Goal: Task Accomplishment & Management: Manage account settings

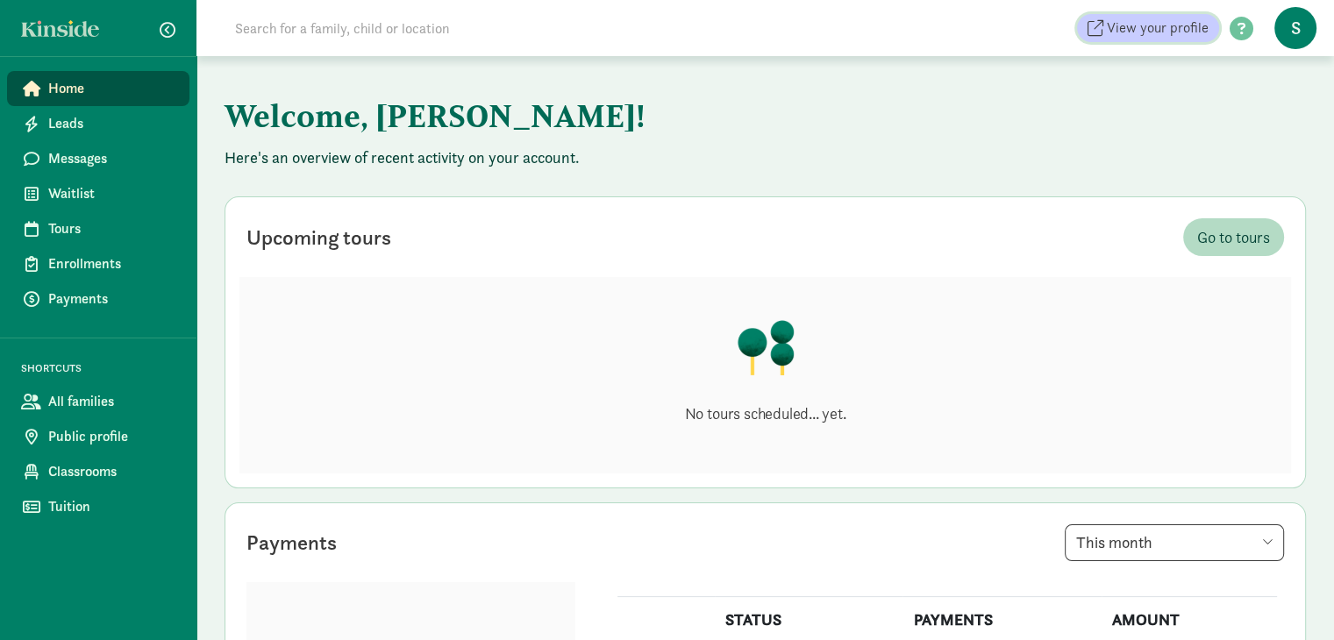
click at [1175, 18] on span "View your profile" at bounding box center [1158, 28] width 102 height 21
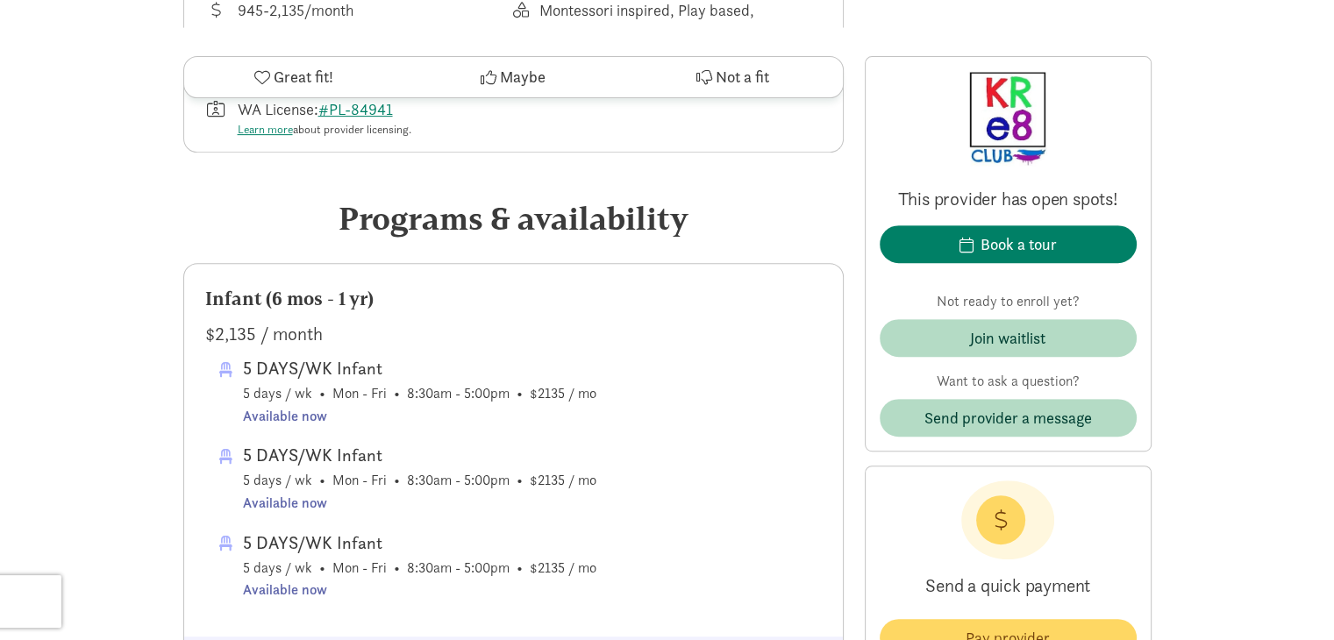
scroll to position [719, 0]
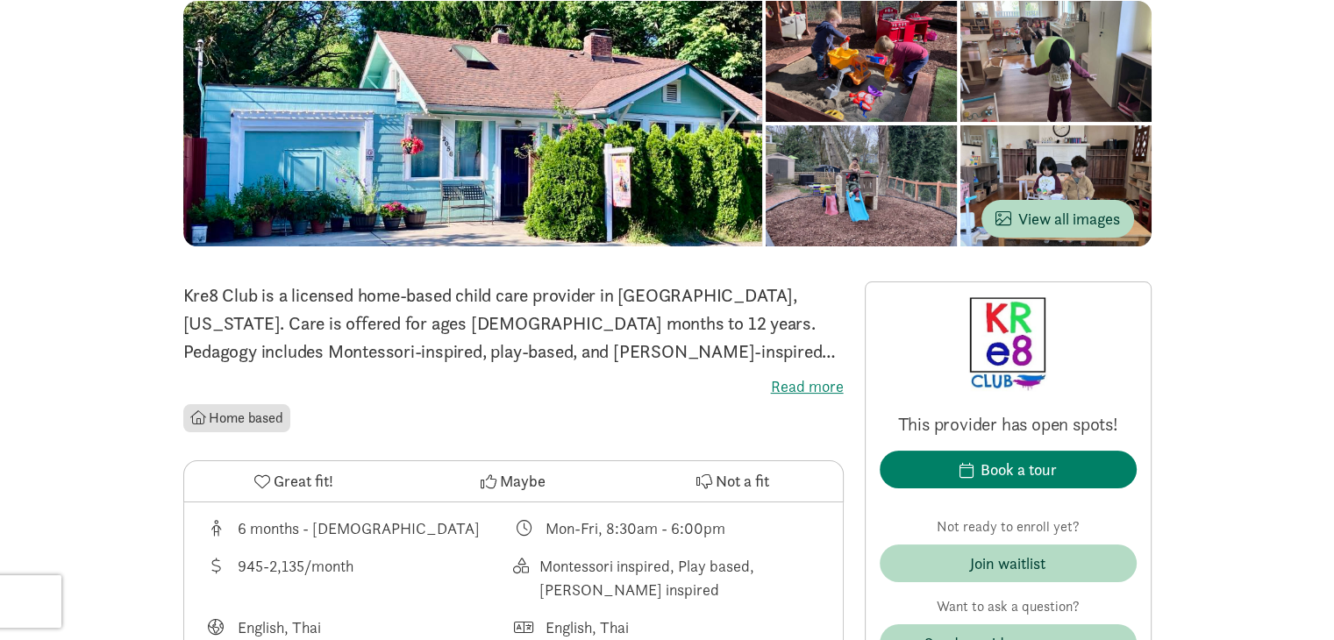
scroll to position [0, 0]
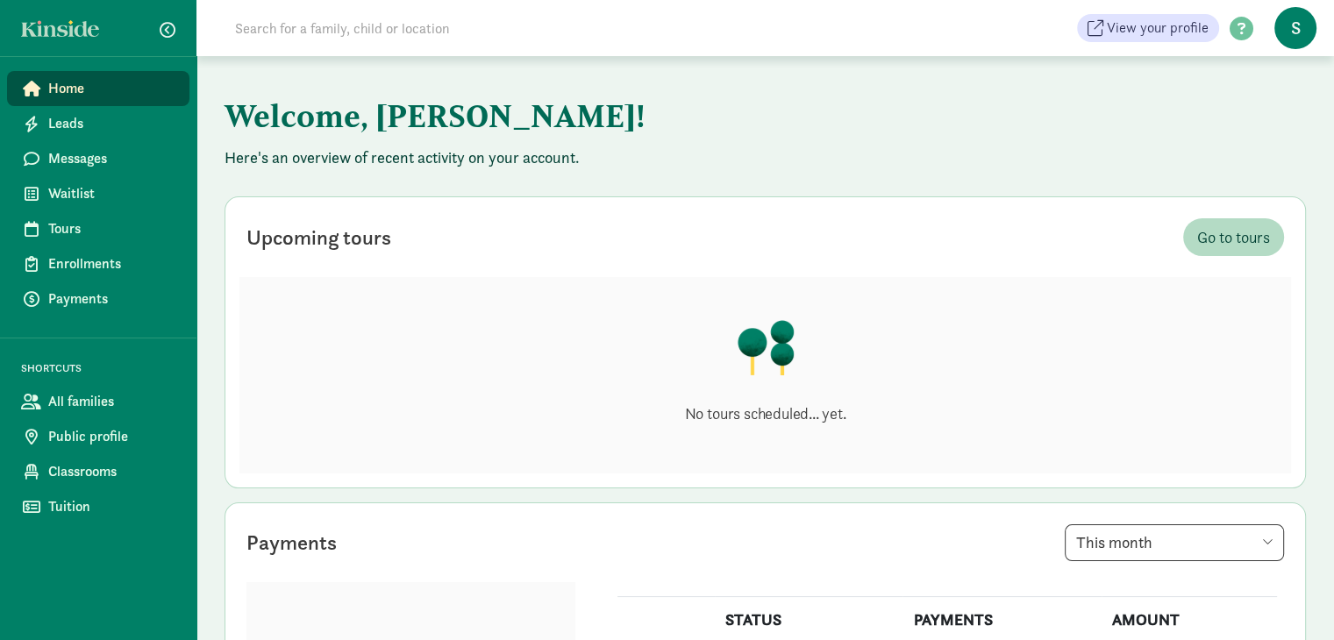
click at [1288, 42] on span "S" at bounding box center [1296, 28] width 42 height 42
click at [139, 97] on span "Home" at bounding box center [111, 88] width 127 height 21
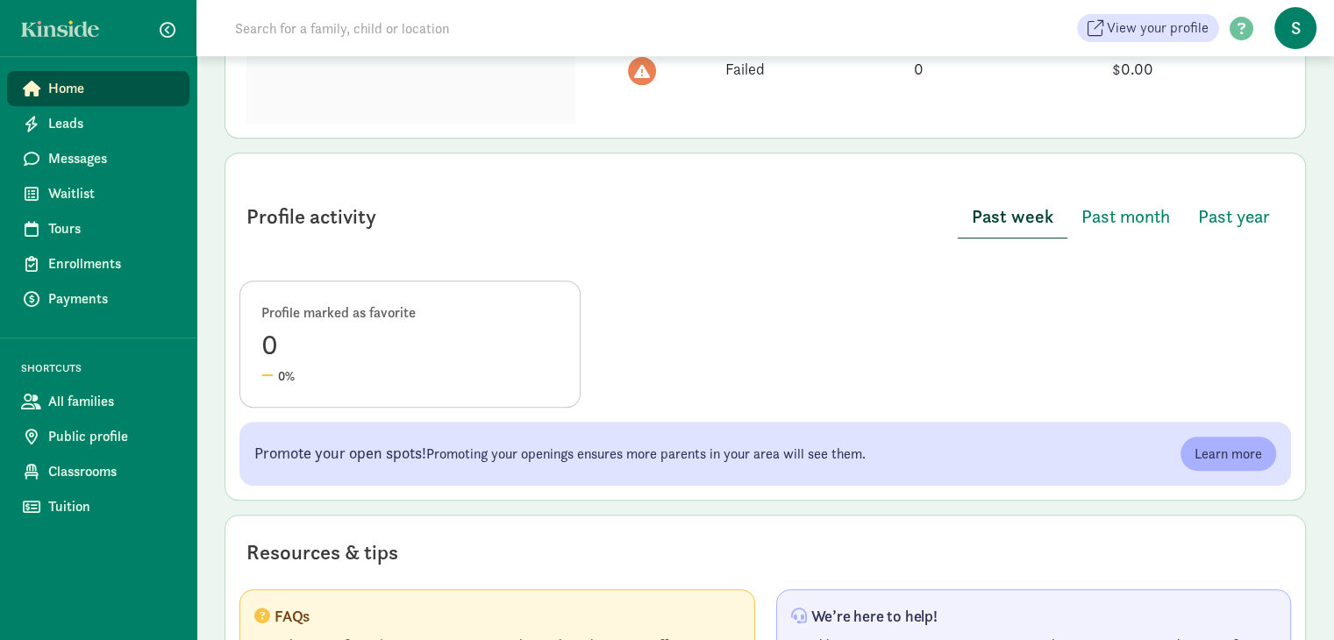
scroll to position [877, 0]
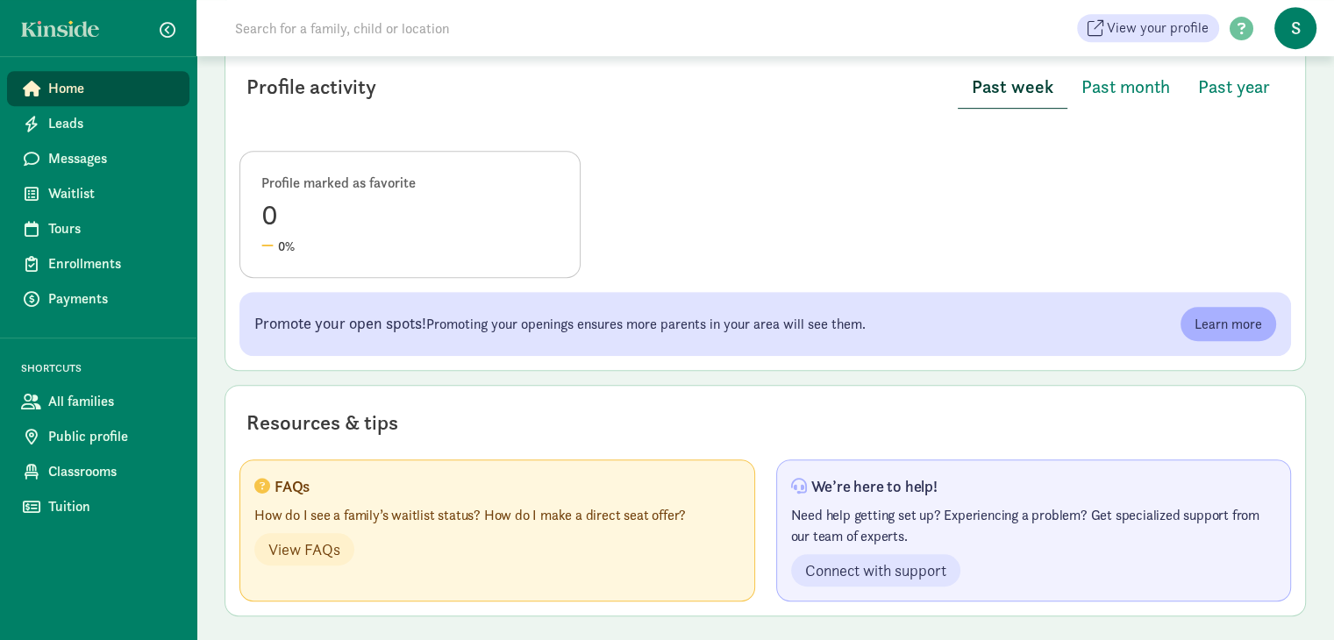
click at [1300, 32] on span "S" at bounding box center [1296, 28] width 42 height 42
click at [67, 124] on span "Leads" at bounding box center [111, 123] width 127 height 21
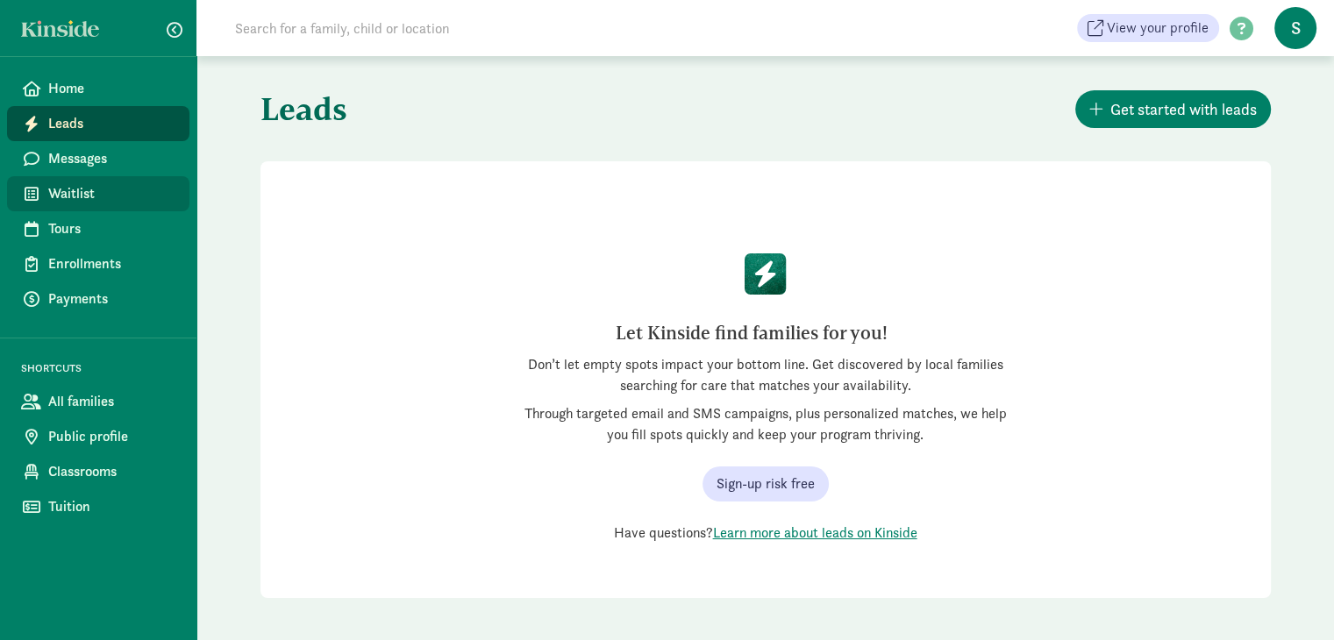
click at [77, 180] on link "Waitlist" at bounding box center [98, 193] width 182 height 35
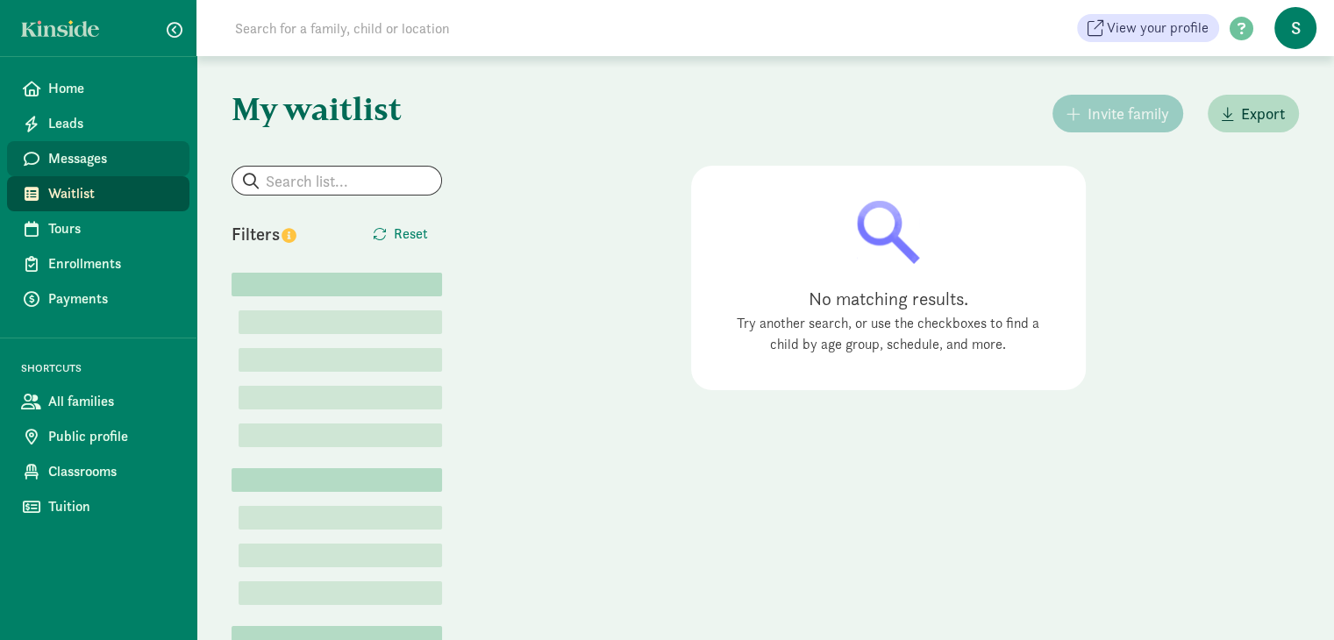
click at [72, 154] on span "Messages" at bounding box center [111, 158] width 127 height 21
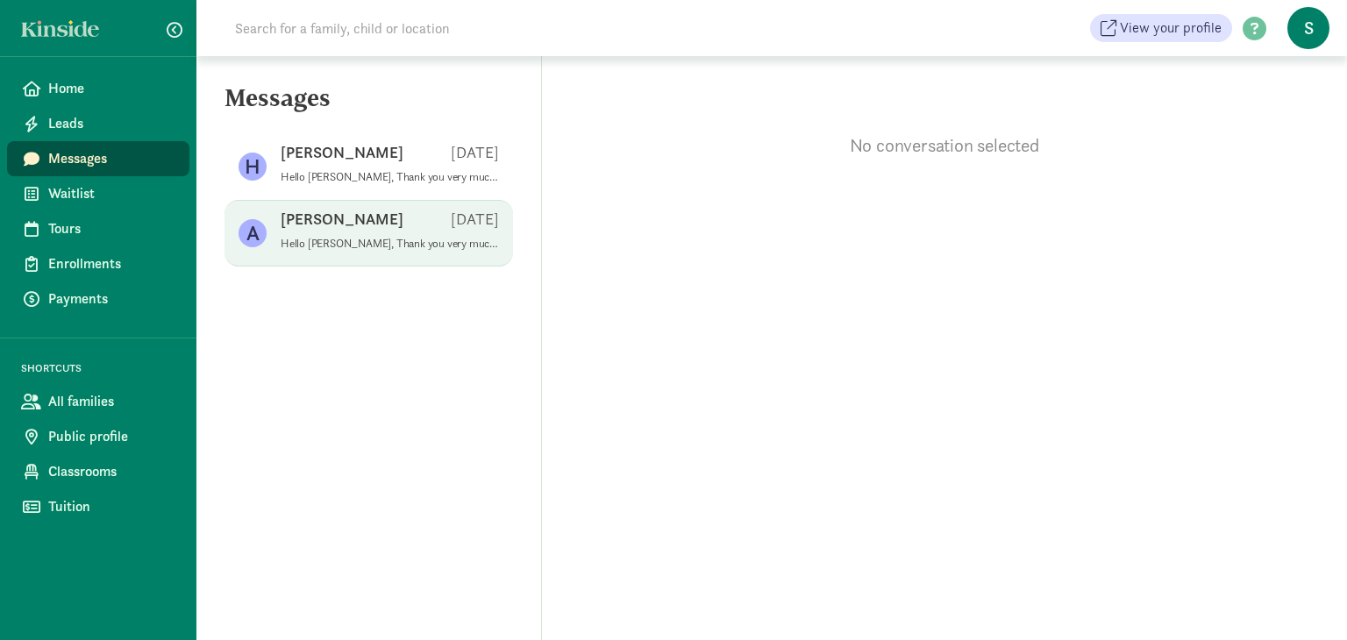
click at [400, 250] on p "Hello Amelia, Thank you very much for your interest in the Kre8 Club. We are cu…" at bounding box center [390, 244] width 218 height 14
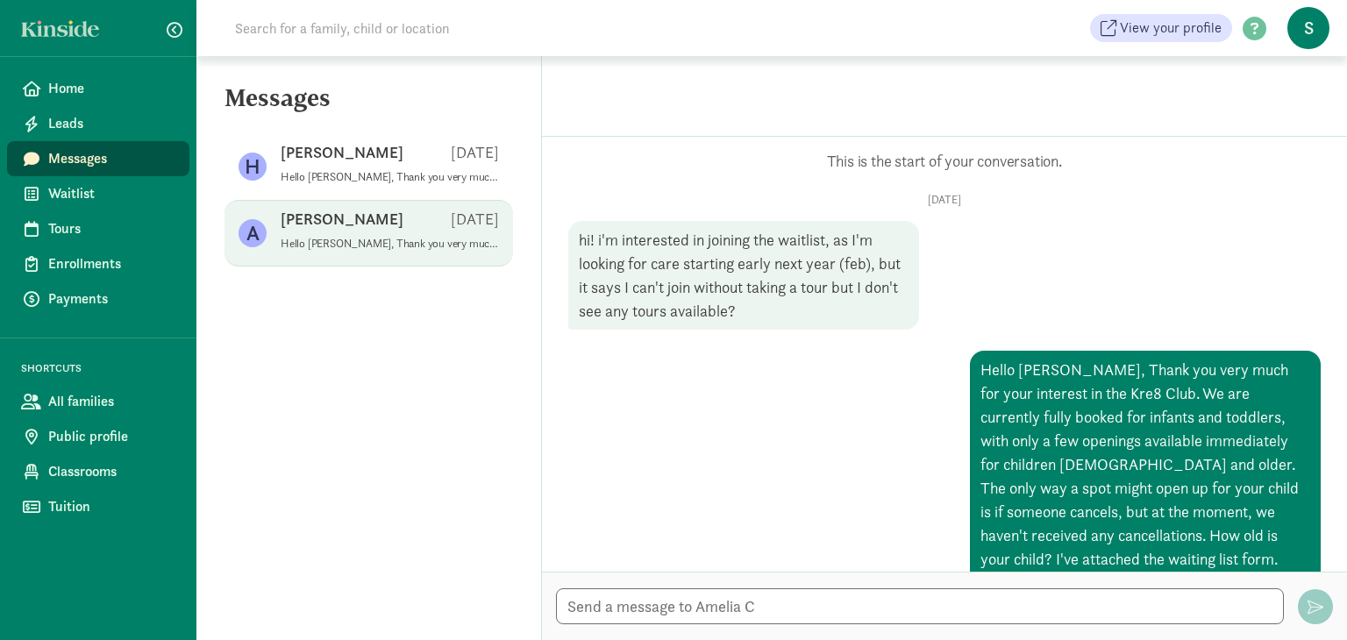
scroll to position [122, 0]
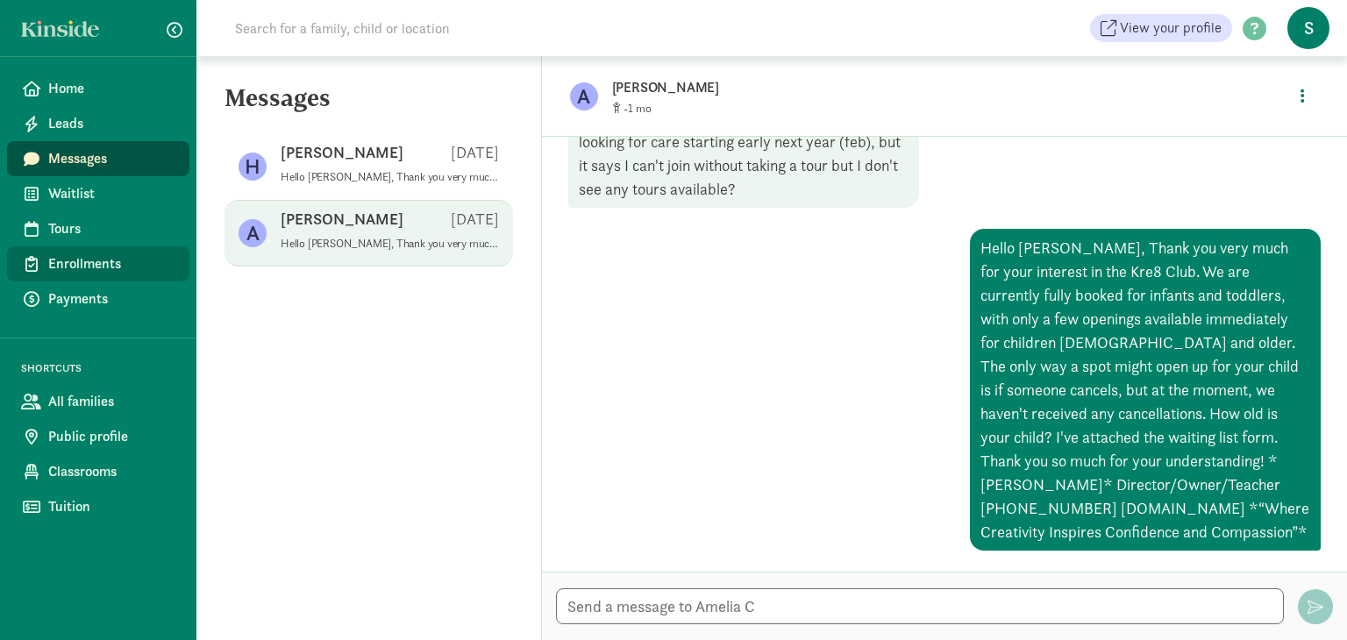
click at [136, 273] on span "Enrollments" at bounding box center [111, 264] width 127 height 21
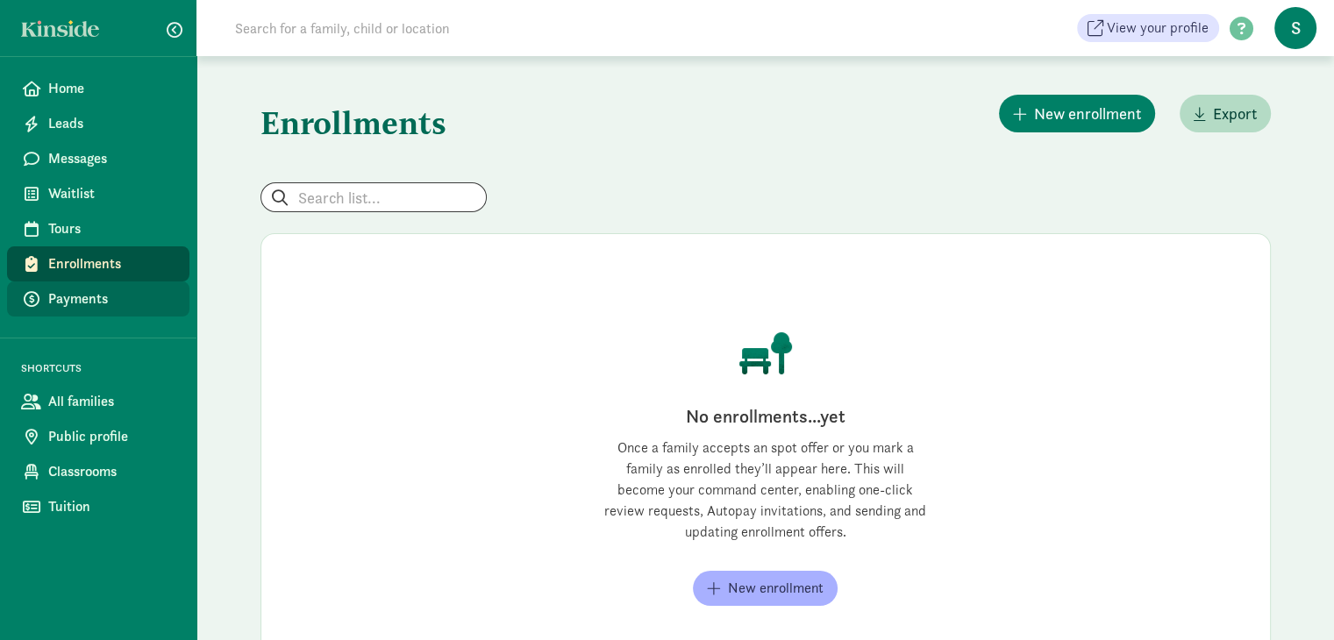
click at [125, 300] on span "Payments" at bounding box center [111, 299] width 127 height 21
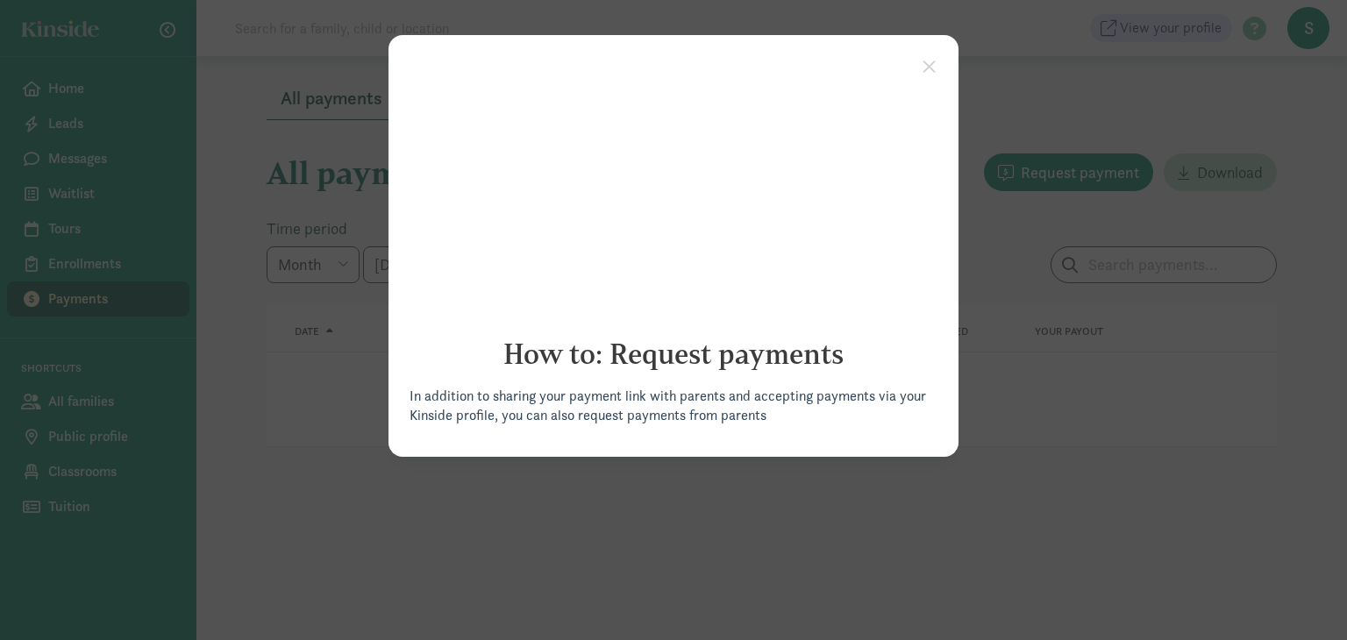
click appcues "× How to: Request payments In addition to sharing your payment link with parent…"
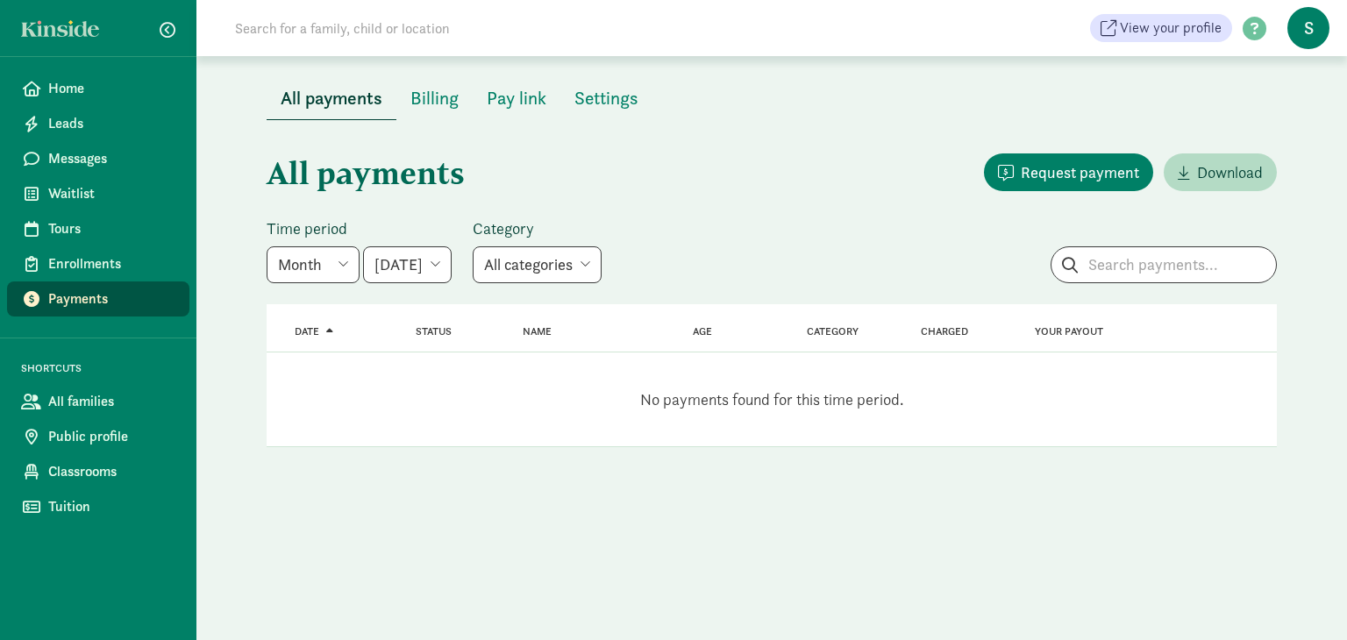
click at [1308, 43] on span "S" at bounding box center [1309, 28] width 42 height 42
click at [1278, 64] on link "User Profile" at bounding box center [1294, 70] width 70 height 21
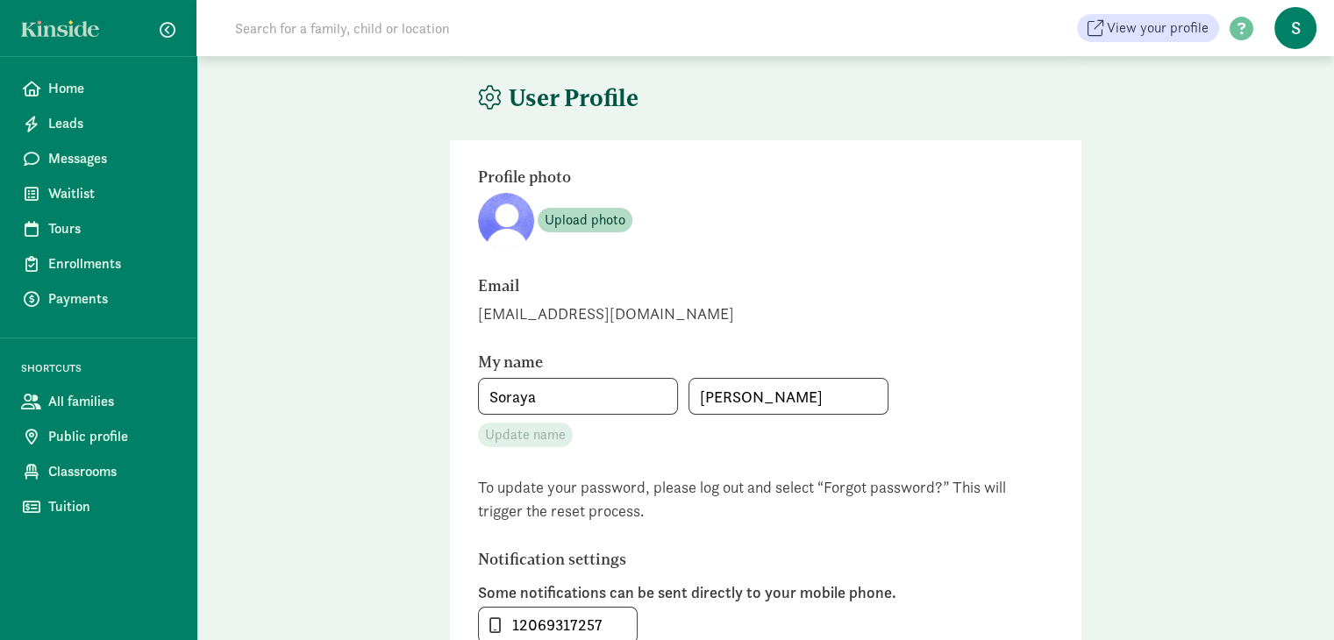
type input "Soraya"
type input "Crissey"
type input "12069317257"
checkbox input "false"
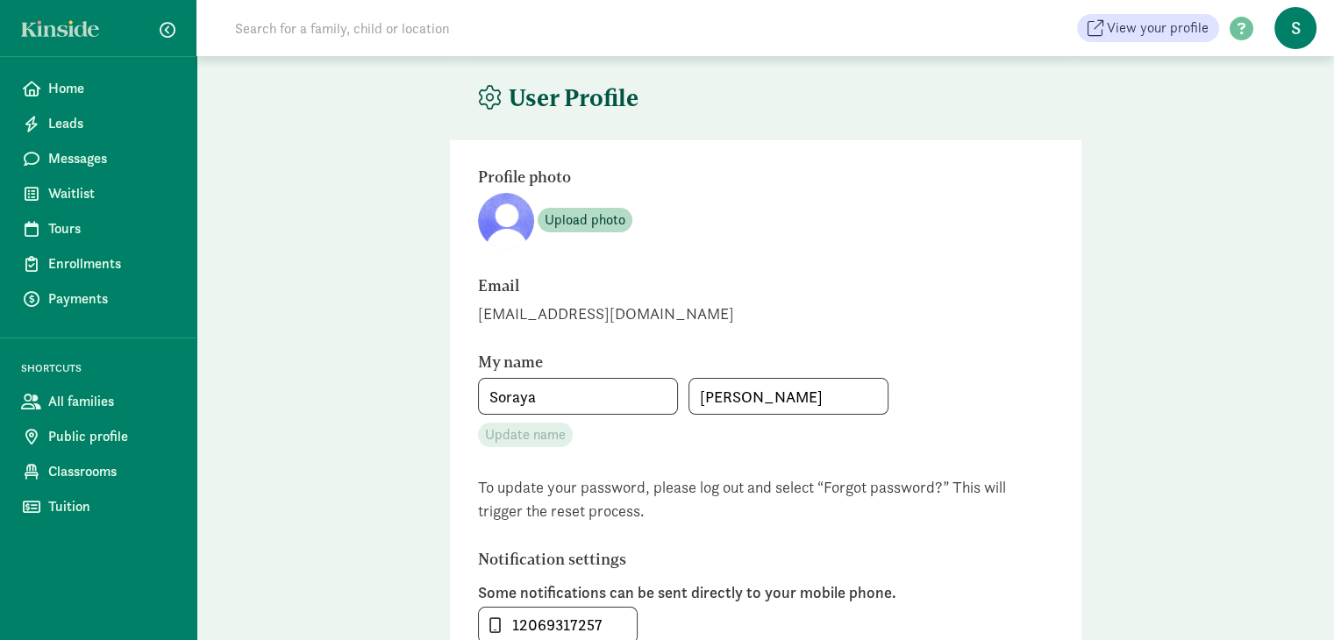
checkbox input "false"
click at [109, 101] on link "Home" at bounding box center [98, 88] width 182 height 35
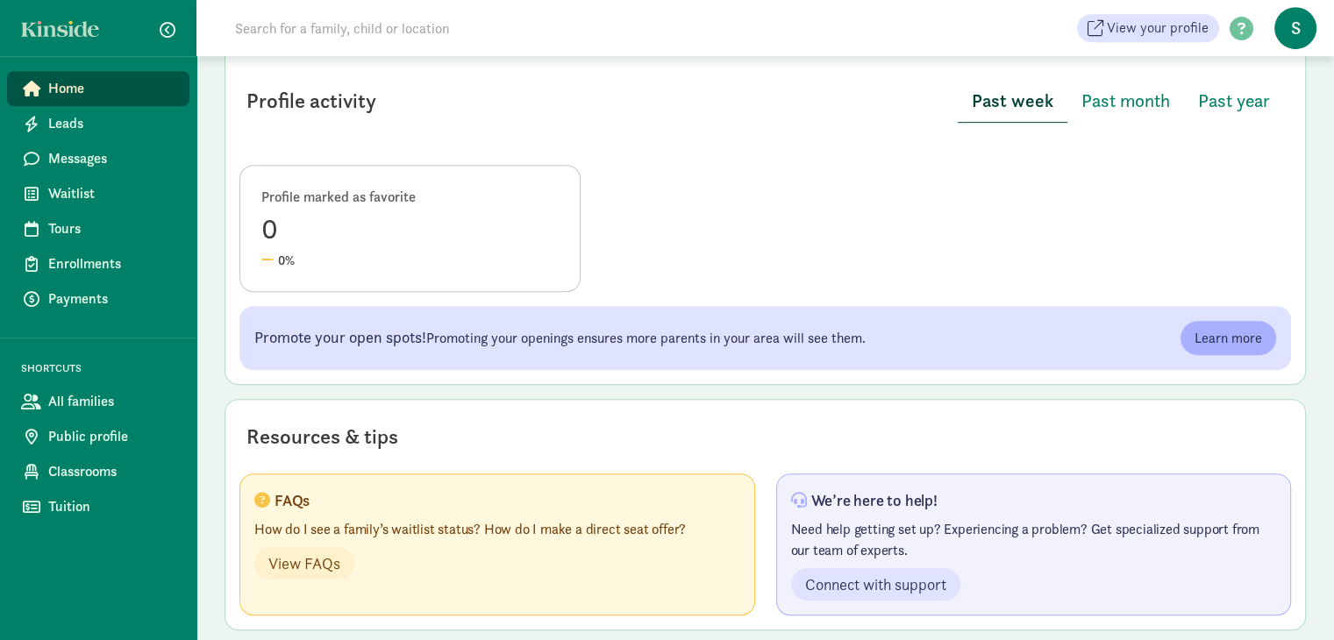
scroll to position [877, 0]
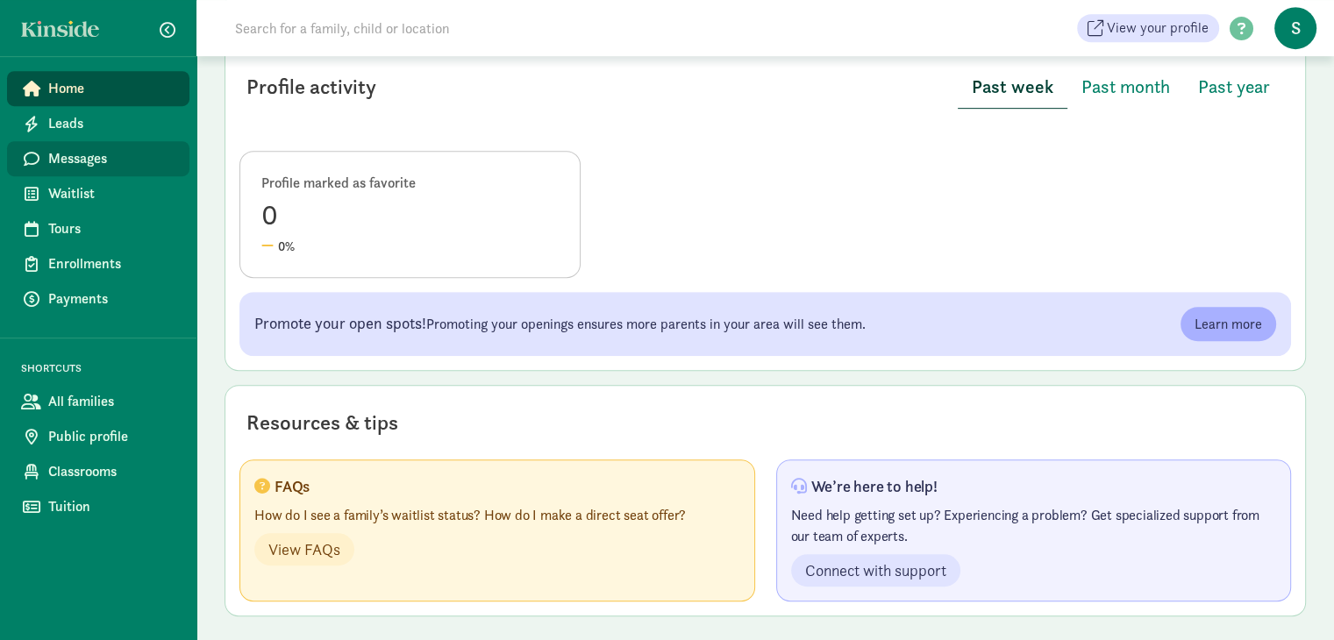
click at [85, 161] on span "Messages" at bounding box center [111, 158] width 127 height 21
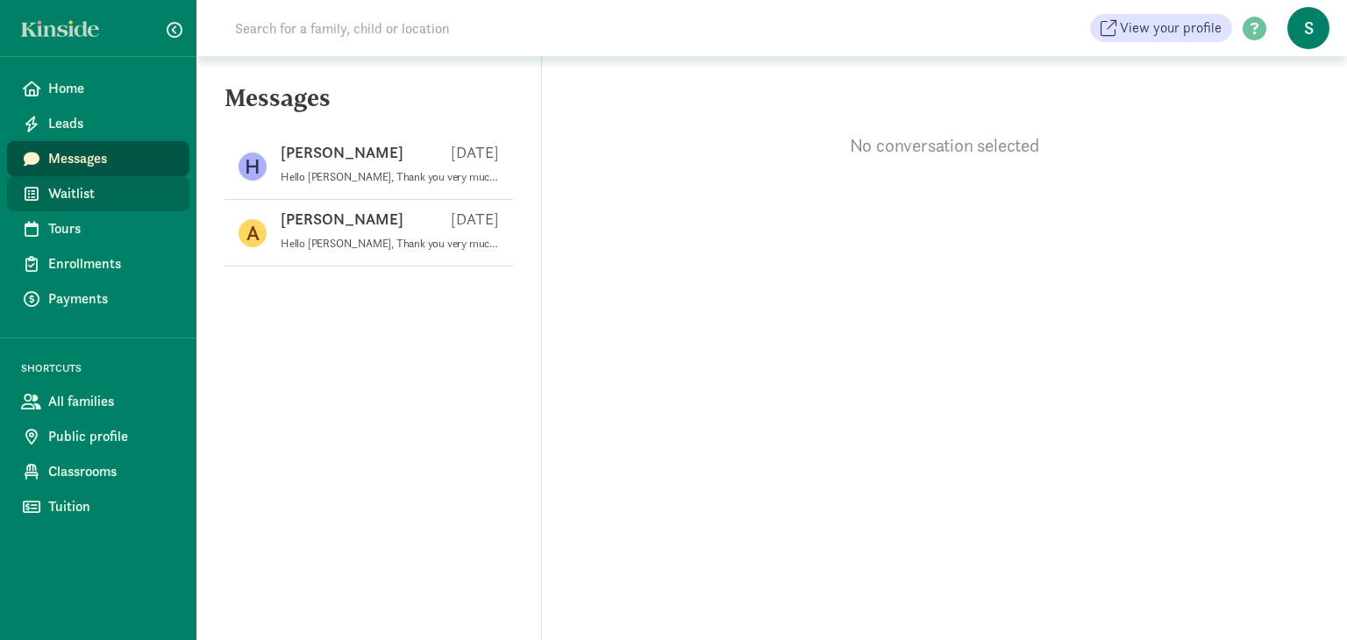
click at [81, 197] on span "Waitlist" at bounding box center [111, 193] width 127 height 21
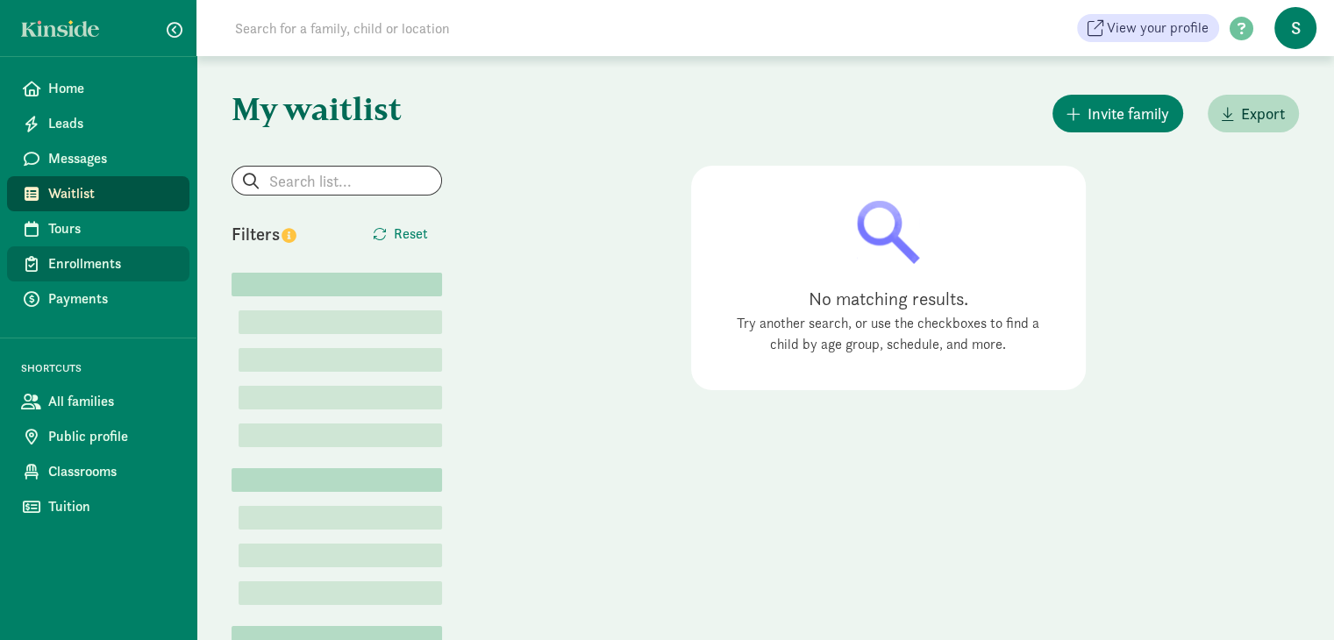
click at [84, 257] on span "Enrollments" at bounding box center [111, 264] width 127 height 21
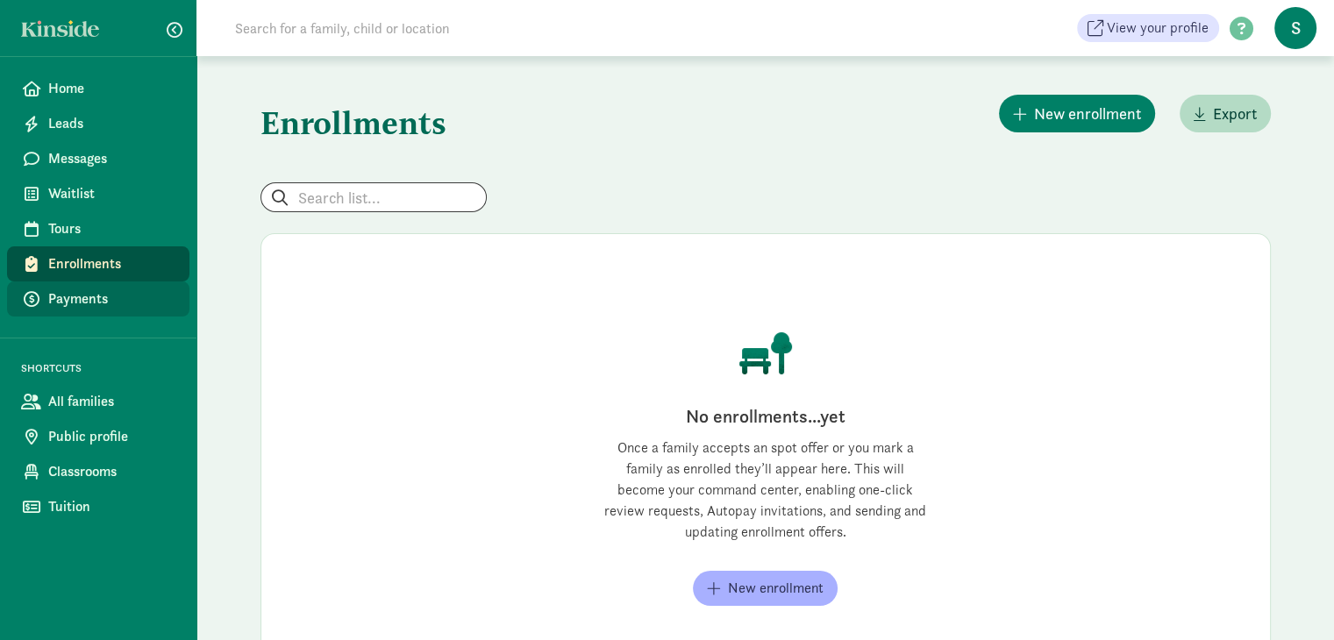
click at [92, 303] on span "Payments" at bounding box center [111, 299] width 127 height 21
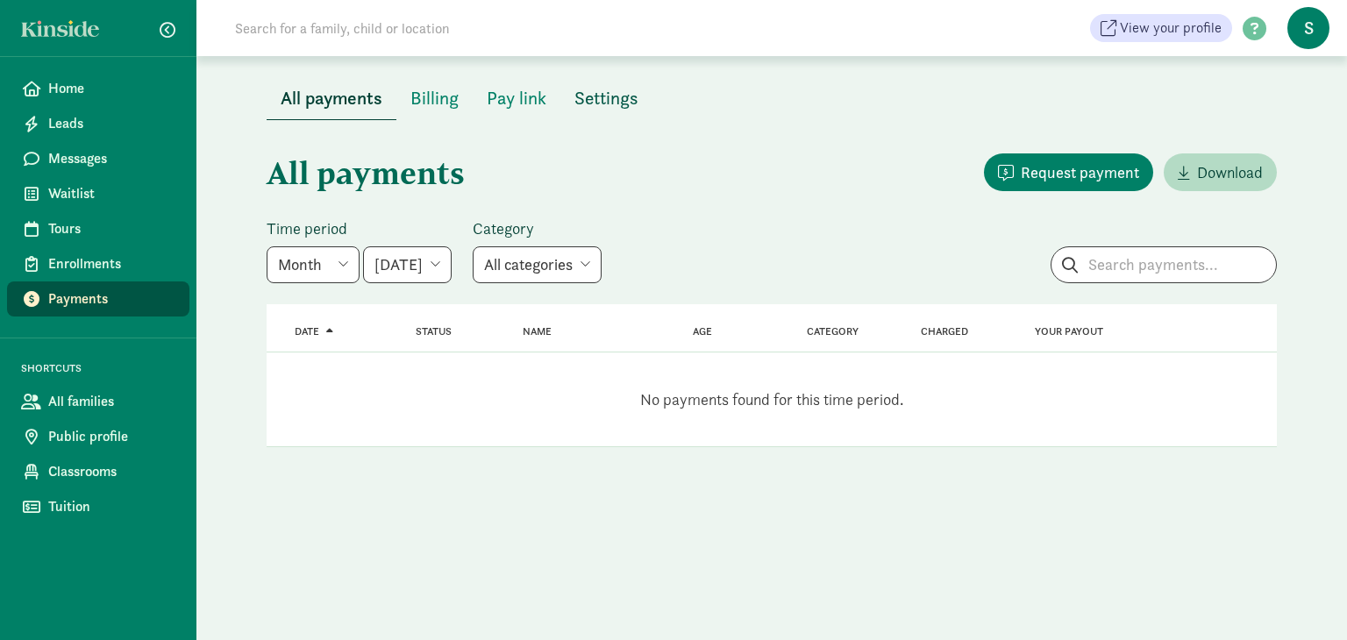
click at [611, 99] on span "Settings" at bounding box center [607, 98] width 64 height 28
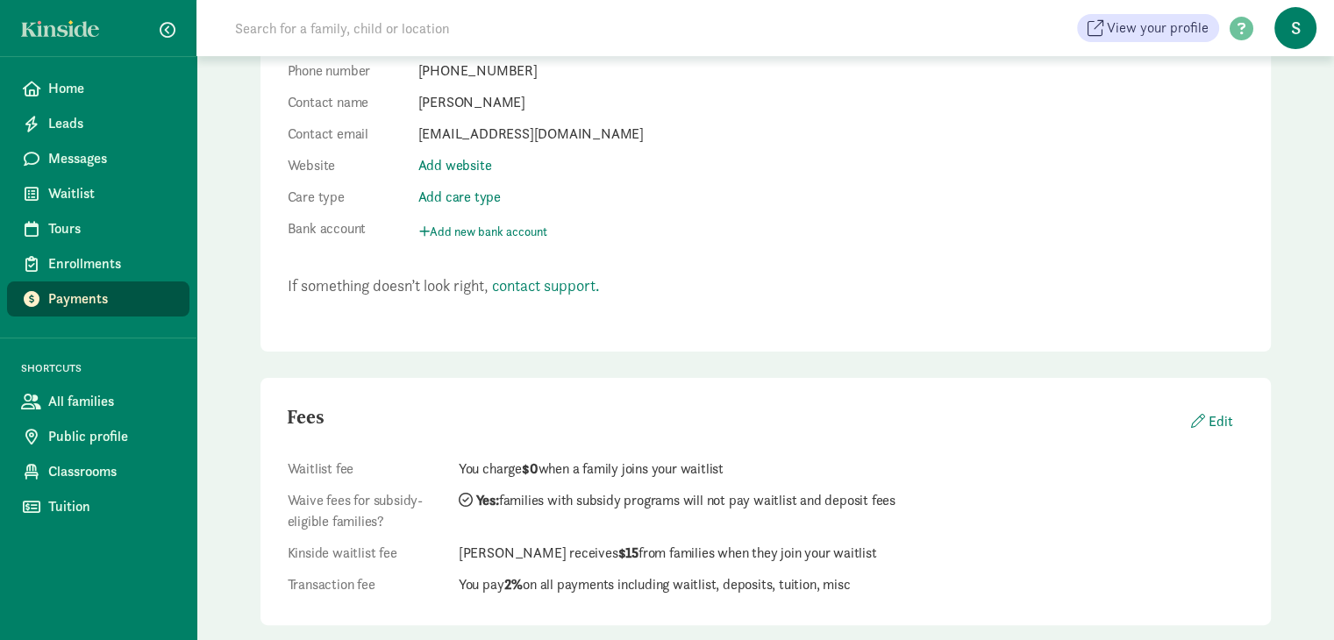
scroll to position [362, 0]
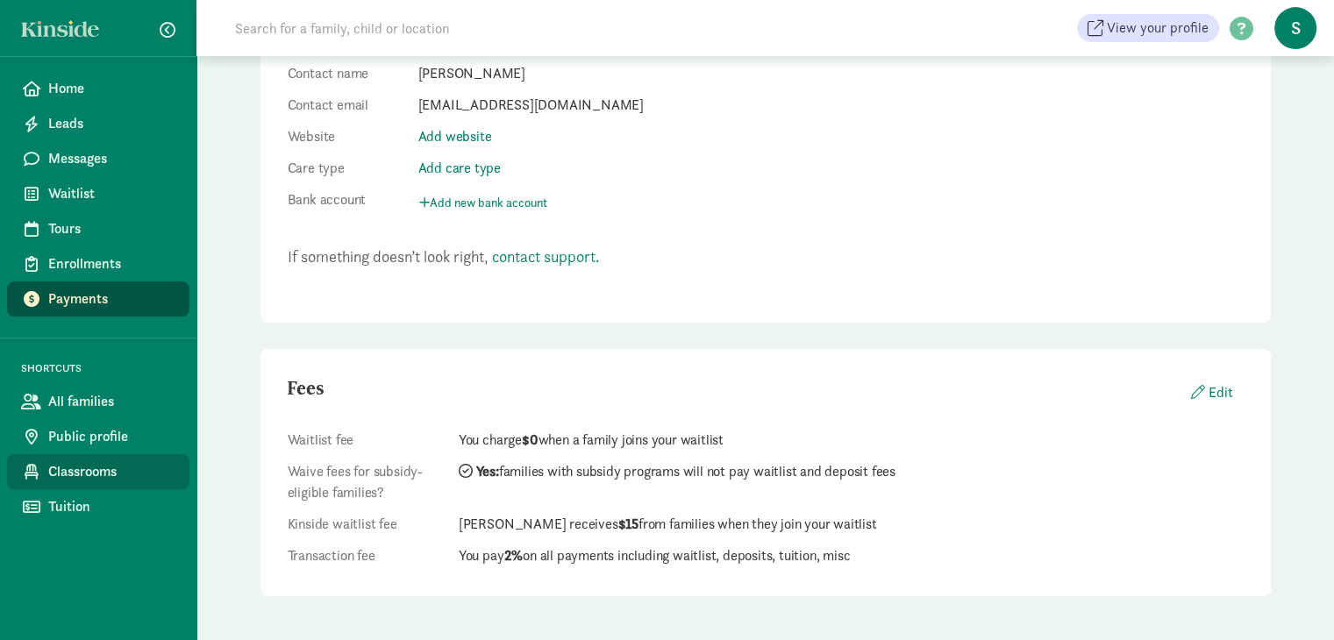
click at [88, 477] on span "Classrooms" at bounding box center [111, 471] width 127 height 21
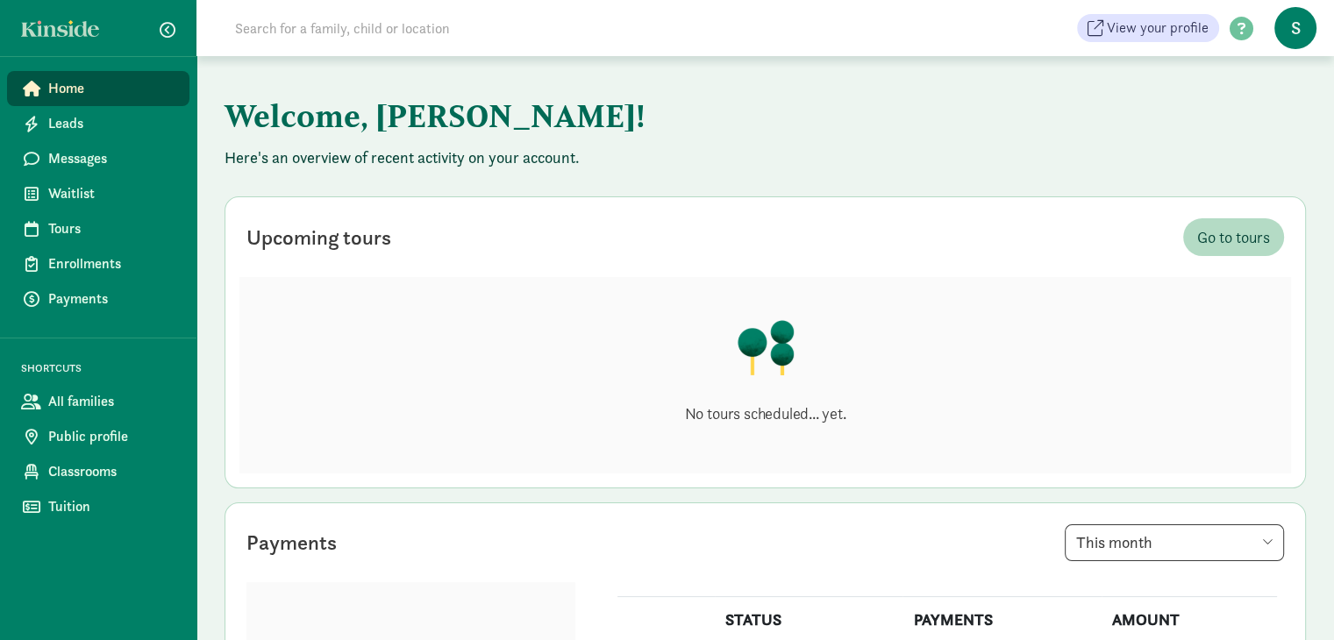
click at [1299, 25] on span "S" at bounding box center [1296, 28] width 42 height 42
click at [1248, 70] on link "User Profile" at bounding box center [1281, 70] width 70 height 21
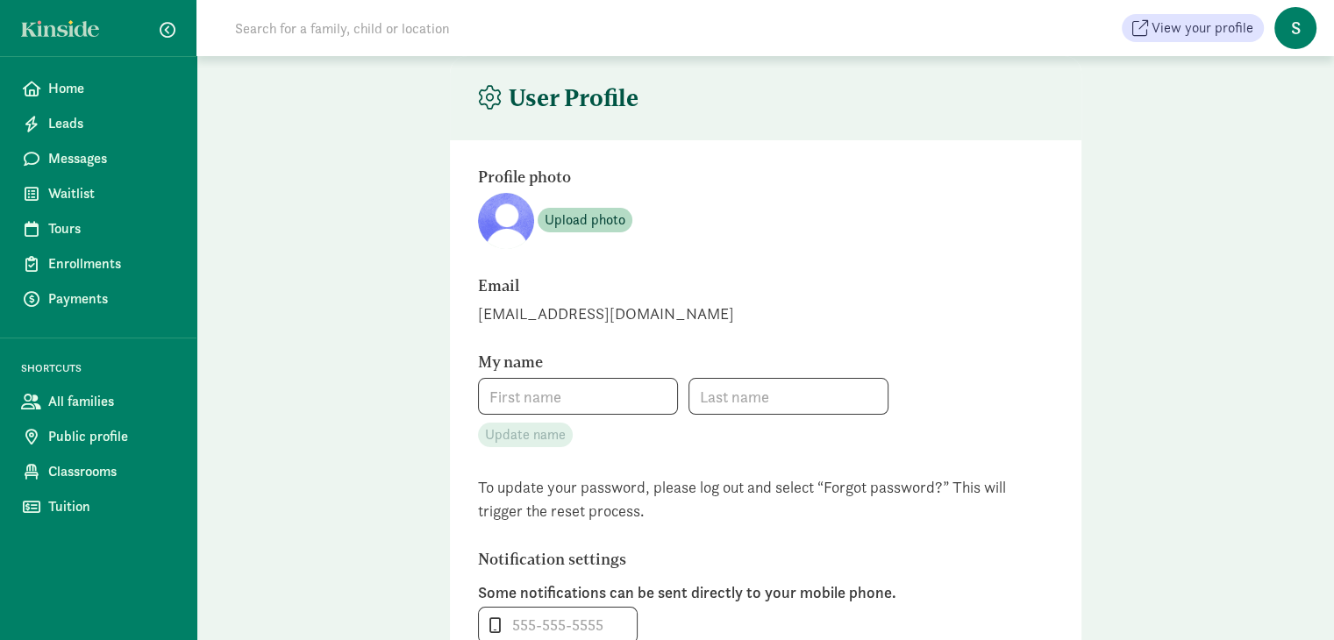
type input "Soraya"
type input "[PERSON_NAME]"
type input "12069317257"
checkbox input "false"
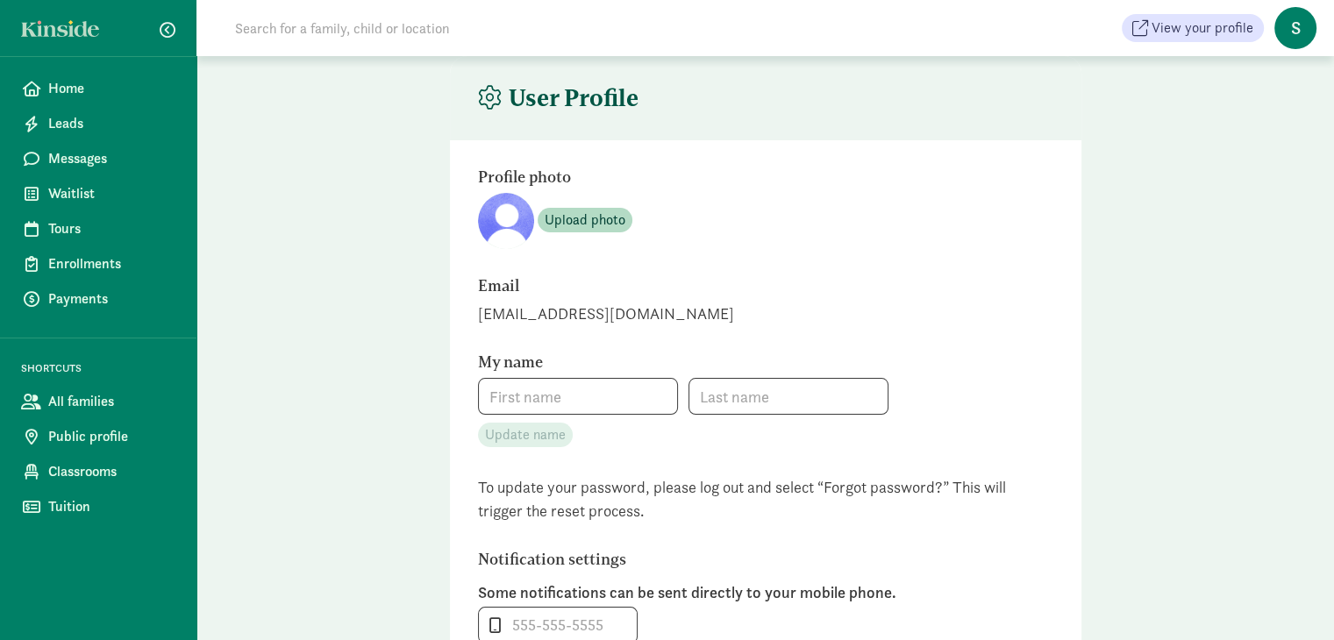
checkbox input "false"
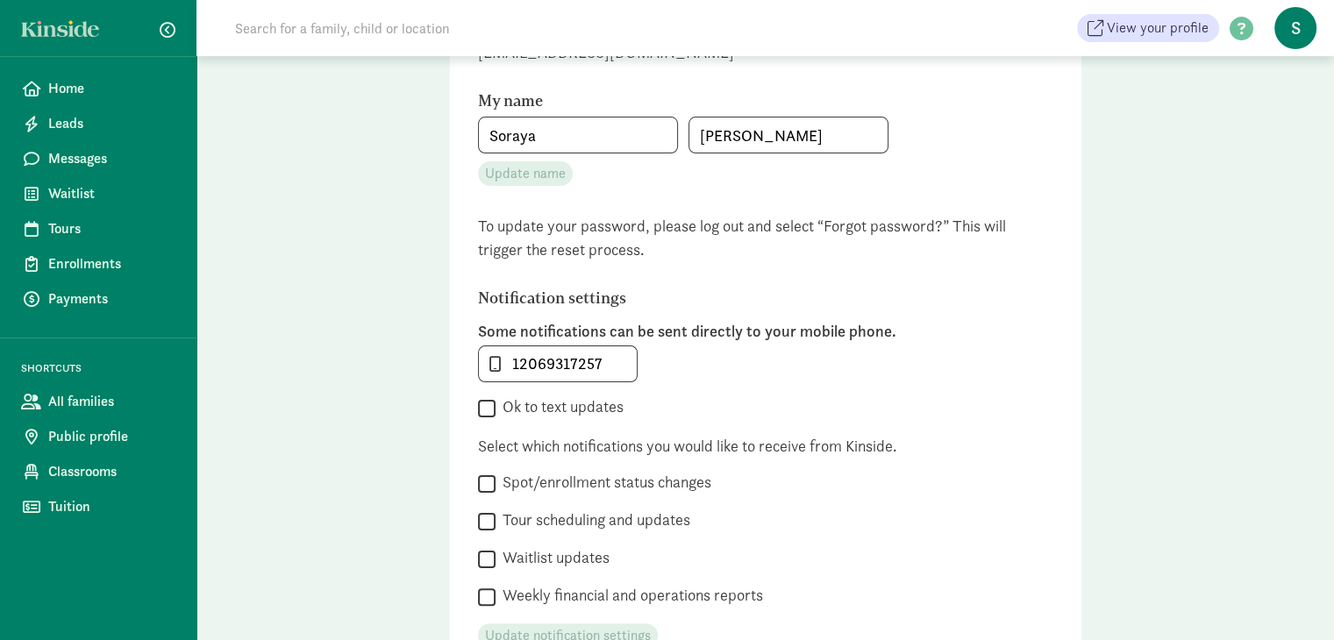
scroll to position [467, 0]
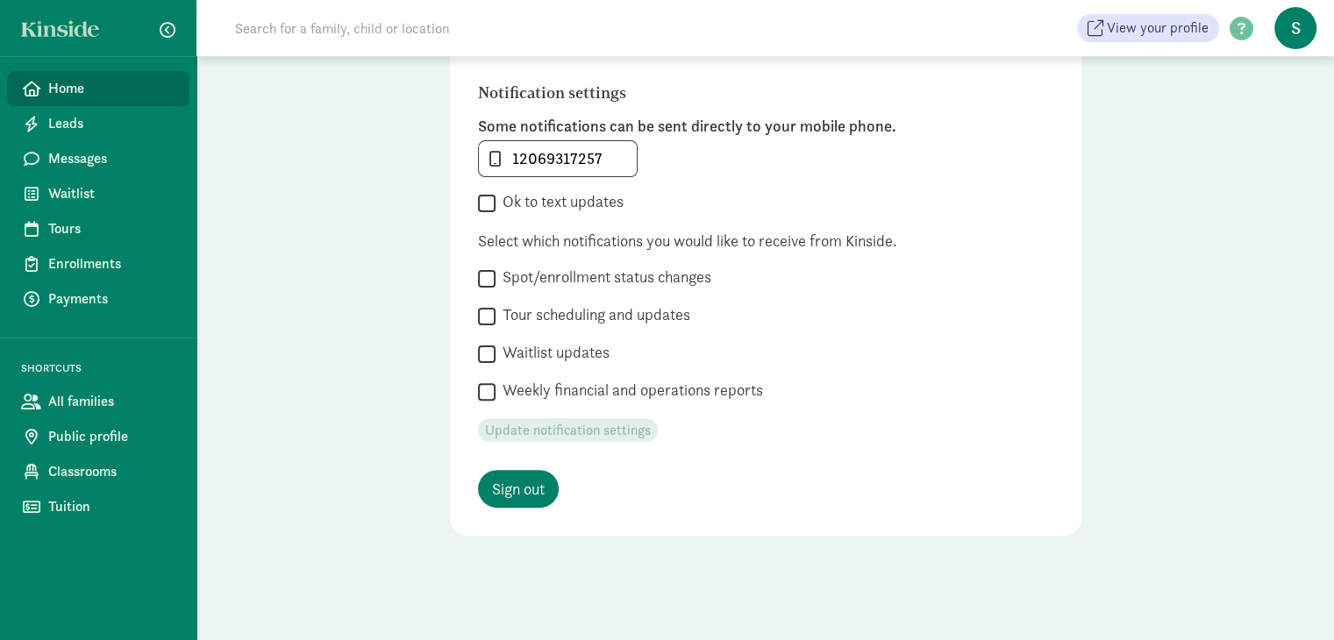
click at [61, 89] on span "Home" at bounding box center [111, 88] width 127 height 21
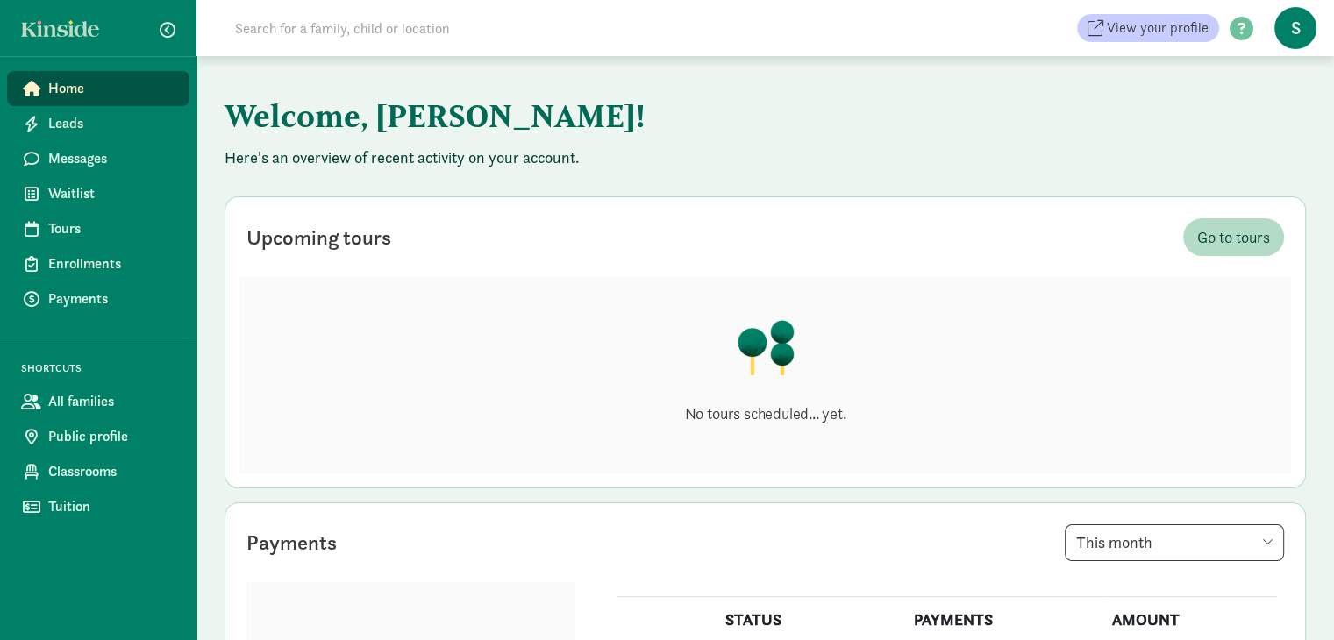
click at [1221, 32] on span at bounding box center [1241, 30] width 45 height 24
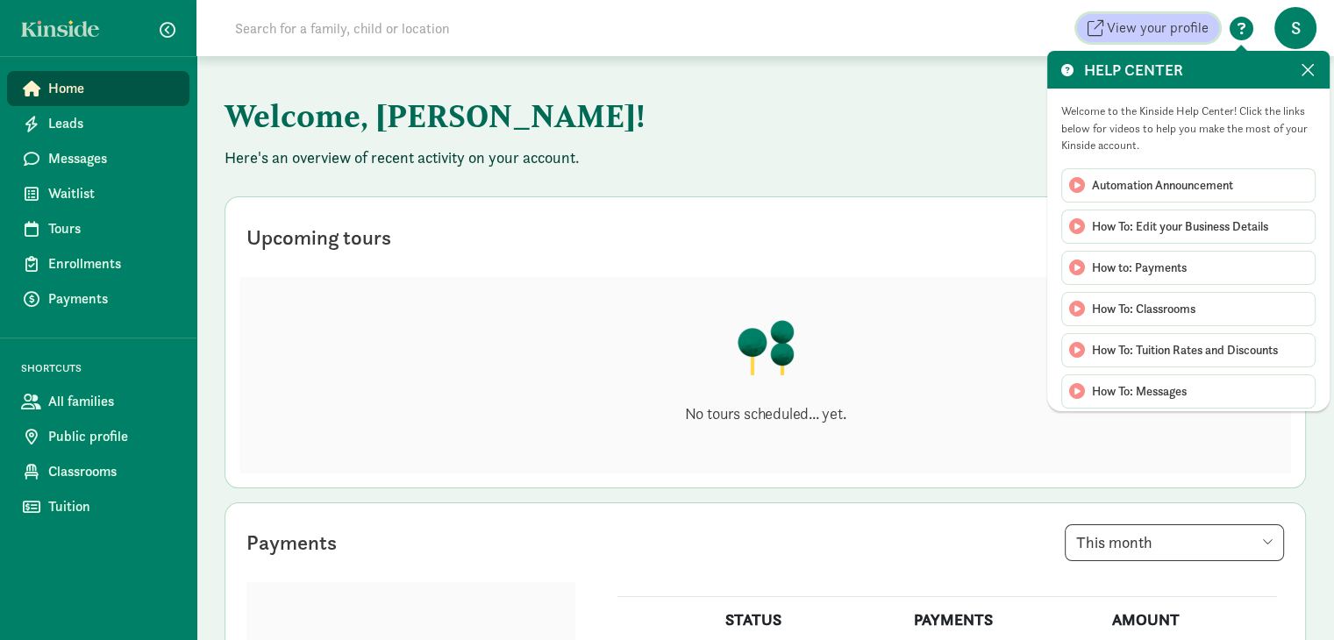
click at [1202, 31] on span "View your profile" at bounding box center [1158, 28] width 102 height 21
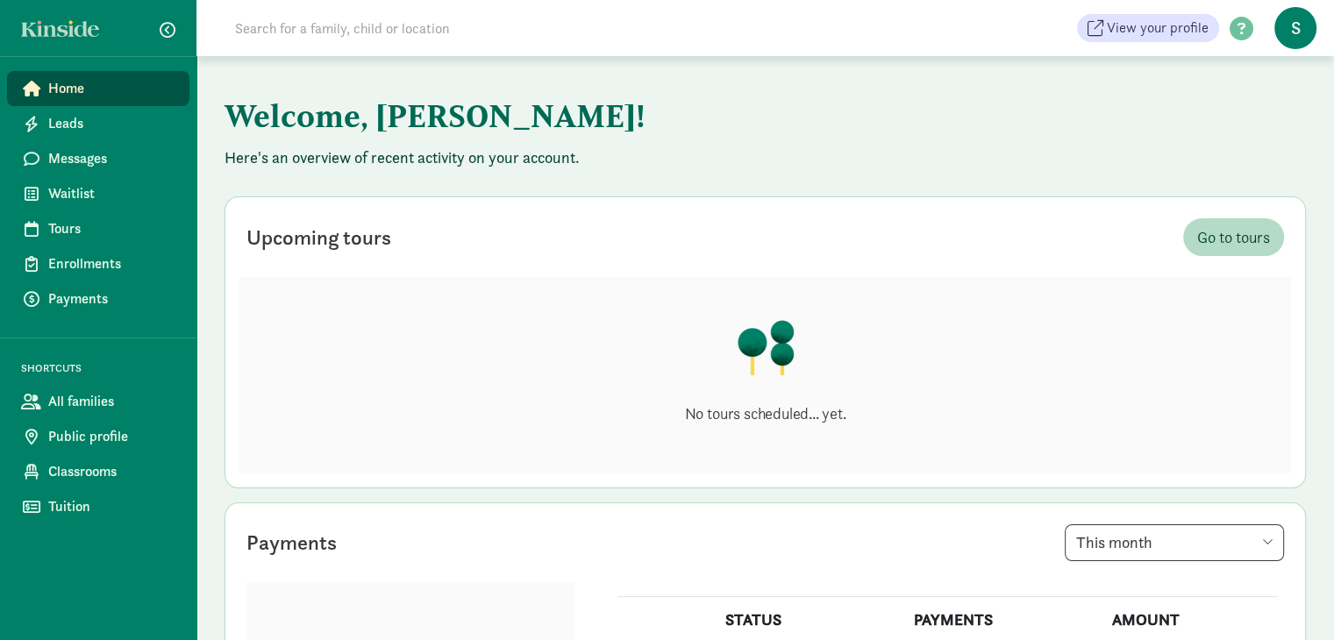
click at [91, 37] on div at bounding box center [98, 28] width 196 height 56
click at [105, 438] on span "Public profile" at bounding box center [111, 436] width 127 height 21
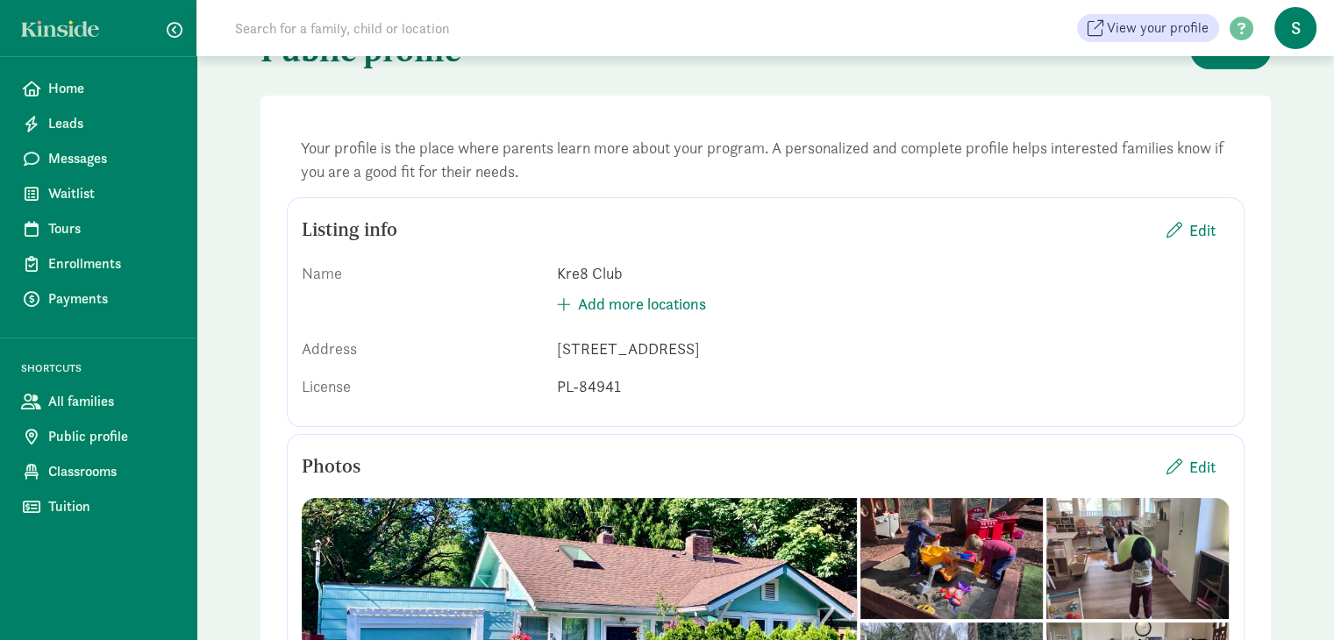
scroll to position [60, 0]
click at [1189, 239] on span "Edit" at bounding box center [1202, 230] width 26 height 24
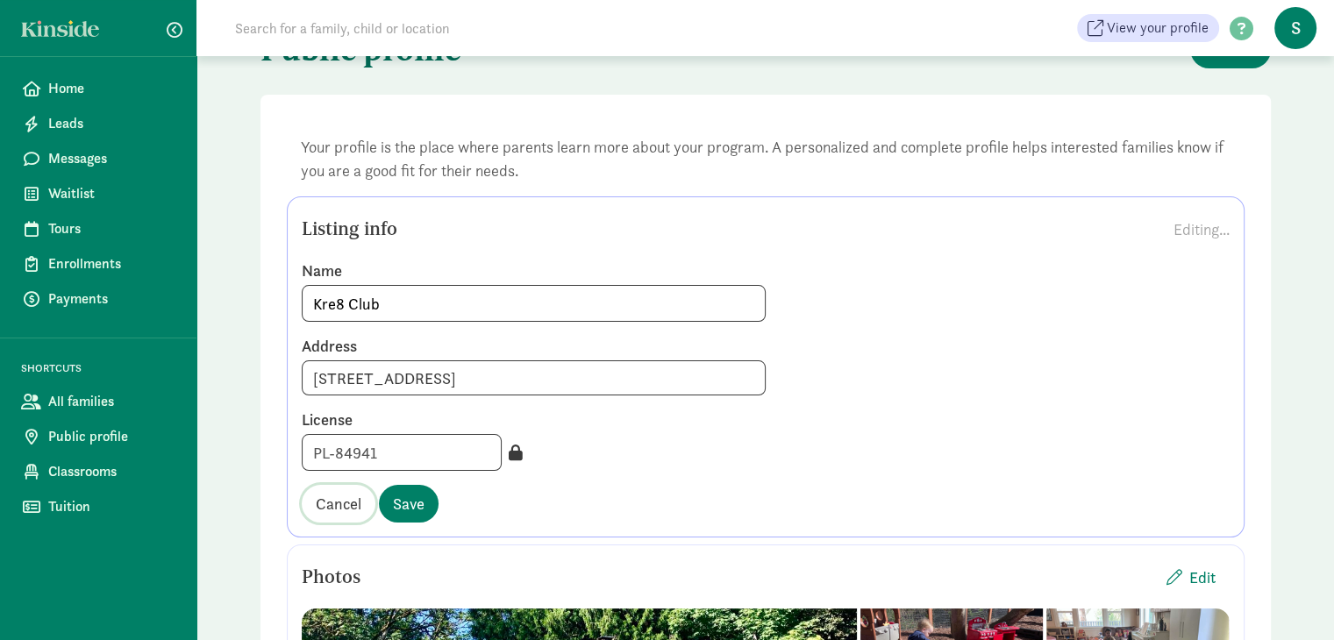
click at [354, 503] on span "Cancel" at bounding box center [339, 504] width 46 height 24
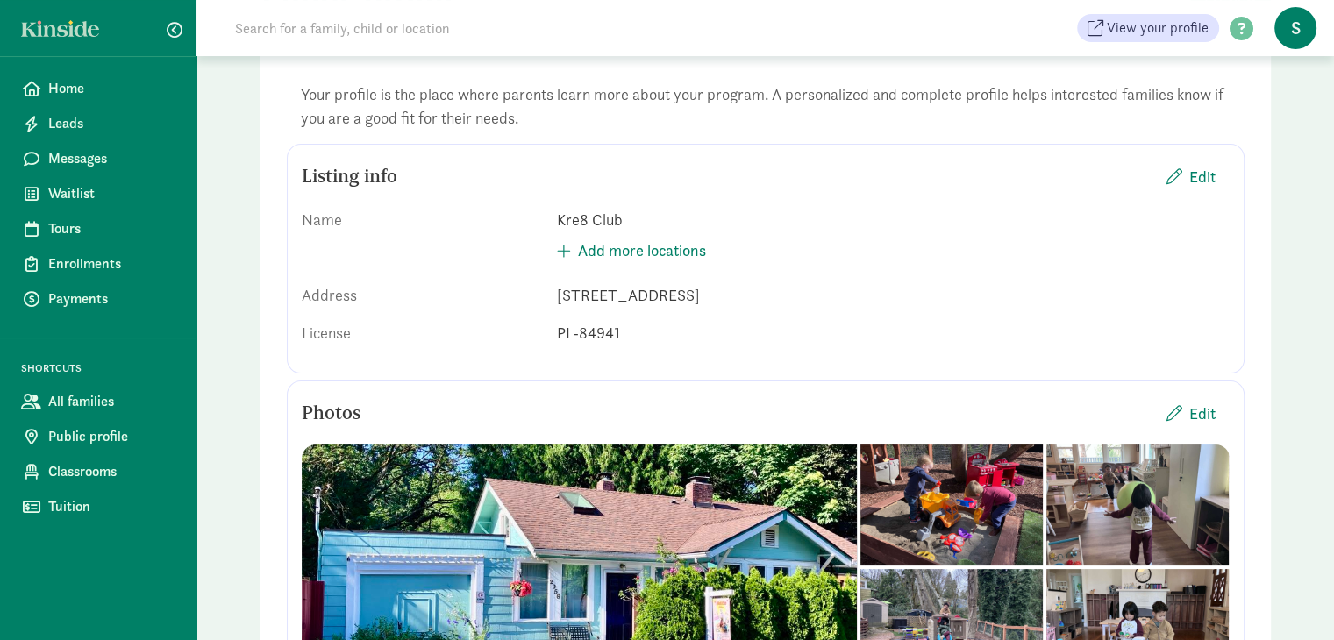
scroll to position [0, 0]
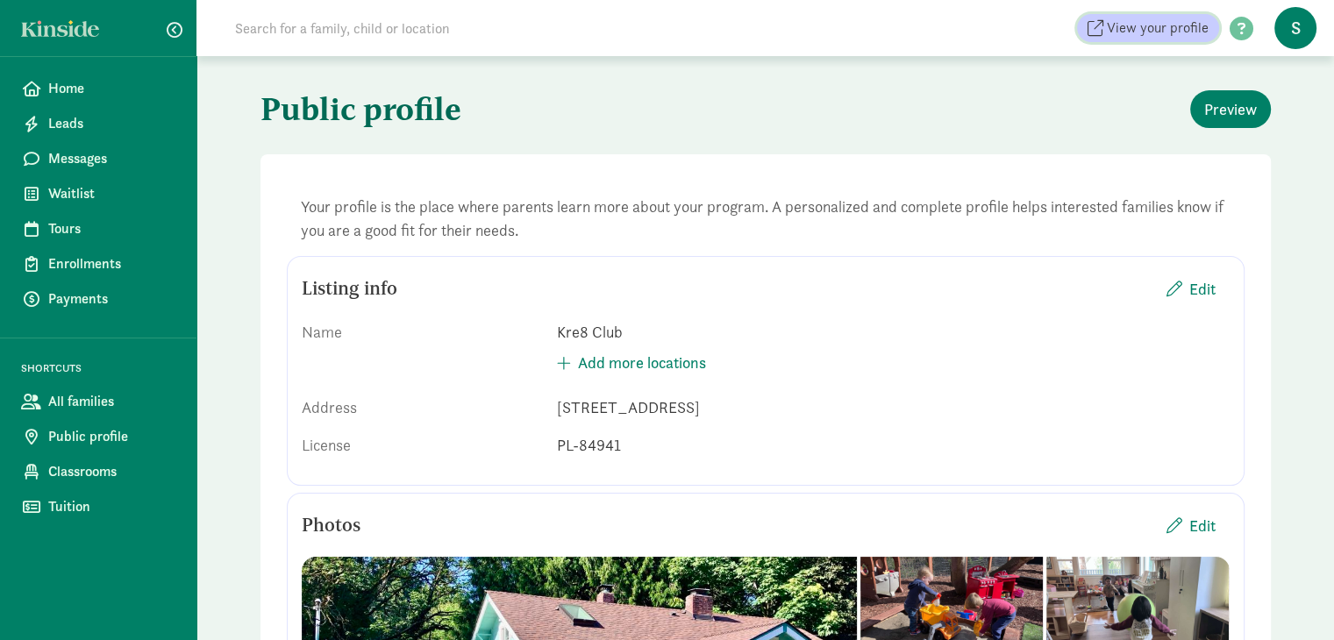
click at [1154, 34] on span "View your profile" at bounding box center [1158, 28] width 102 height 21
click at [1295, 32] on span "S" at bounding box center [1296, 28] width 42 height 42
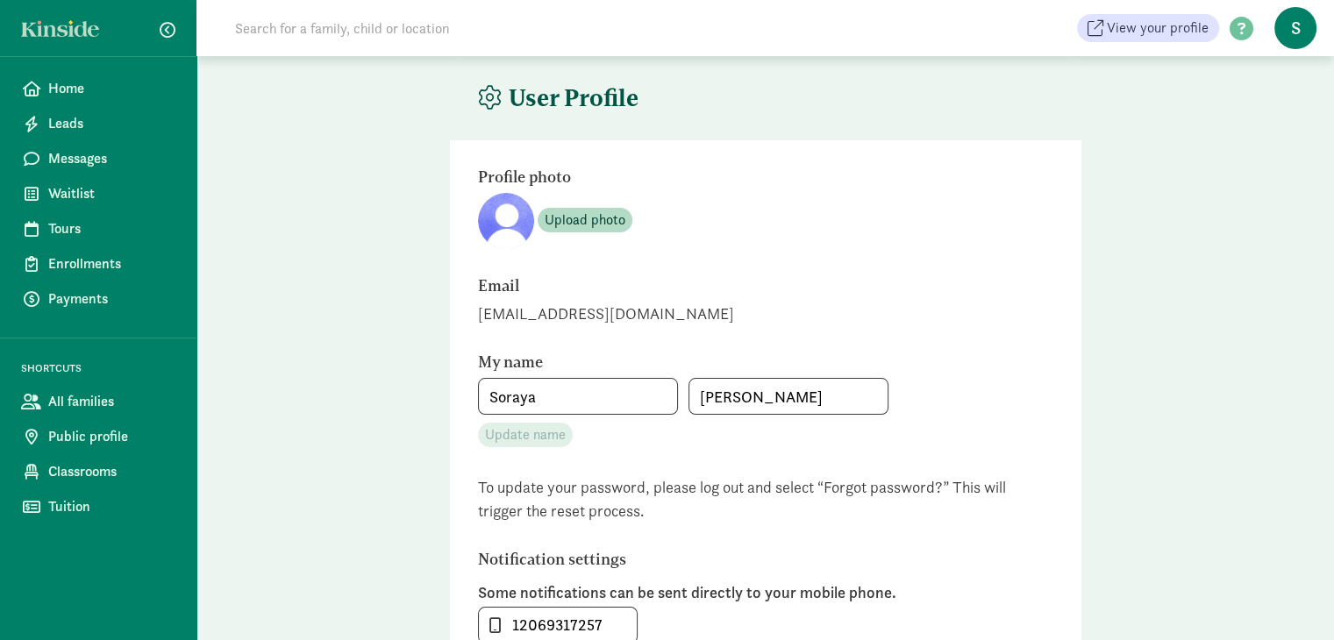
click at [1288, 29] on span "S" at bounding box center [1296, 28] width 42 height 42
click at [1232, 32] on span at bounding box center [1241, 30] width 45 height 24
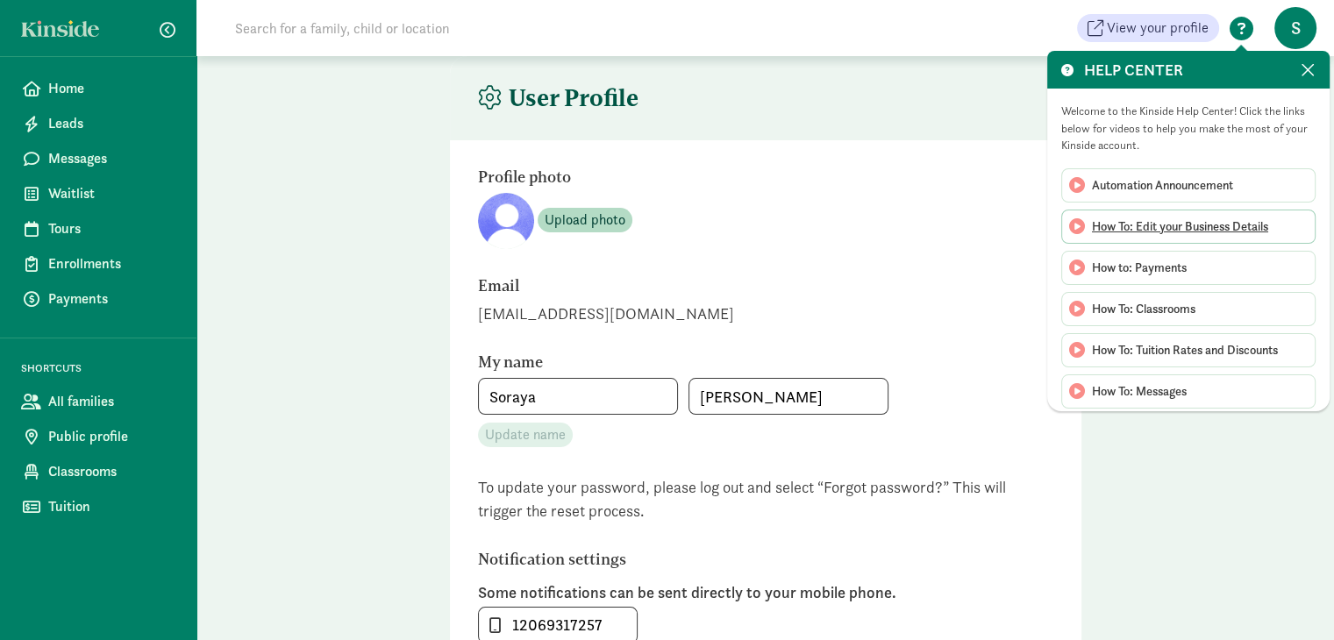
click at [1116, 230] on span "How To: Edit your Business Details" at bounding box center [1180, 227] width 176 height 18
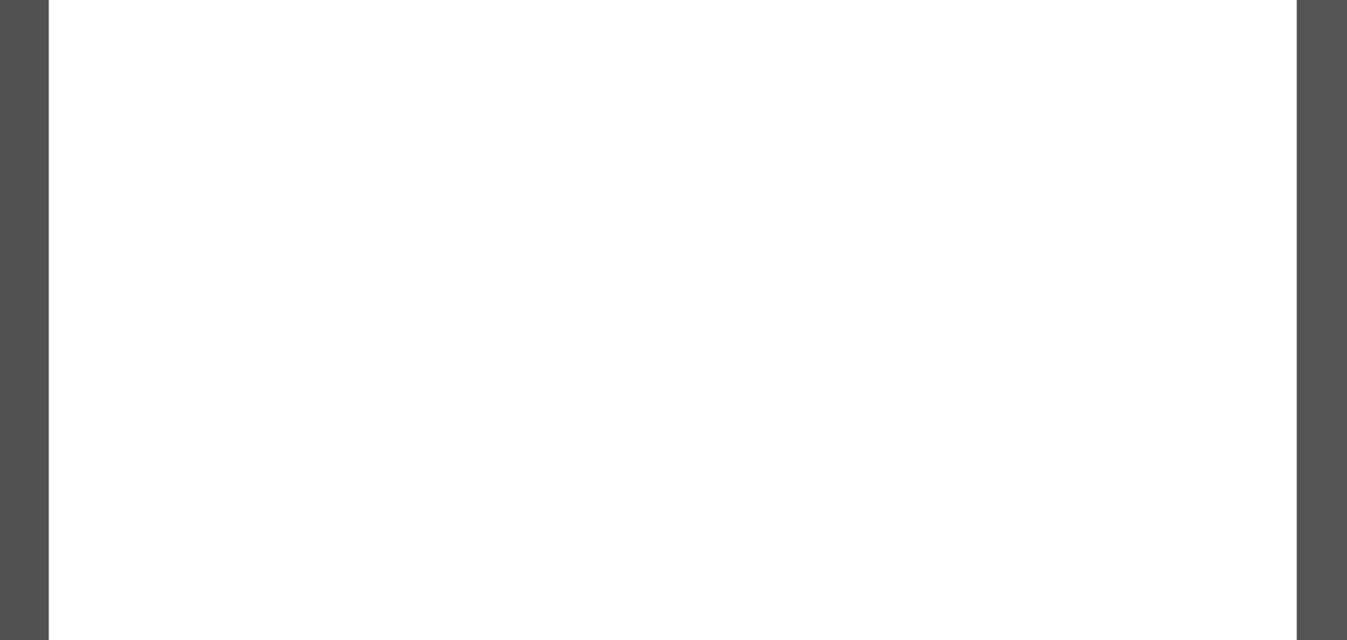
click cue "How To: Edit Your Business Details Confirm your business info is accurate and m…"
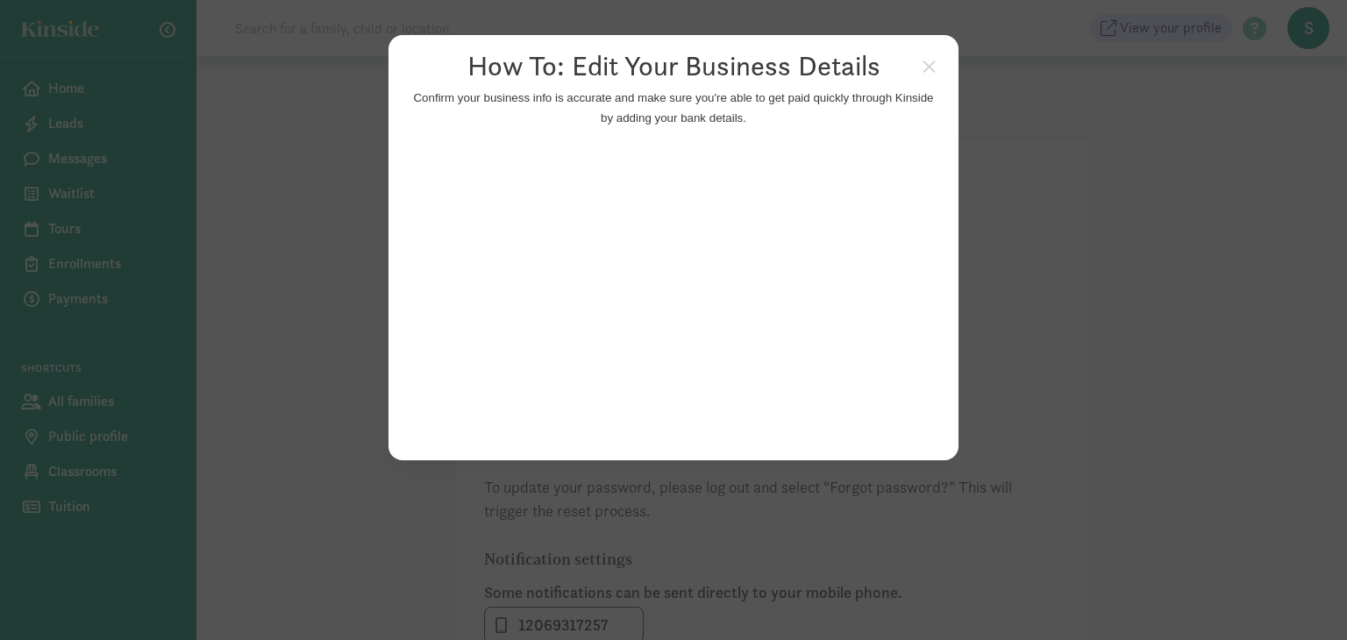
click appcues "× How To: Edit Your Business Details Confirm your business info is accurate and…"
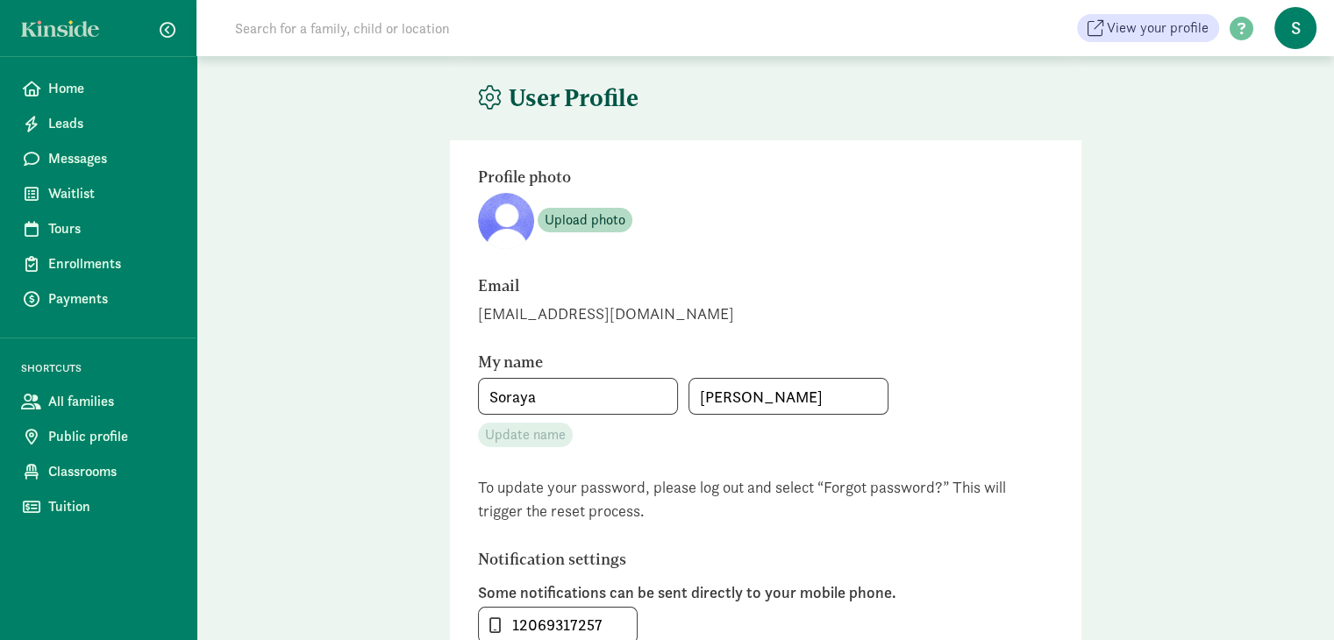
click at [1304, 29] on span "S" at bounding box center [1296, 28] width 42 height 42
click at [67, 32] on link at bounding box center [65, 28] width 88 height 17
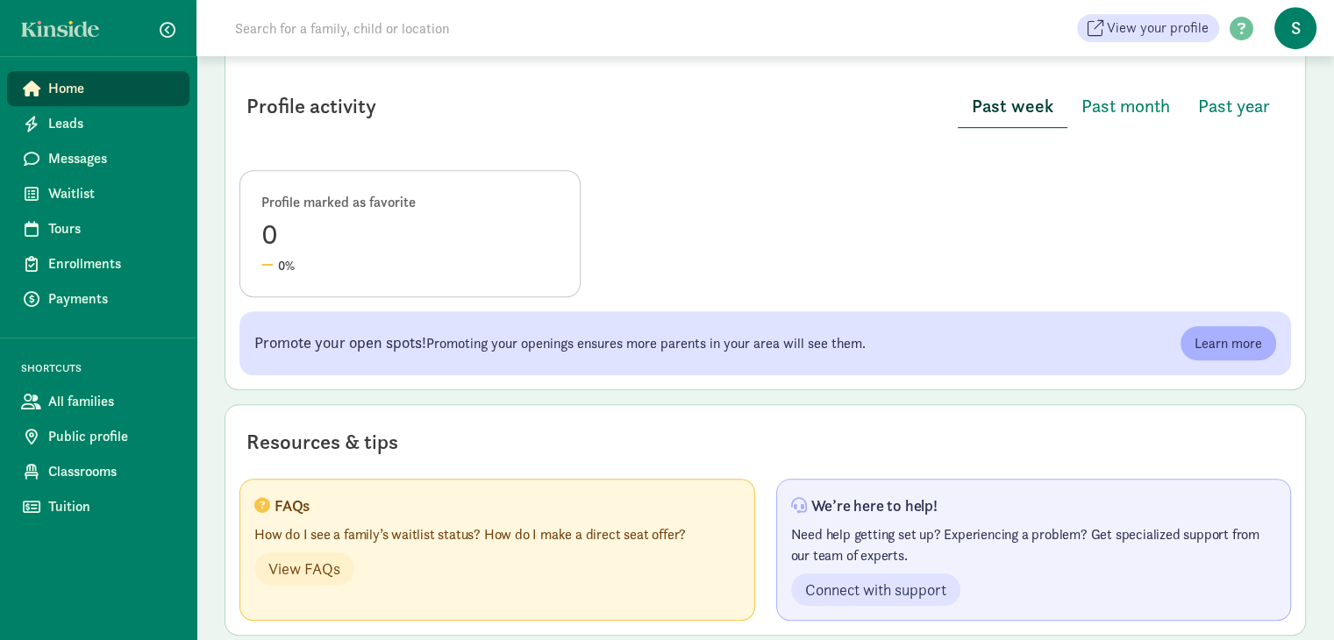
scroll to position [877, 0]
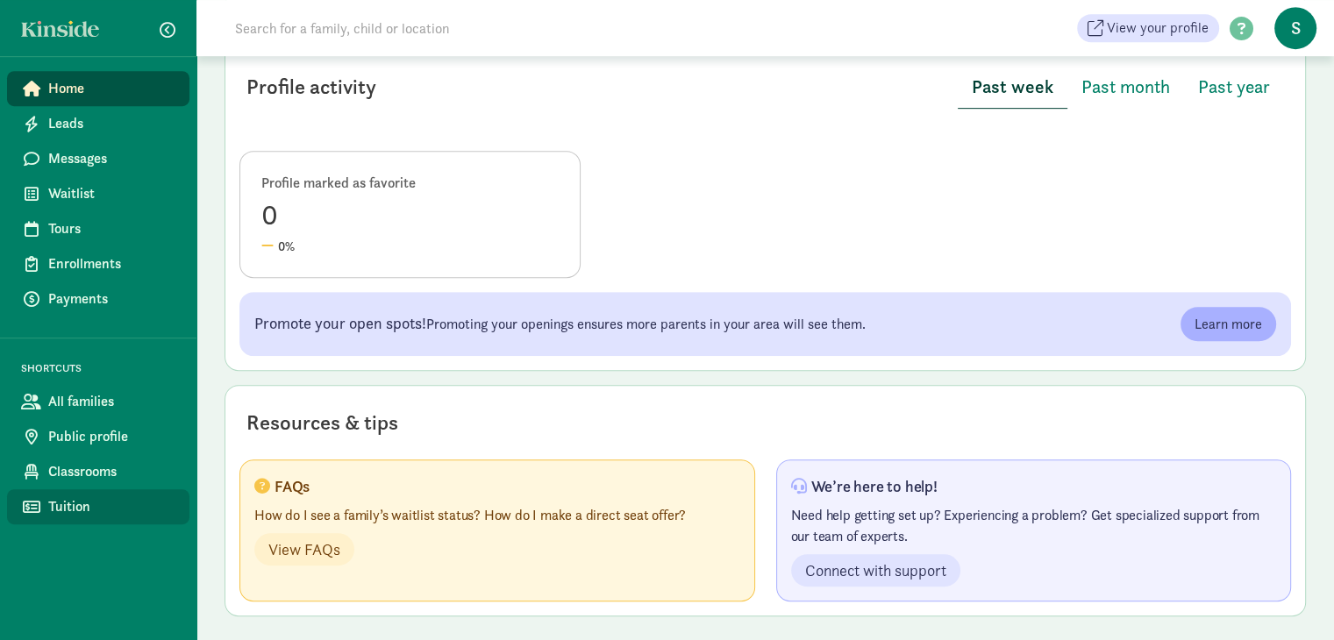
click at [81, 507] on span "Tuition" at bounding box center [111, 507] width 127 height 21
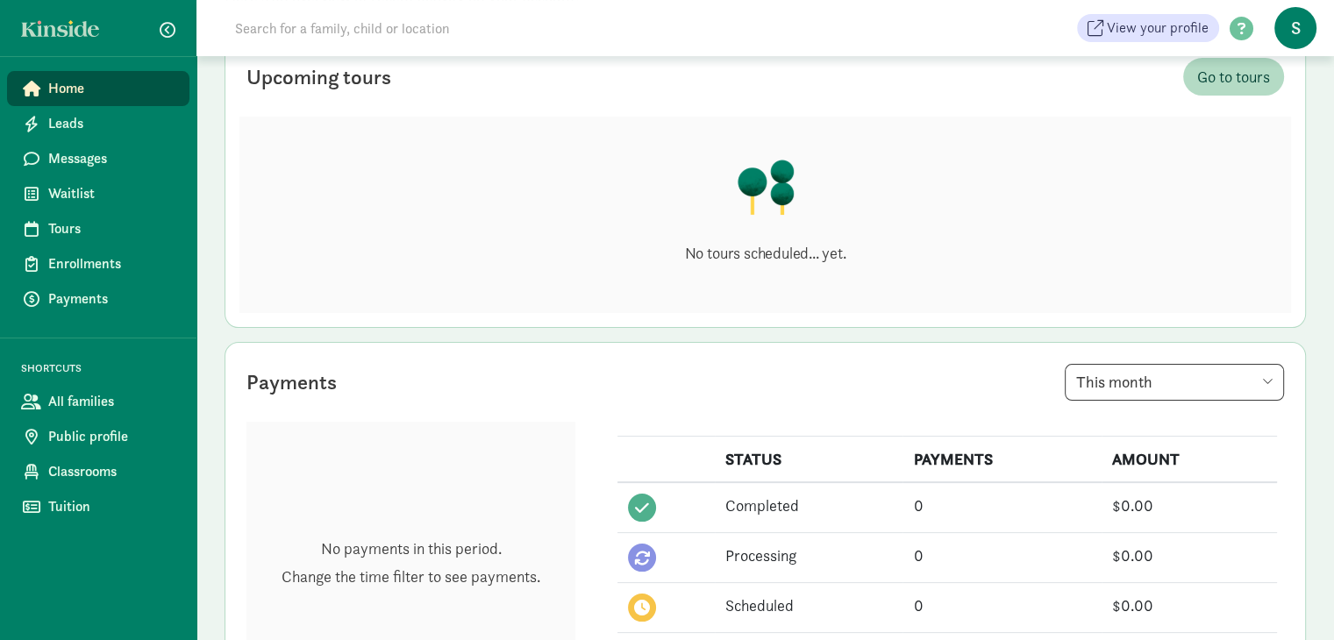
scroll to position [143, 0]
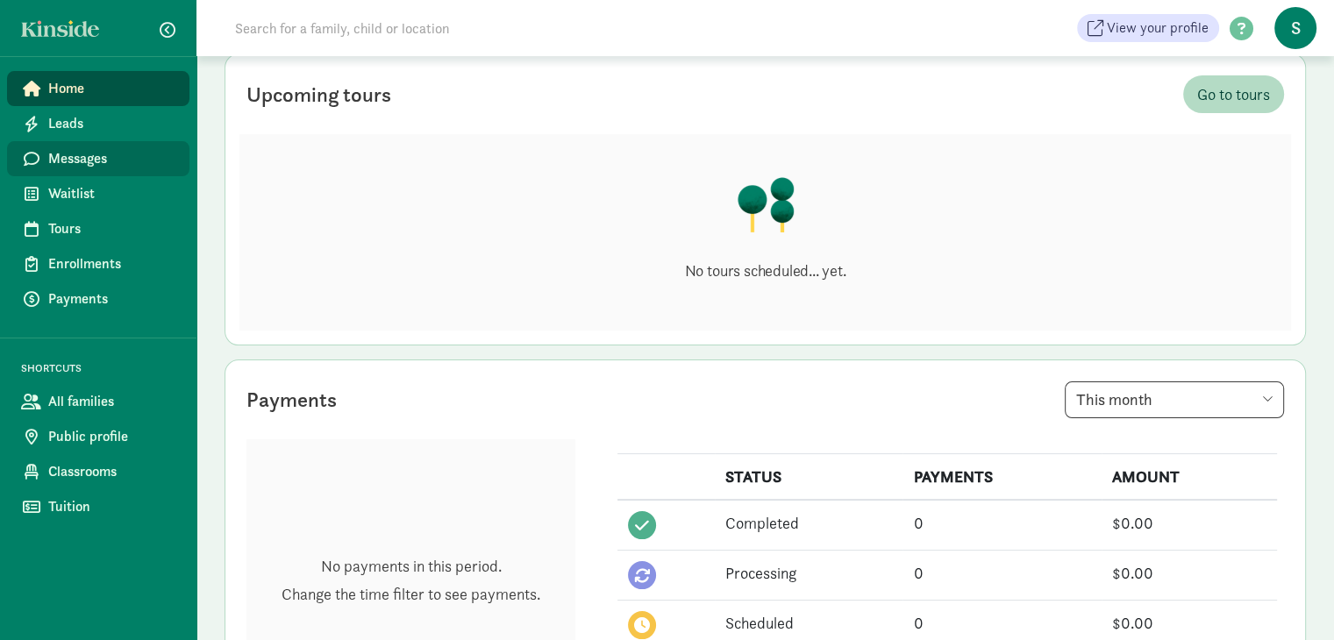
click at [112, 158] on span "Messages" at bounding box center [111, 158] width 127 height 21
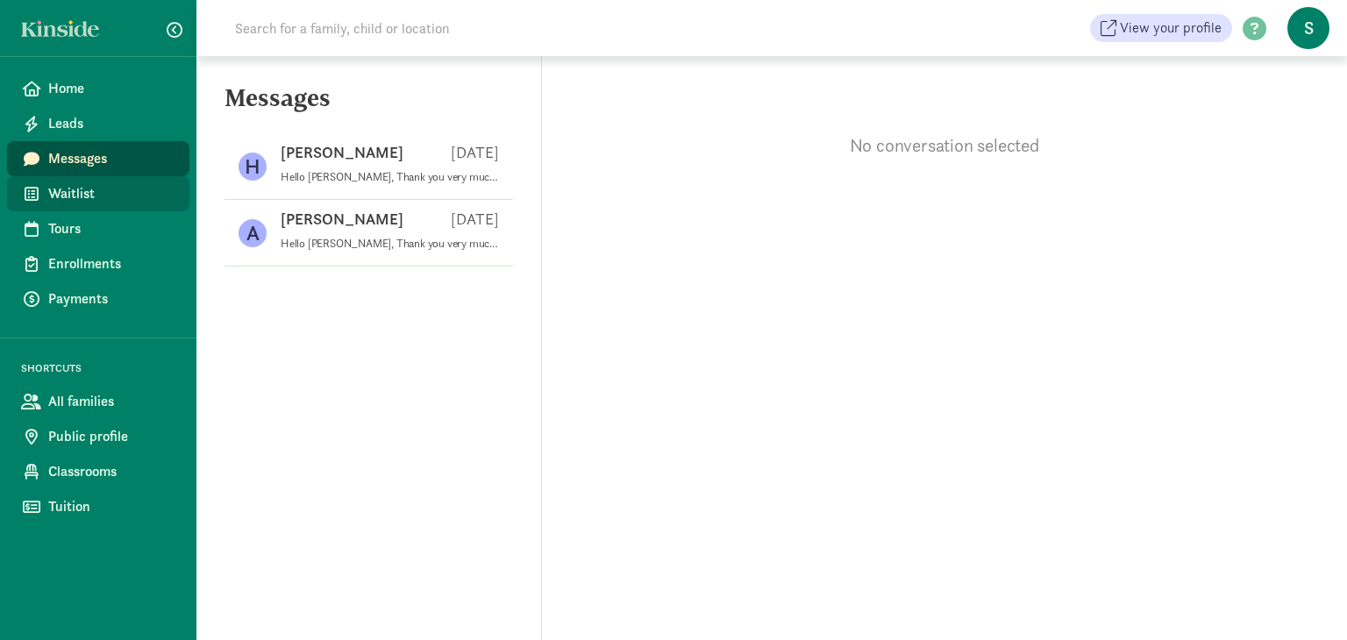
click at [106, 199] on span "Waitlist" at bounding box center [111, 193] width 127 height 21
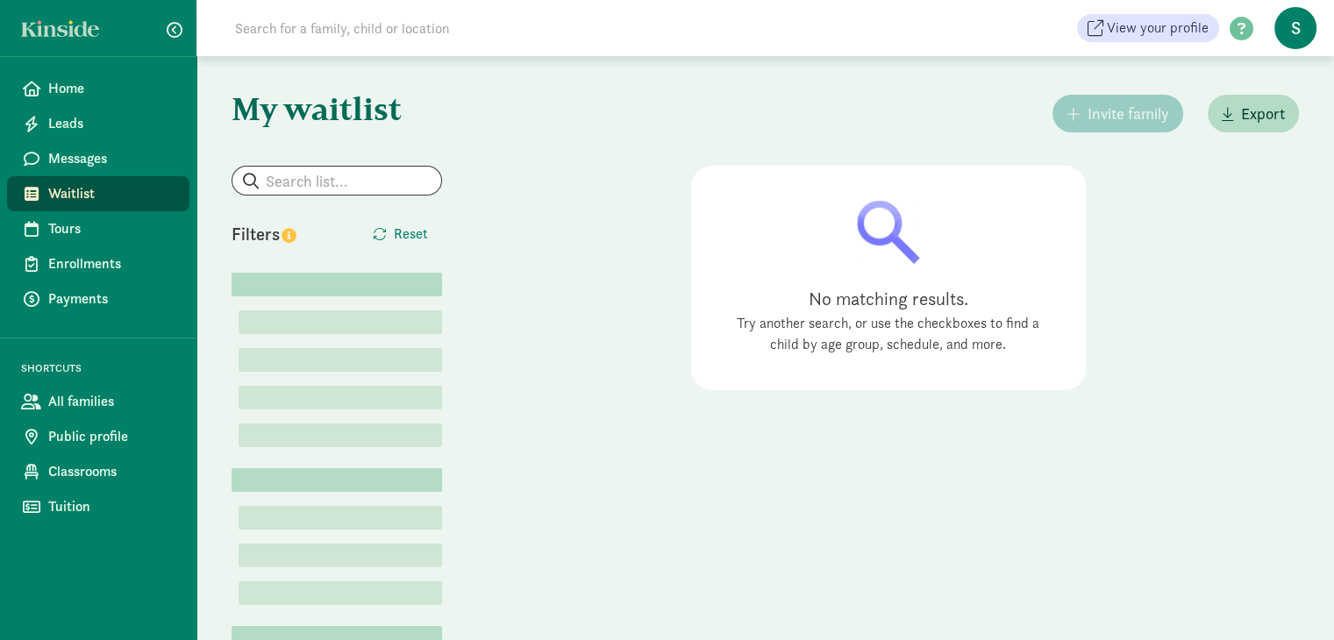
click at [1291, 44] on span "S" at bounding box center [1296, 28] width 42 height 42
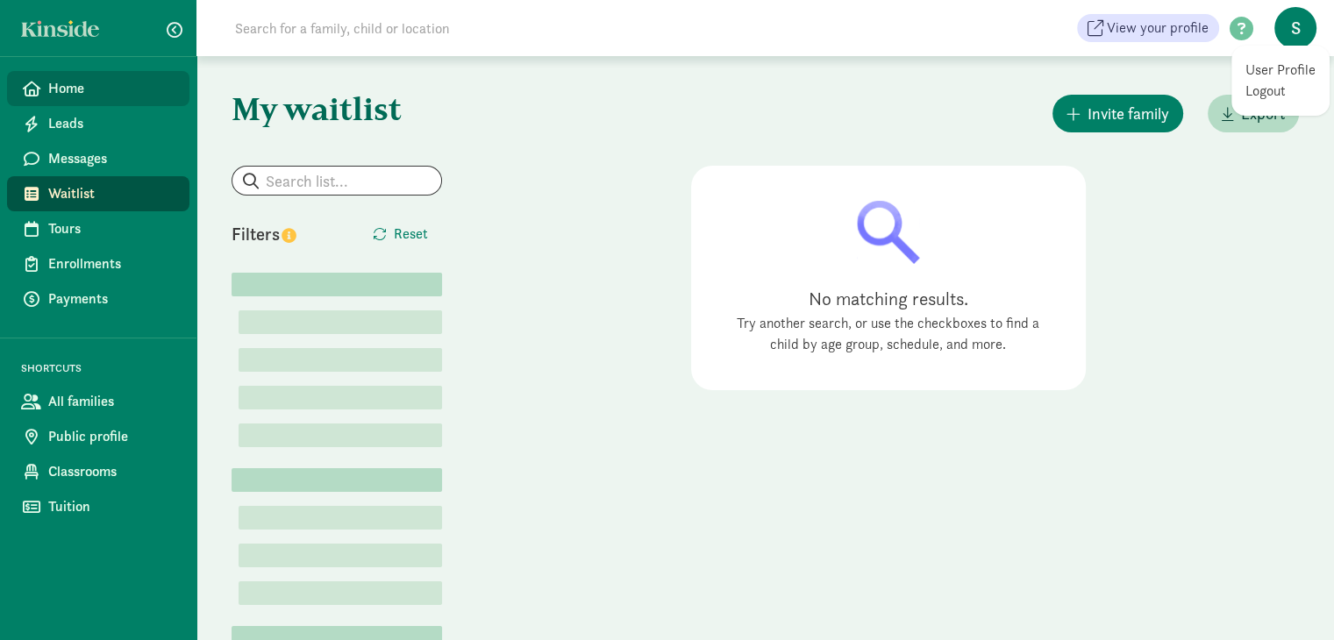
click at [81, 100] on link "Home" at bounding box center [98, 88] width 182 height 35
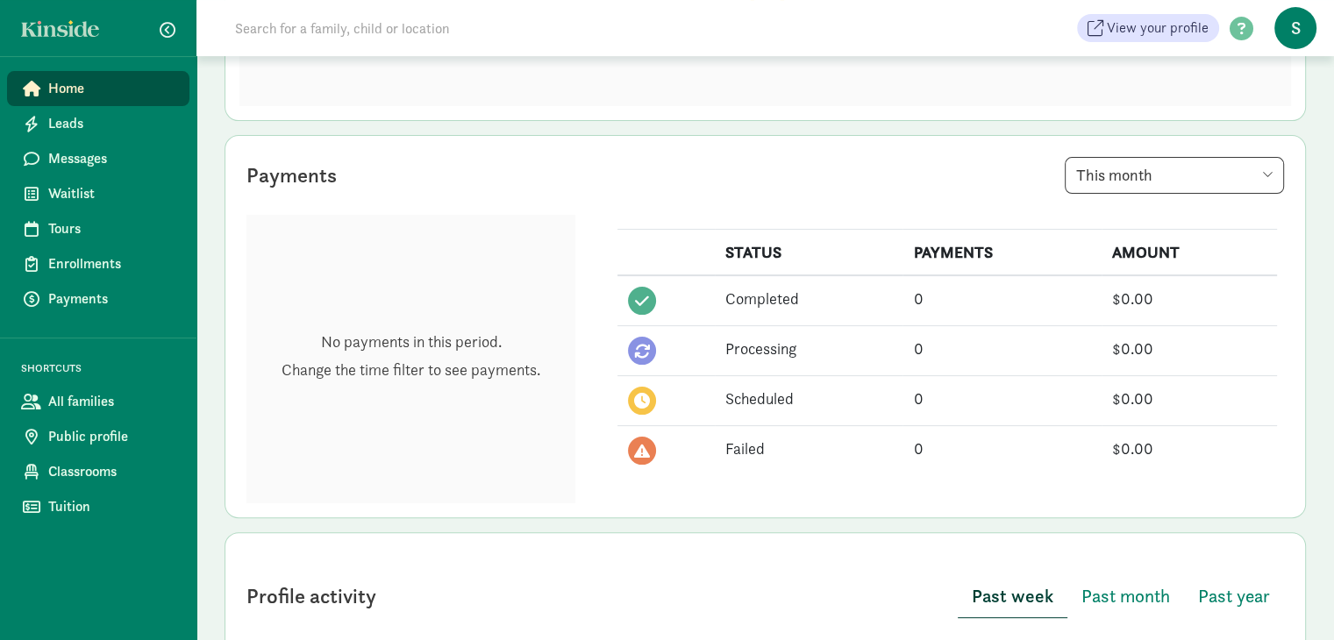
scroll to position [375, 0]
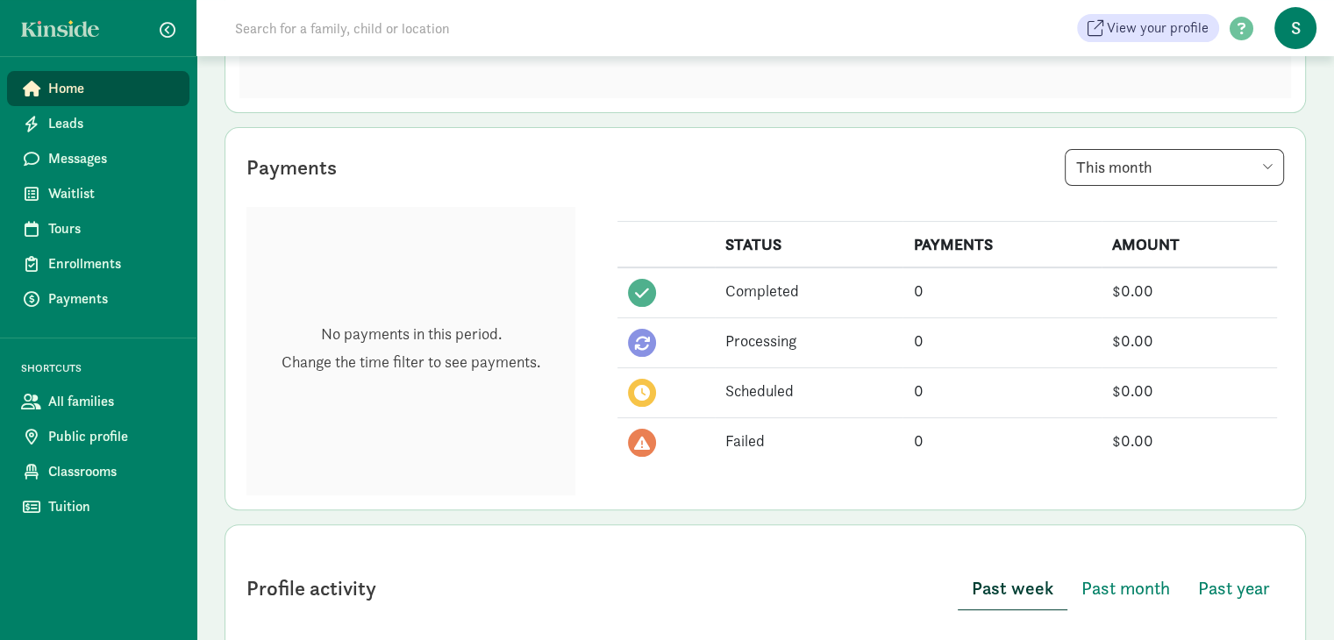
click at [1290, 39] on span "S" at bounding box center [1296, 28] width 42 height 42
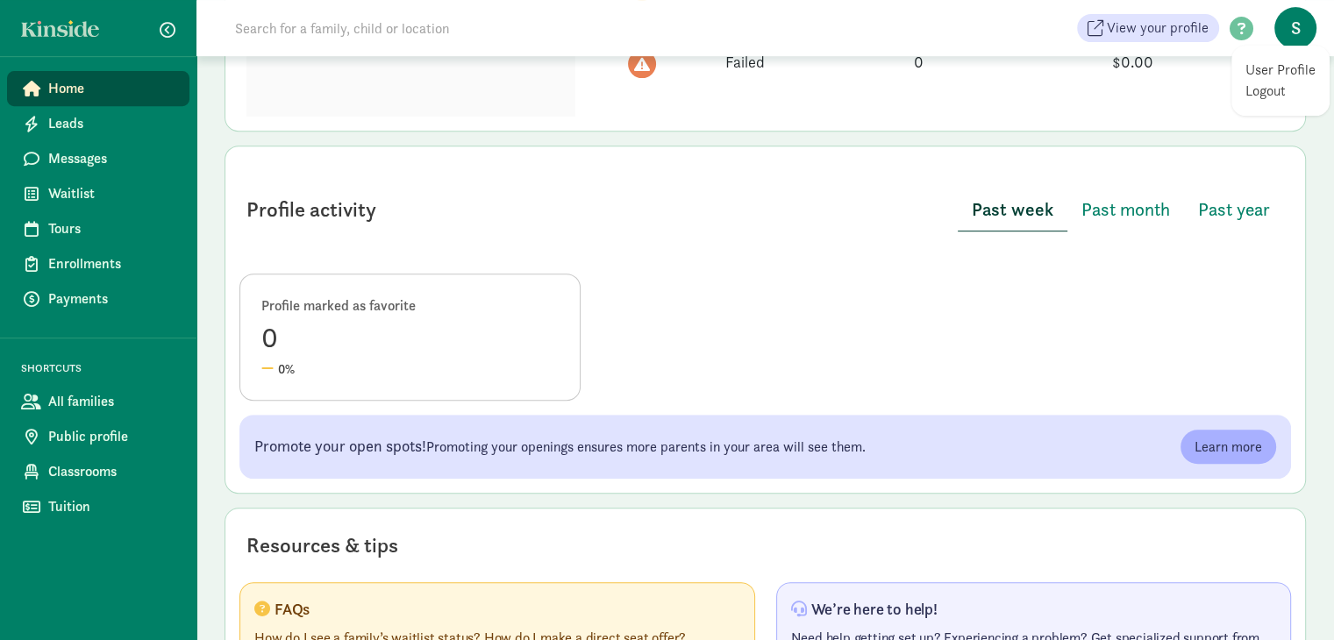
scroll to position [877, 0]
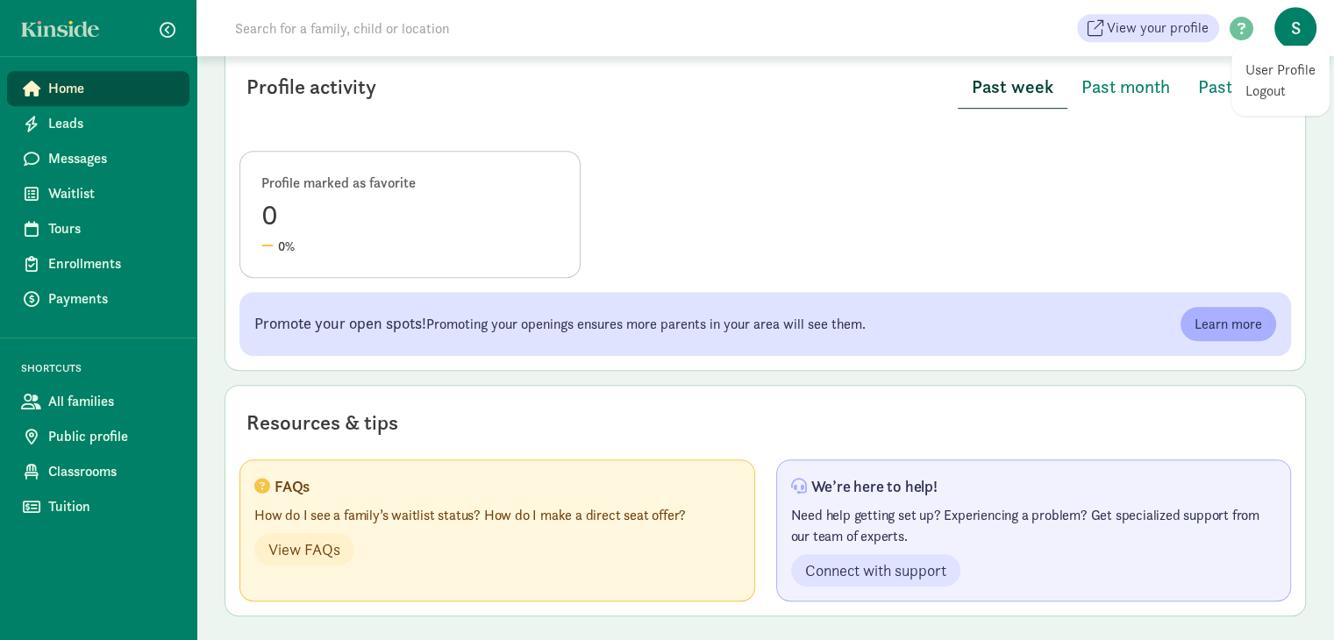
click at [1279, 71] on link "User Profile" at bounding box center [1281, 70] width 70 height 21
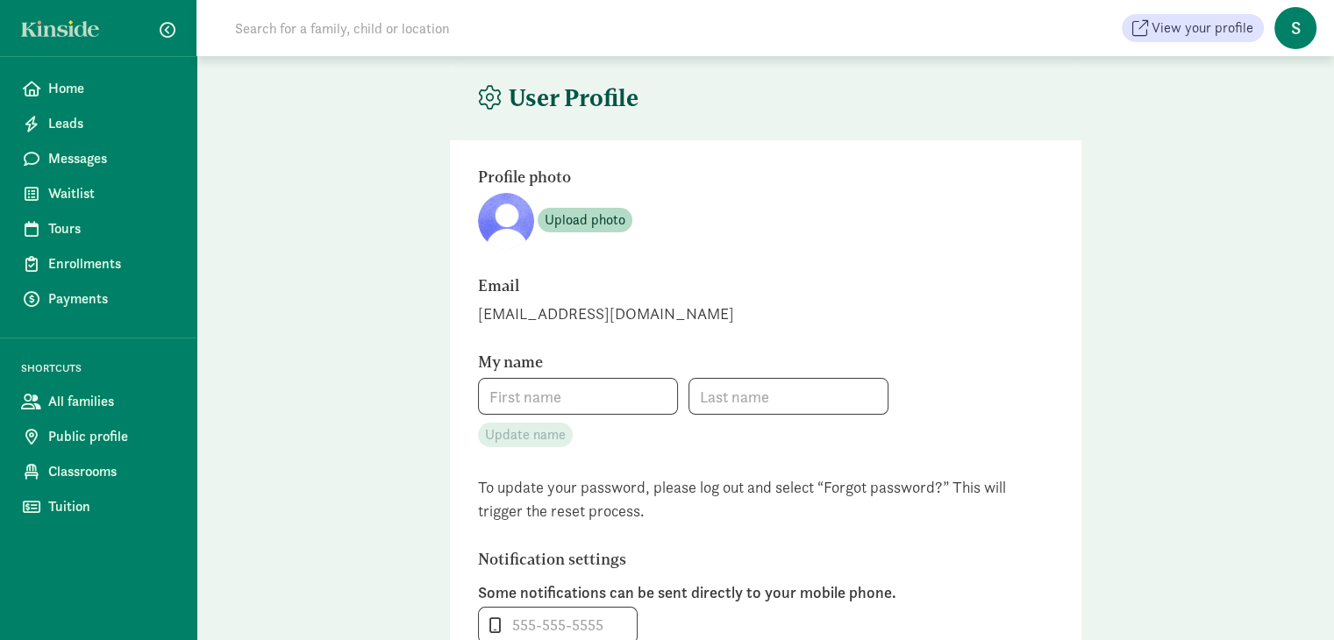
type input "Soraya"
type input "Crissey"
type input "12069317257"
checkbox input "false"
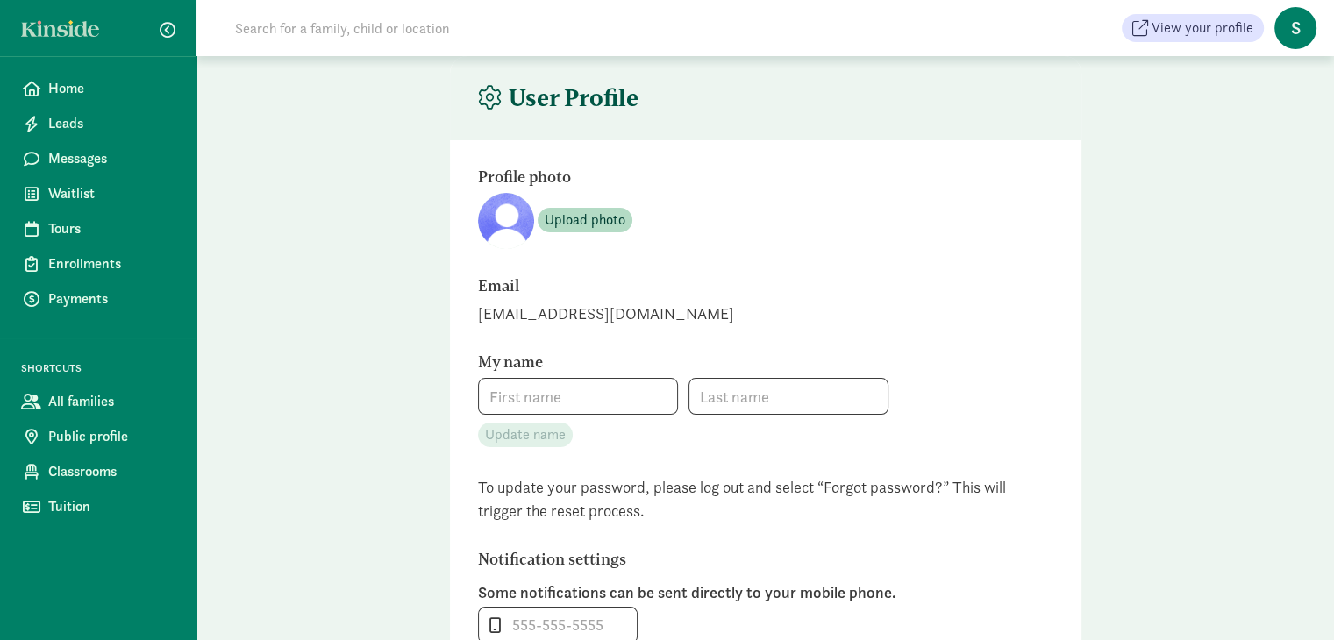
checkbox input "false"
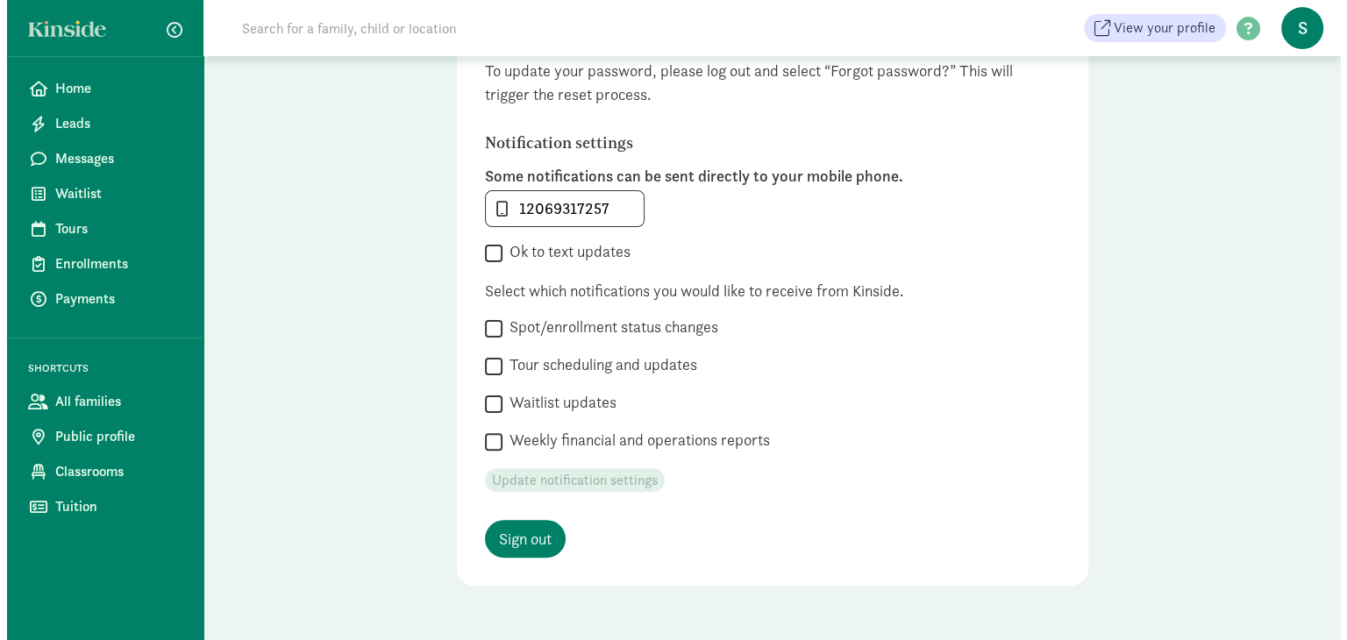
scroll to position [467, 0]
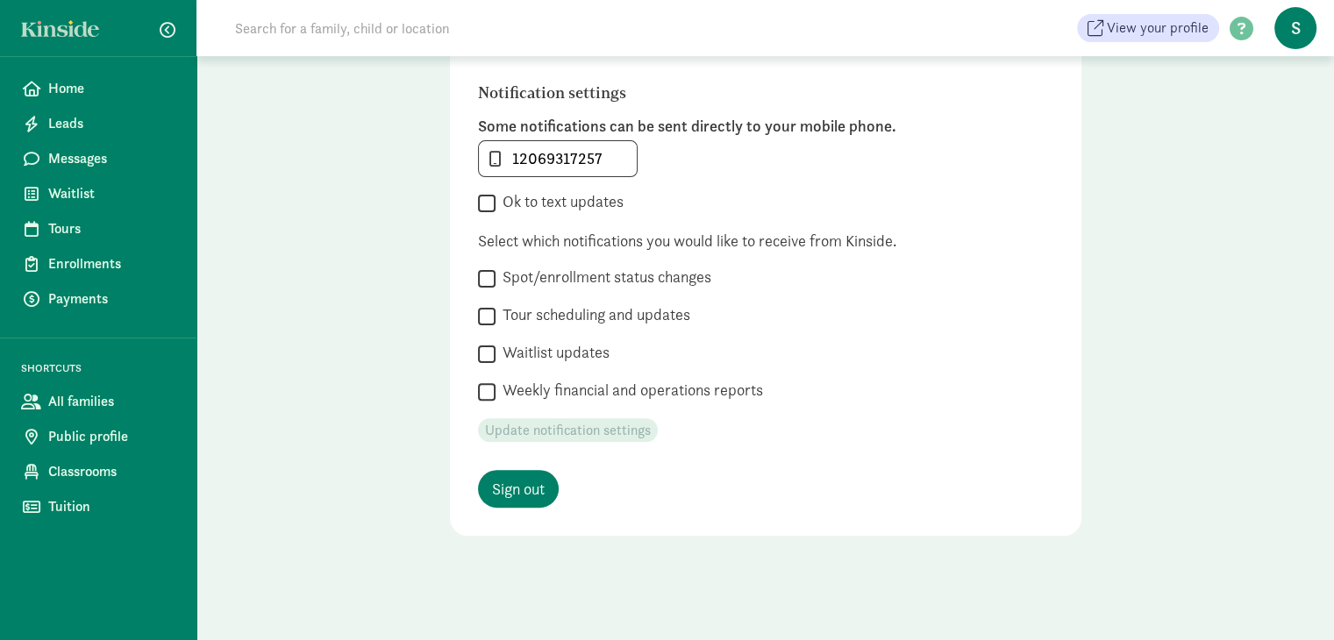
click at [1295, 39] on span "S" at bounding box center [1296, 28] width 42 height 42
click at [1239, 31] on span at bounding box center [1241, 30] width 45 height 24
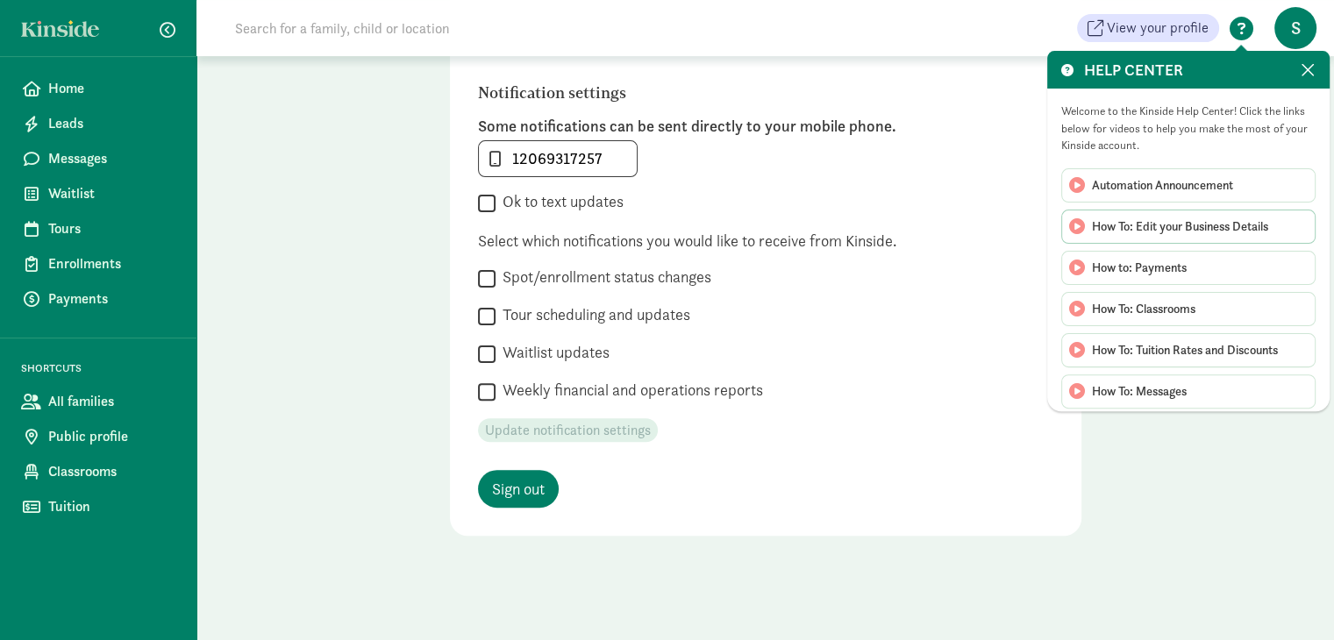
click at [1160, 251] on div "How To: Edit your Business Details" at bounding box center [1188, 268] width 254 height 34
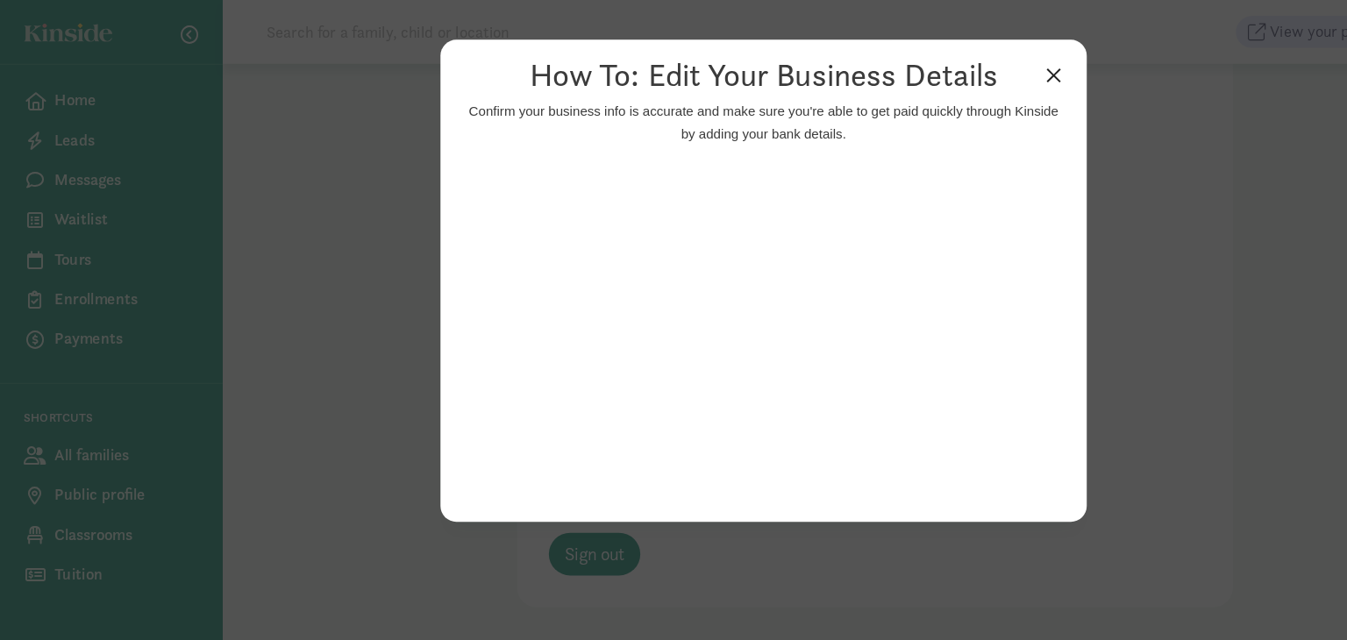
click at [929, 71] on link "×" at bounding box center [929, 65] width 31 height 32
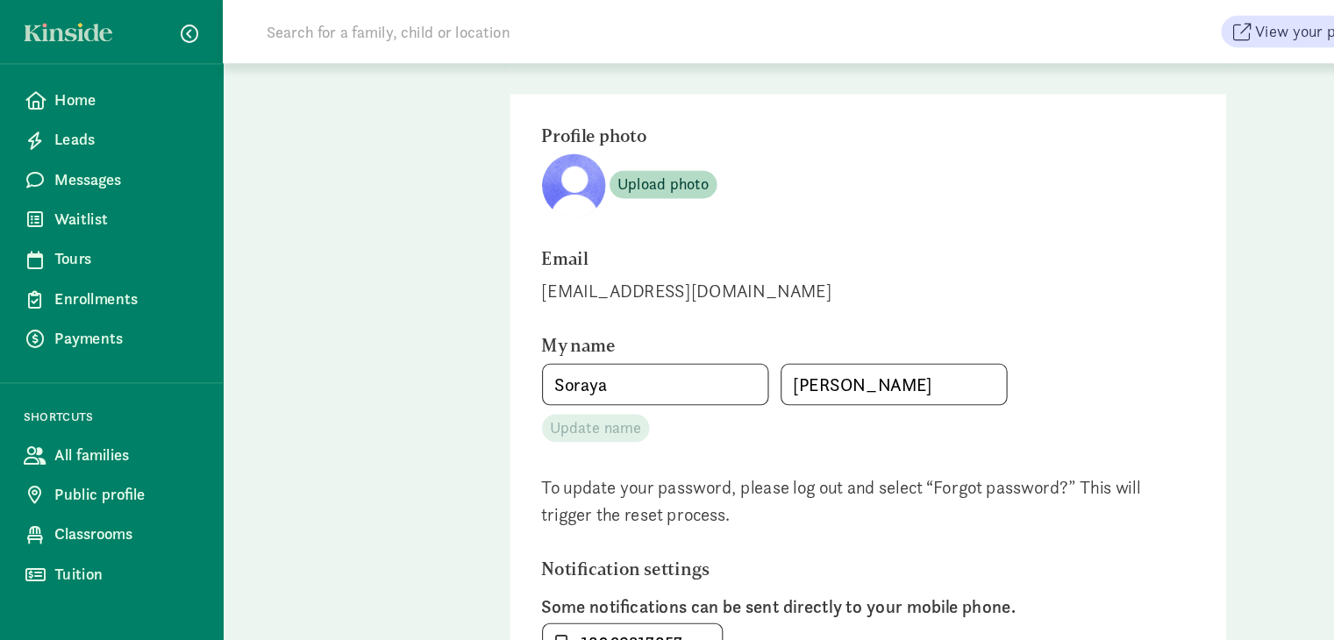
scroll to position [0, 0]
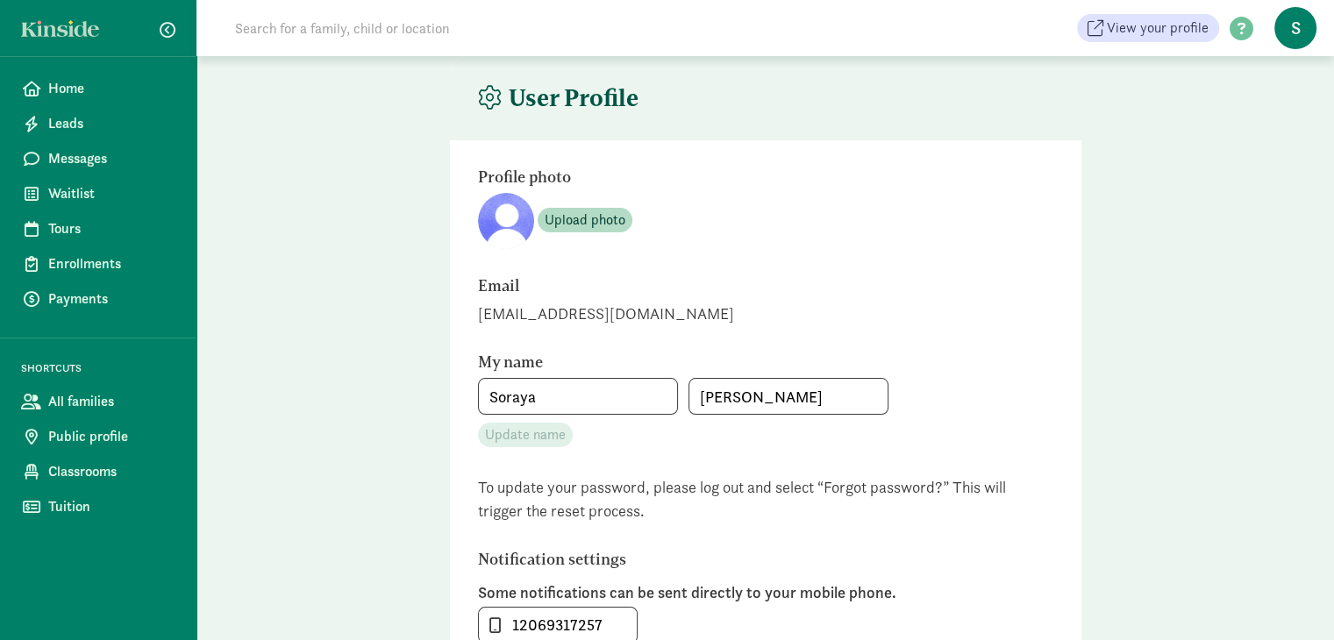
click at [1291, 25] on span "S" at bounding box center [1296, 28] width 42 height 42
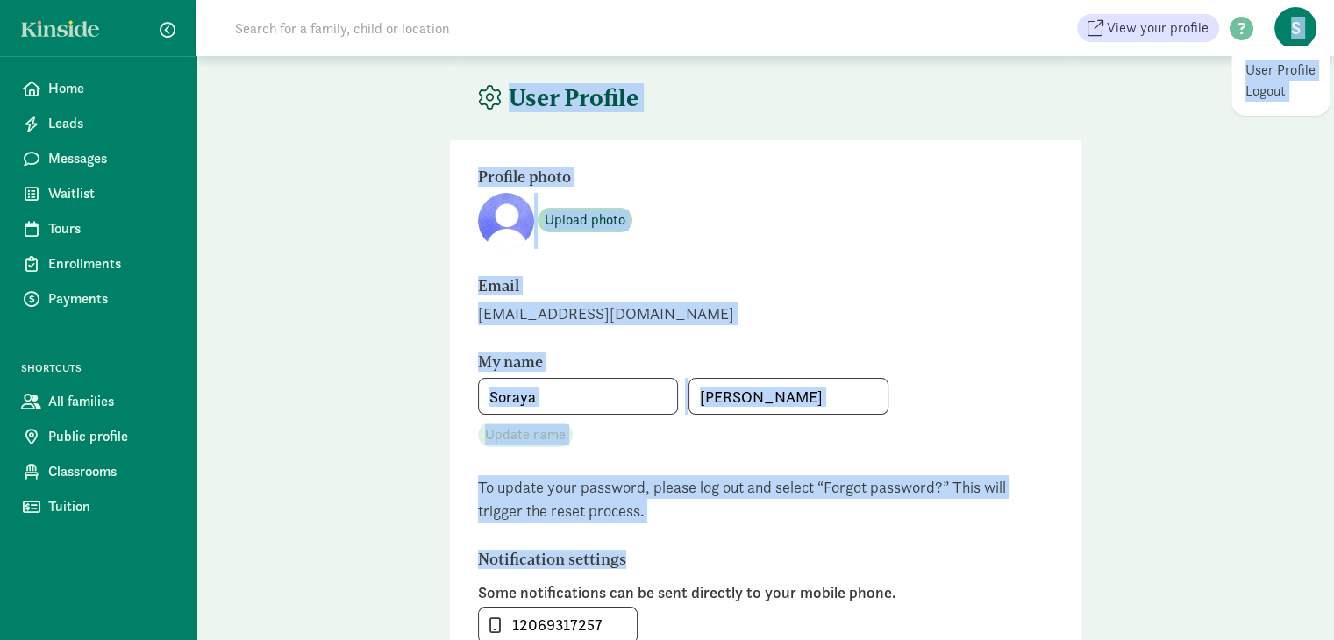
drag, startPoint x: 1291, startPoint y: 25, endPoint x: 1300, endPoint y: 471, distance: 445.7
click at [1319, 514] on div "Home Leads Messages Waitlist Tours Enrollments Payments SHORTCUTS All families …" at bounding box center [667, 554] width 1334 height 1108
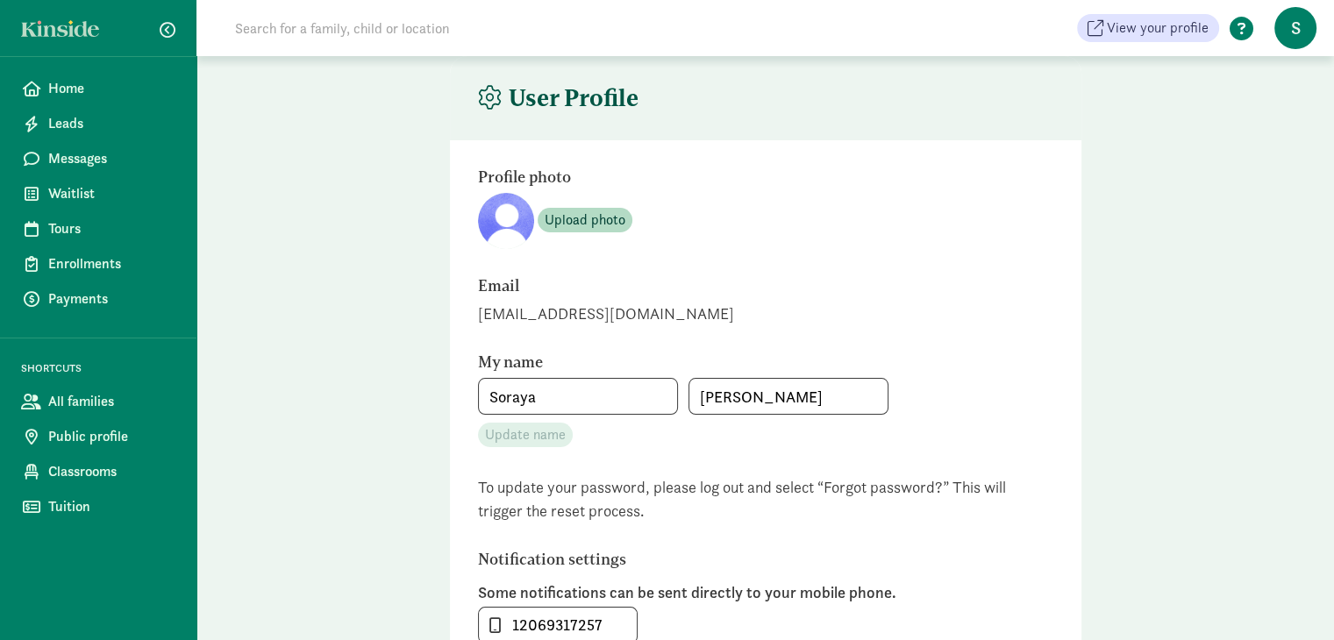
click at [1241, 33] on span at bounding box center [1241, 30] width 45 height 24
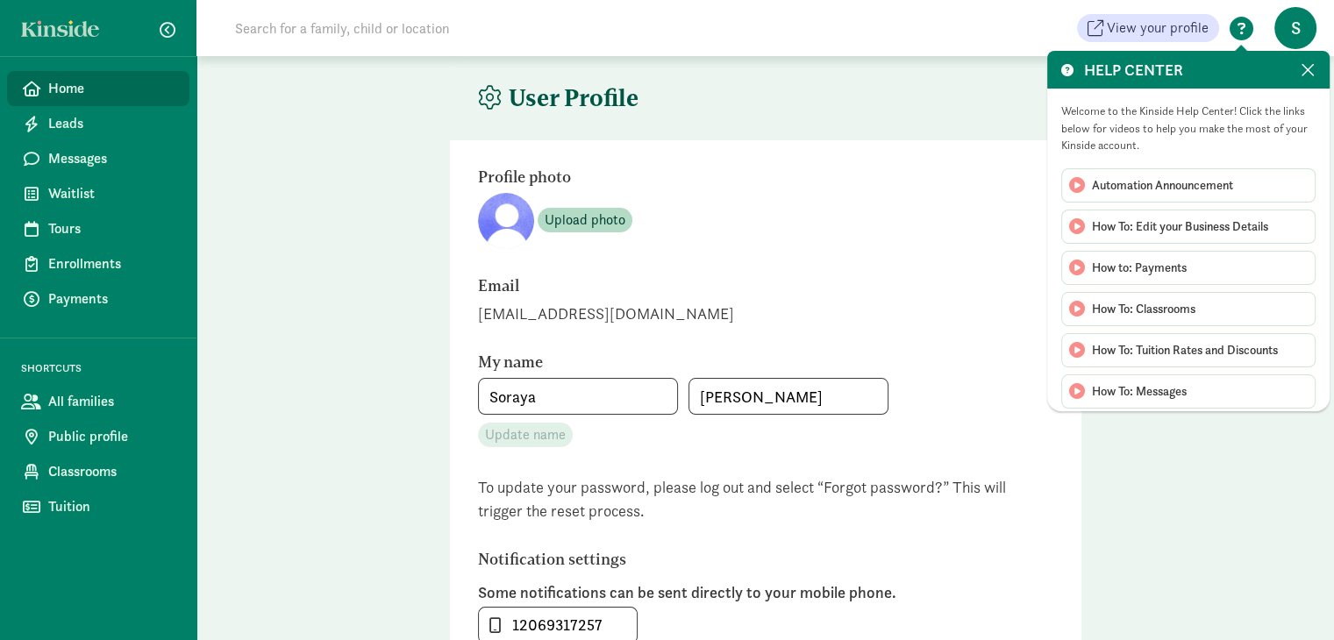
click at [69, 78] on span "Home" at bounding box center [111, 88] width 127 height 21
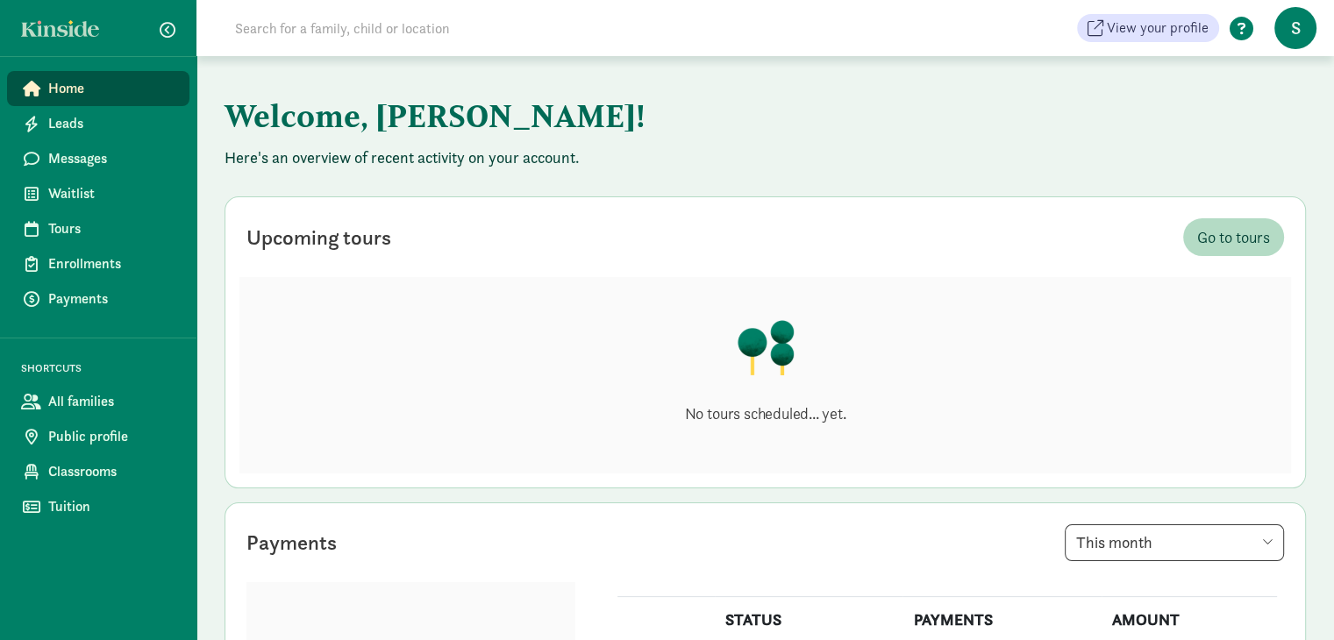
click at [1242, 35] on span at bounding box center [1241, 30] width 45 height 24
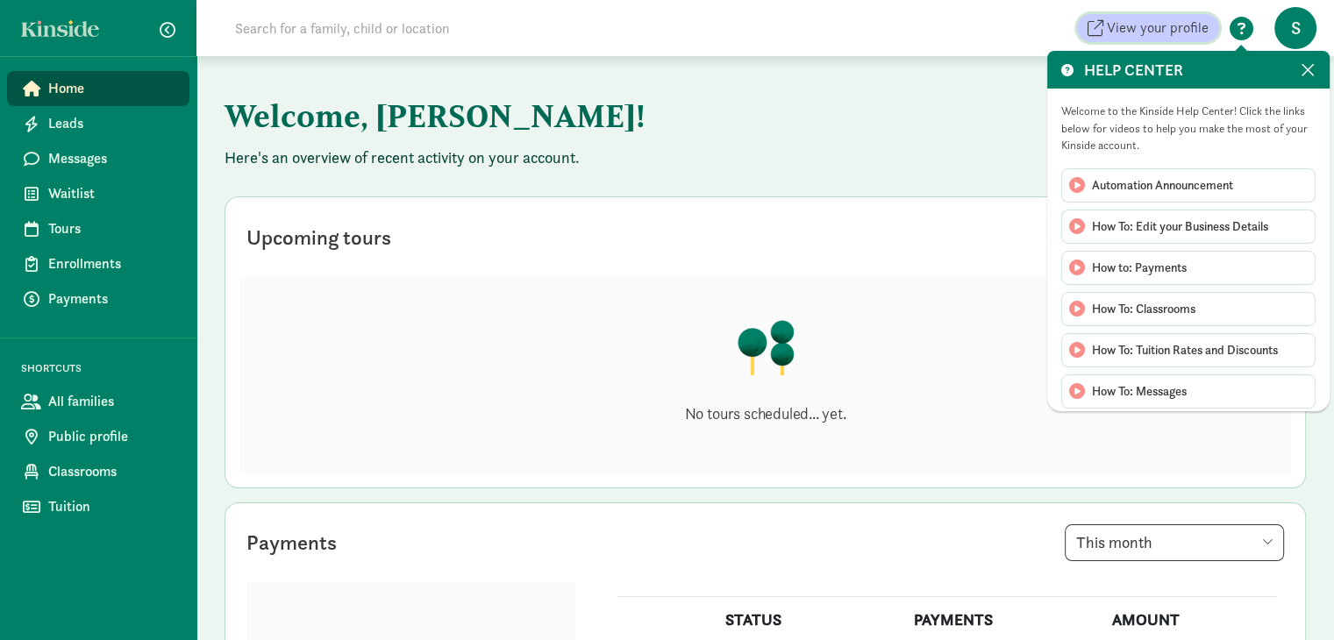
click at [1144, 29] on span "View your profile" at bounding box center [1158, 28] width 102 height 21
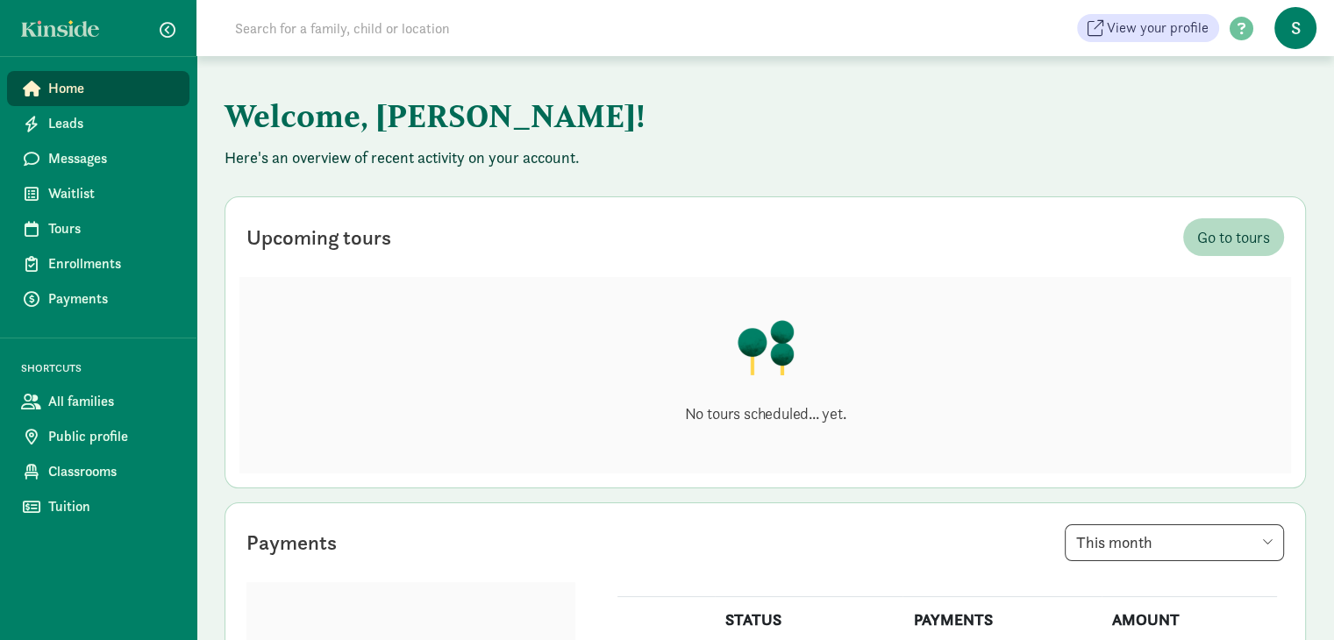
click at [1297, 43] on span "S" at bounding box center [1296, 28] width 42 height 42
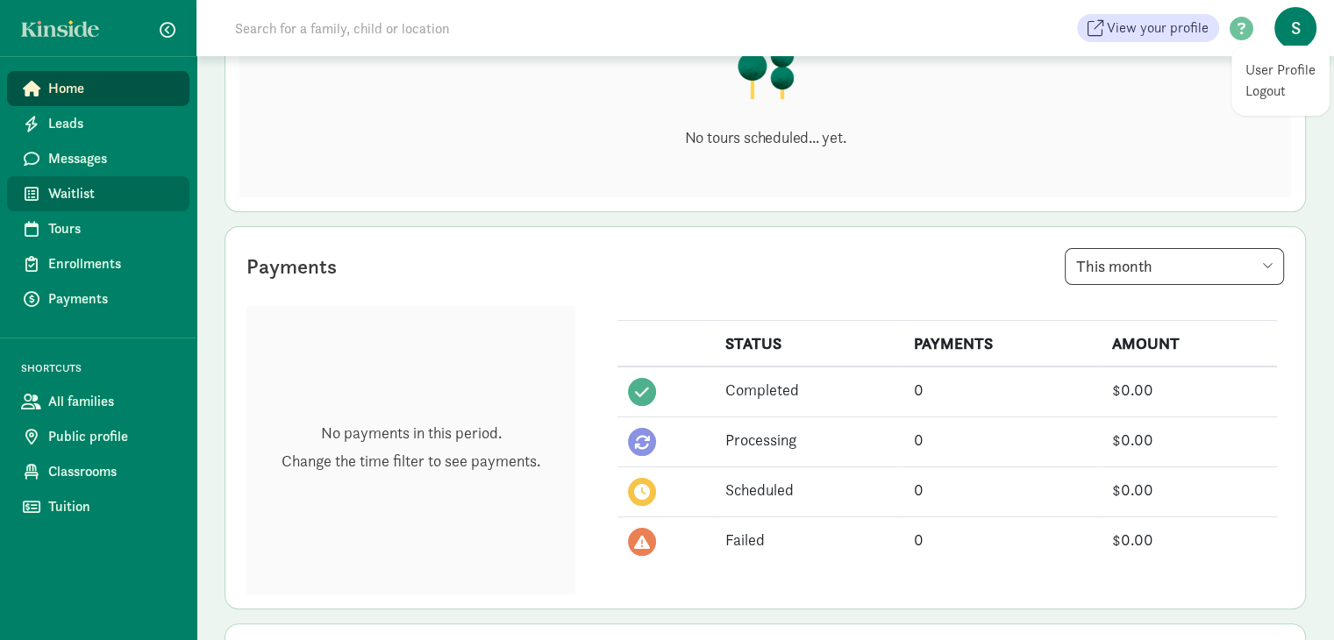
scroll to position [277, 0]
click at [70, 191] on span "Waitlist" at bounding box center [111, 193] width 127 height 21
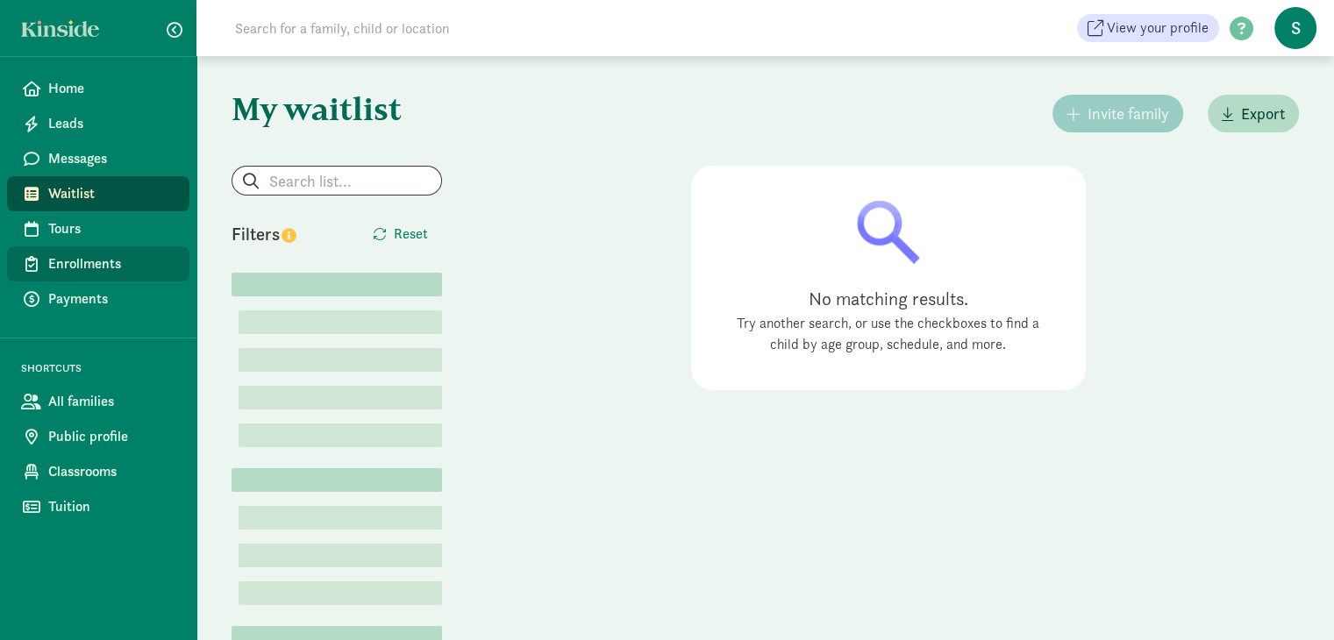
click at [78, 261] on span "Enrollments" at bounding box center [111, 264] width 127 height 21
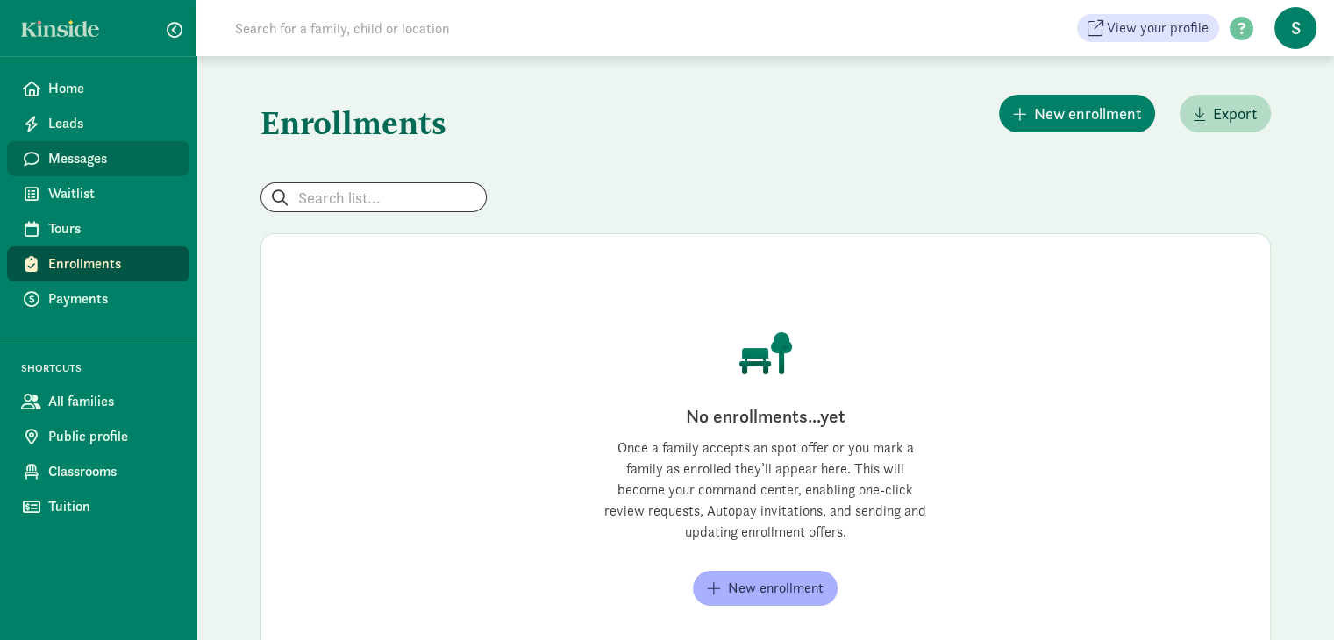
click at [106, 168] on span "Messages" at bounding box center [111, 158] width 127 height 21
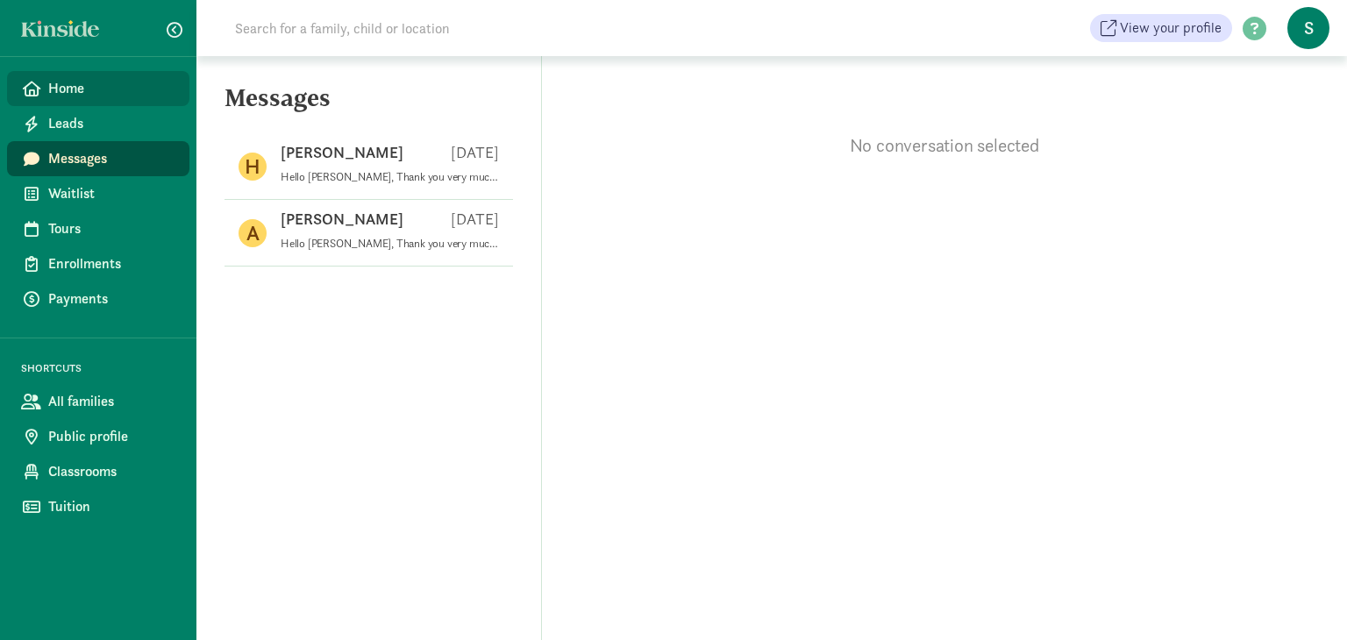
click at [65, 94] on span "Home" at bounding box center [111, 88] width 127 height 21
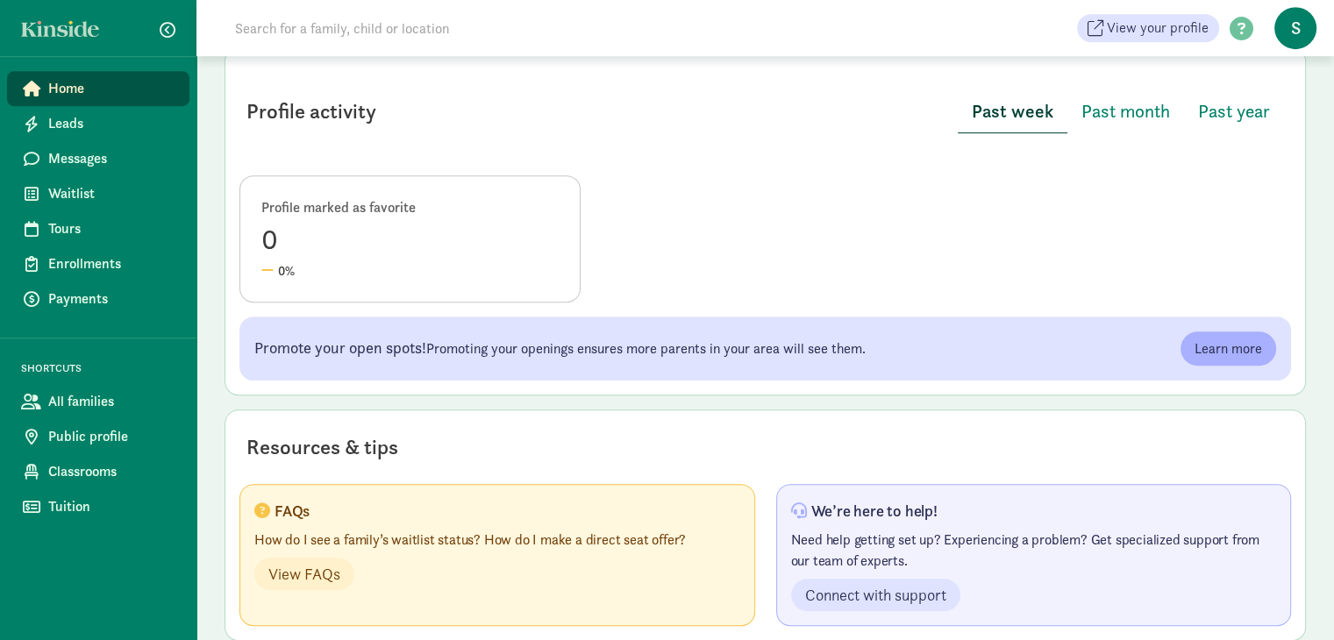
scroll to position [877, 0]
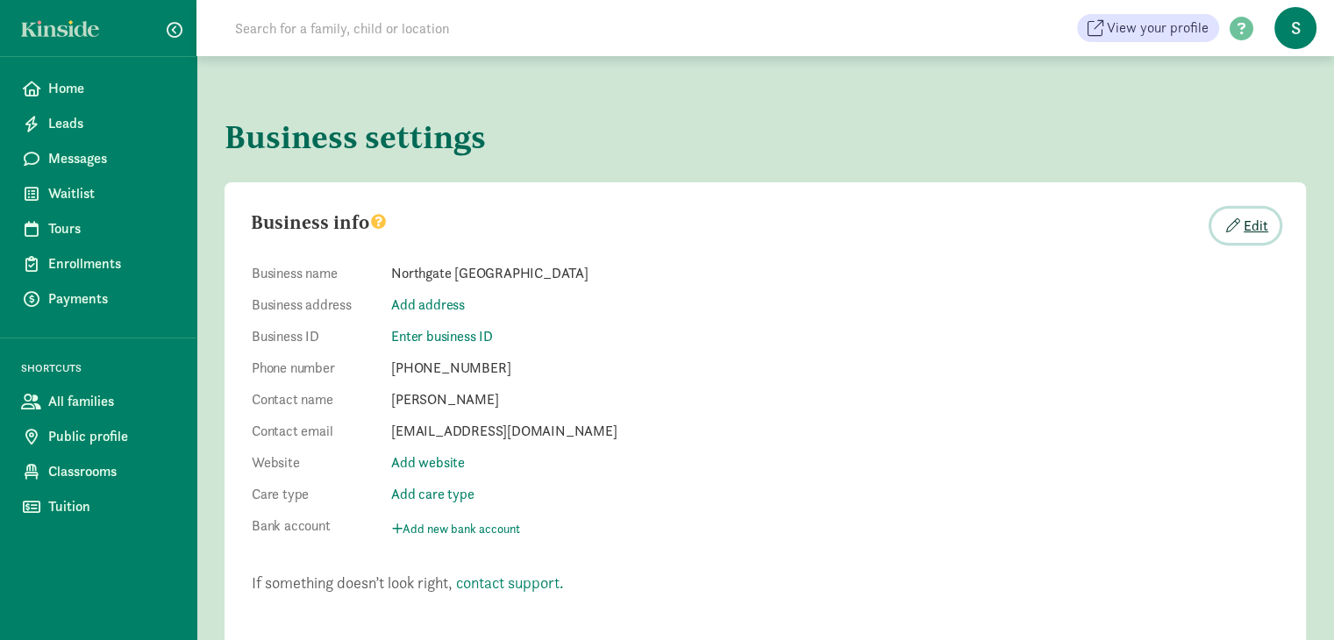
click at [1256, 228] on button "Edit" at bounding box center [1245, 226] width 68 height 34
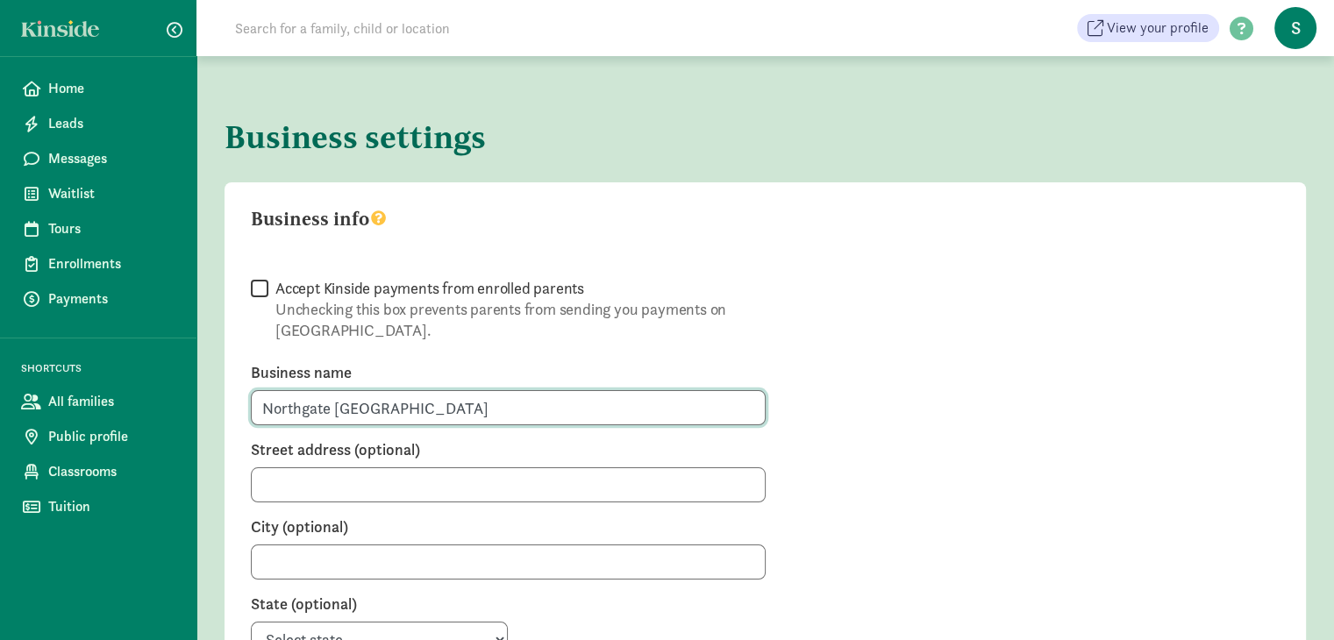
drag, startPoint x: 432, startPoint y: 394, endPoint x: 225, endPoint y: 401, distance: 206.3
type input "KRe8 Club"
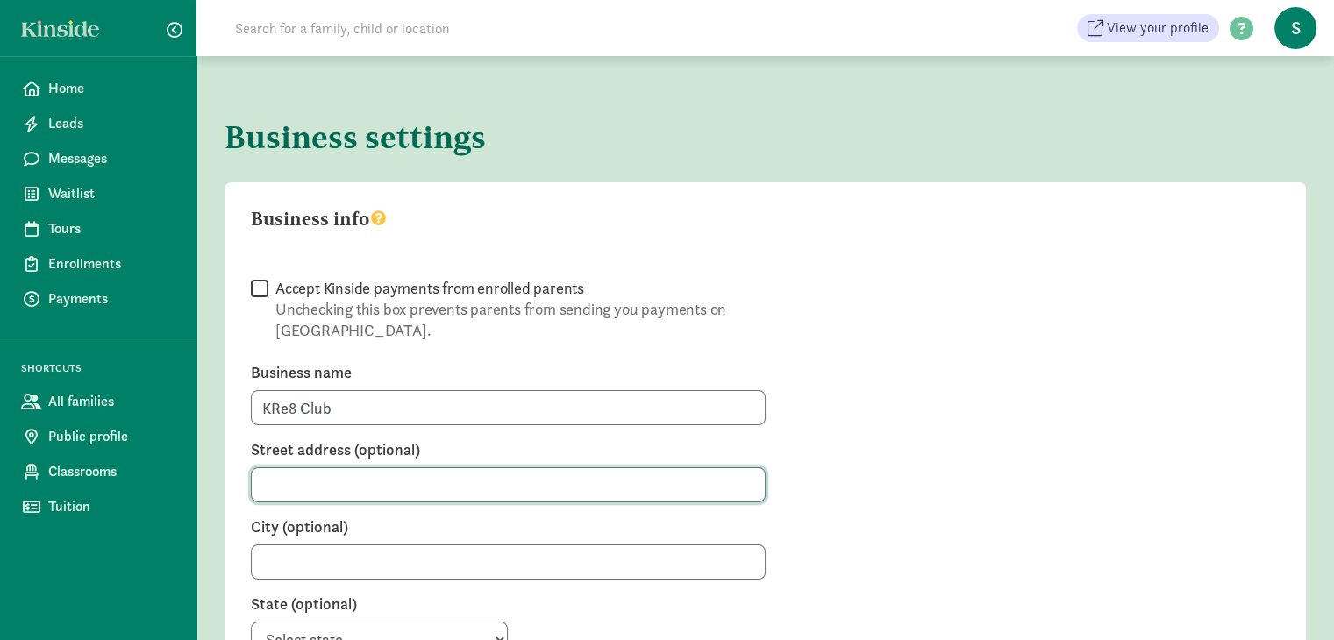
type input "2056 NE 98th St"
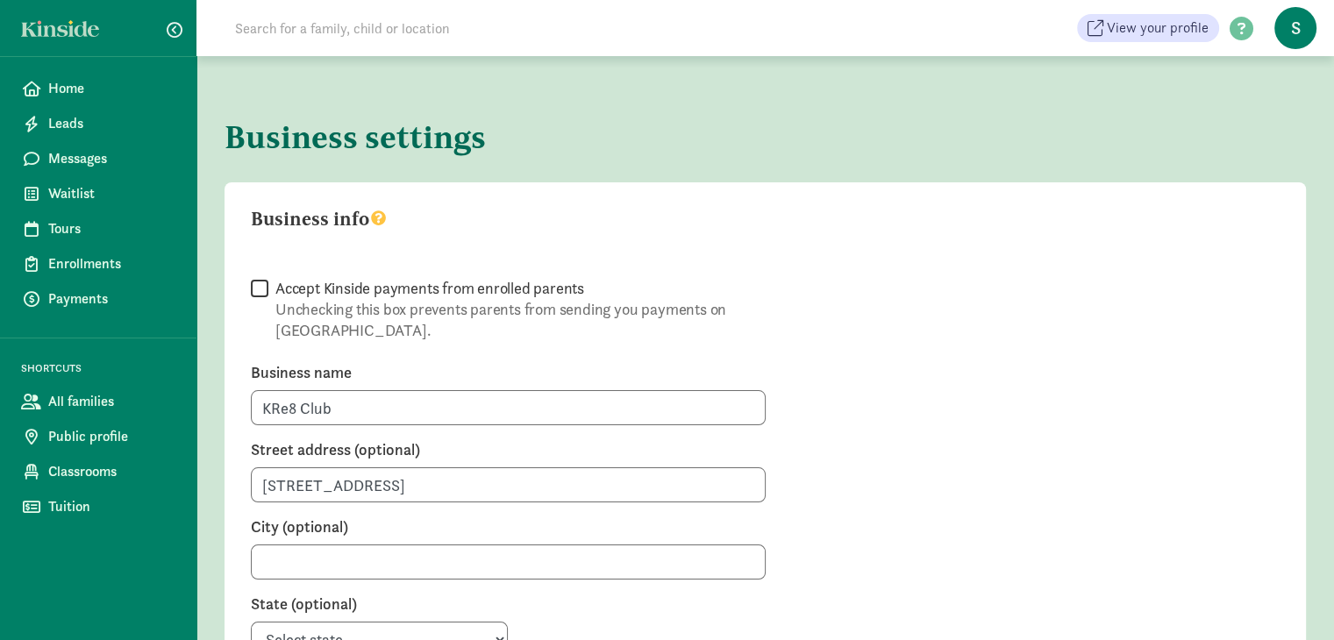
type input "Seattle"
select select "WA"
type input "98115"
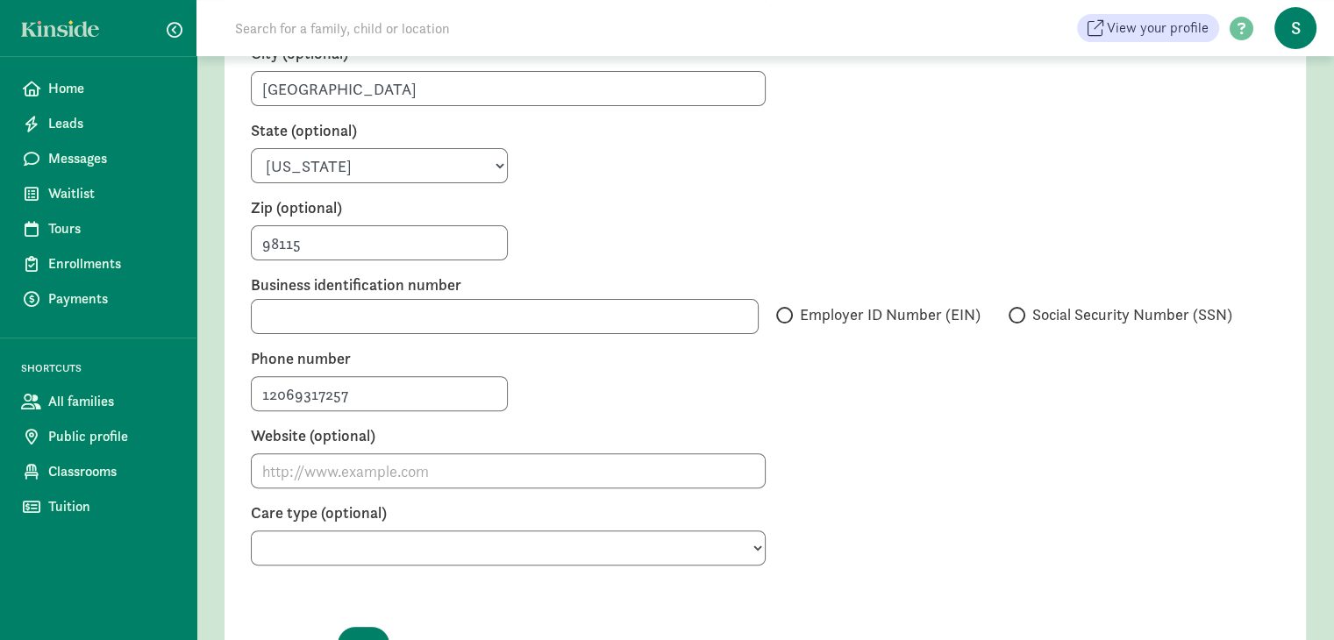
scroll to position [486, 0]
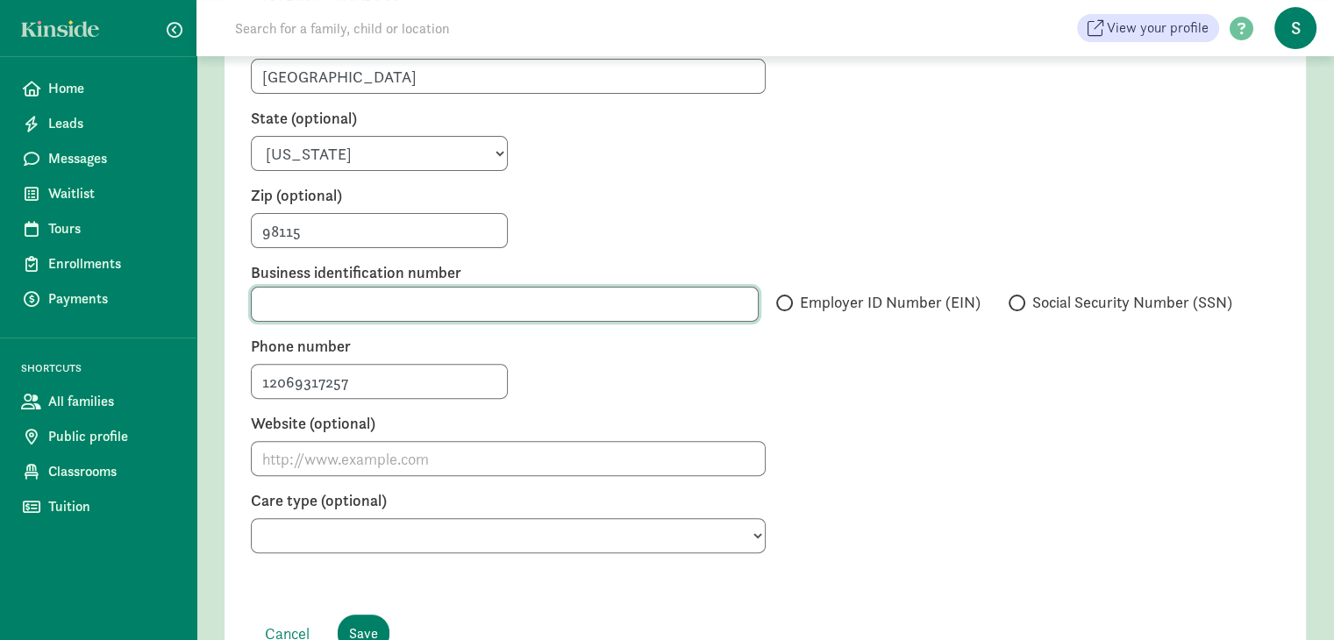
click at [674, 287] on input "text" at bounding box center [505, 304] width 508 height 35
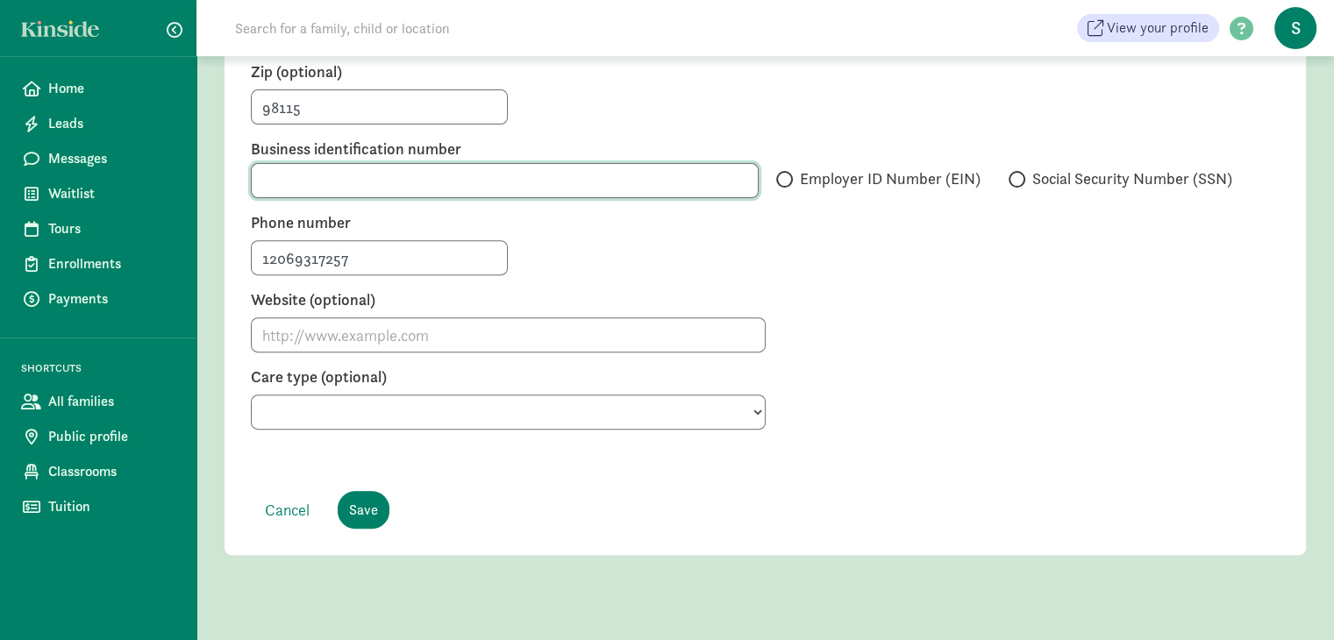
scroll to position [497, 0]
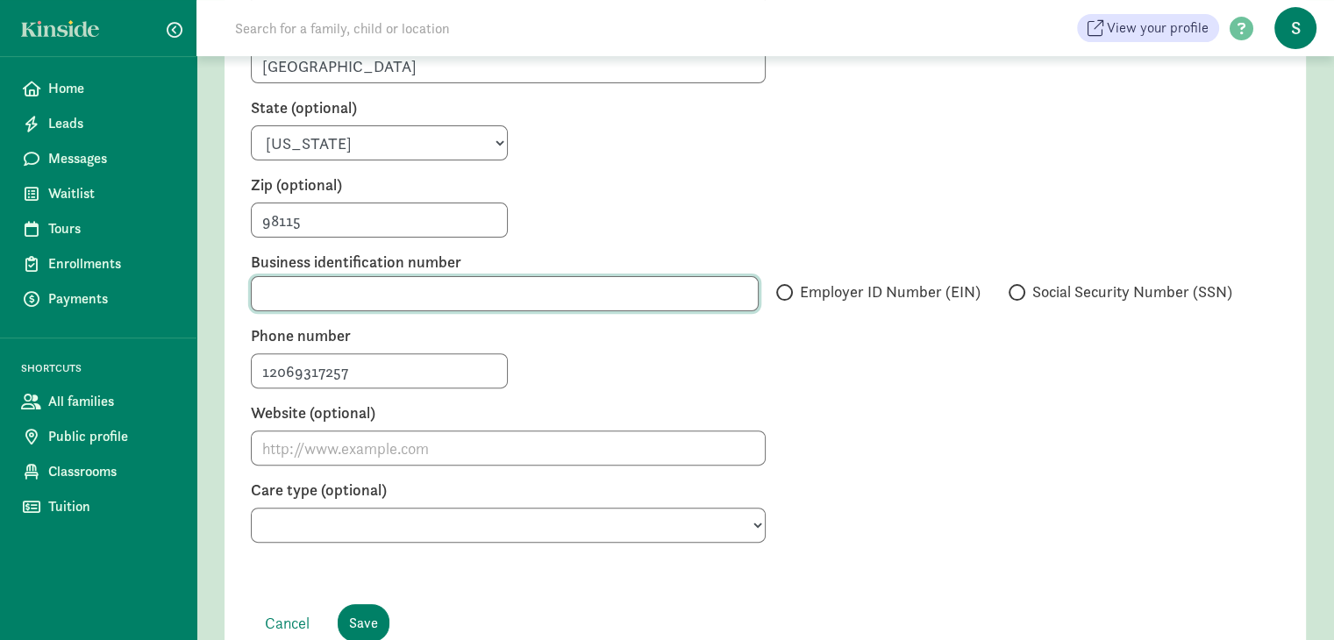
click at [294, 279] on input "text" at bounding box center [505, 293] width 508 height 35
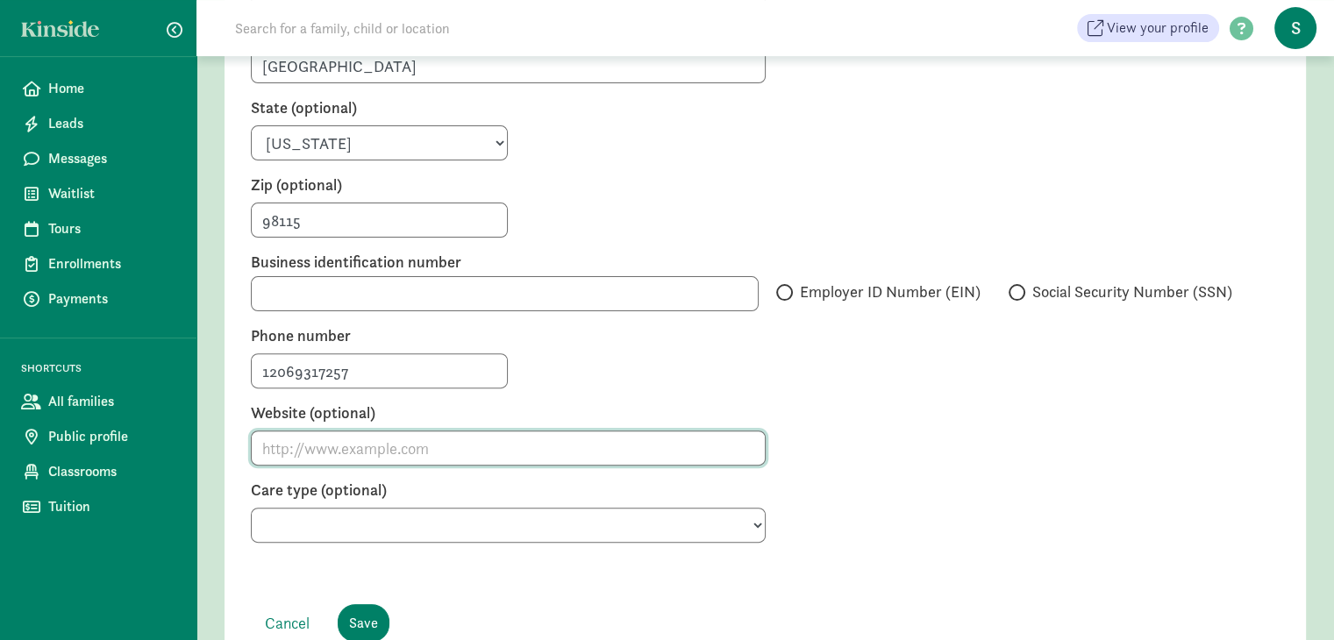
click at [426, 431] on input "Website (optional)" at bounding box center [508, 448] width 515 height 35
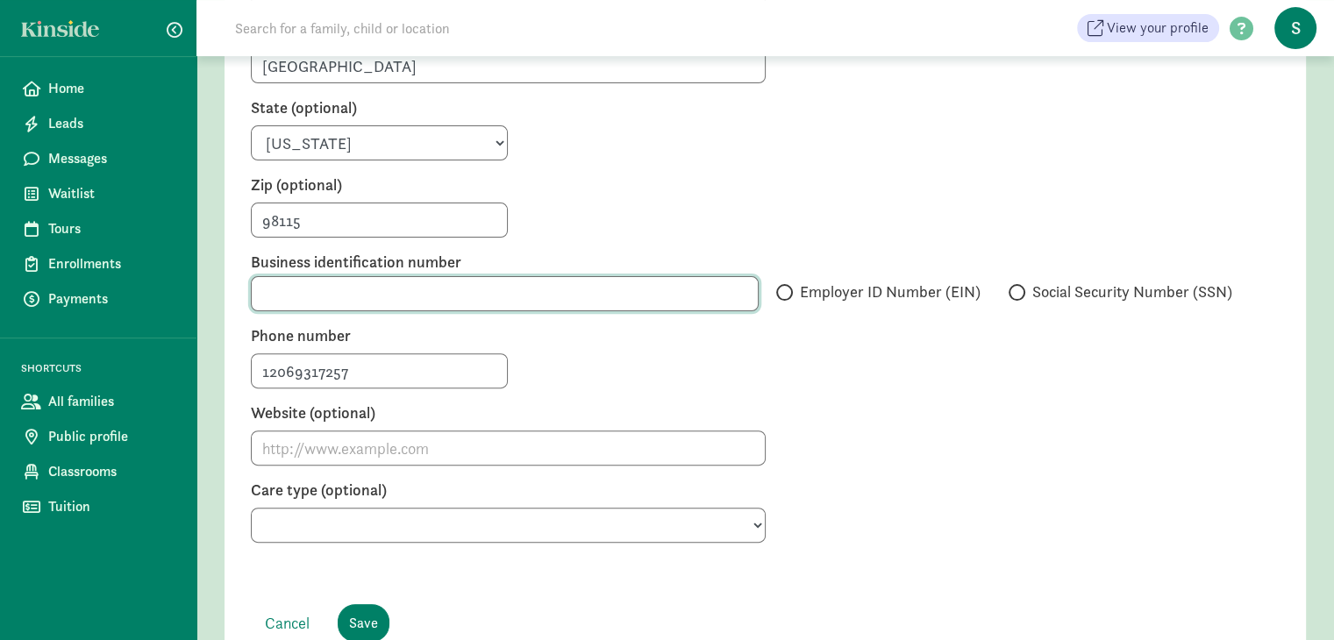
click at [396, 276] on input "text" at bounding box center [505, 293] width 508 height 35
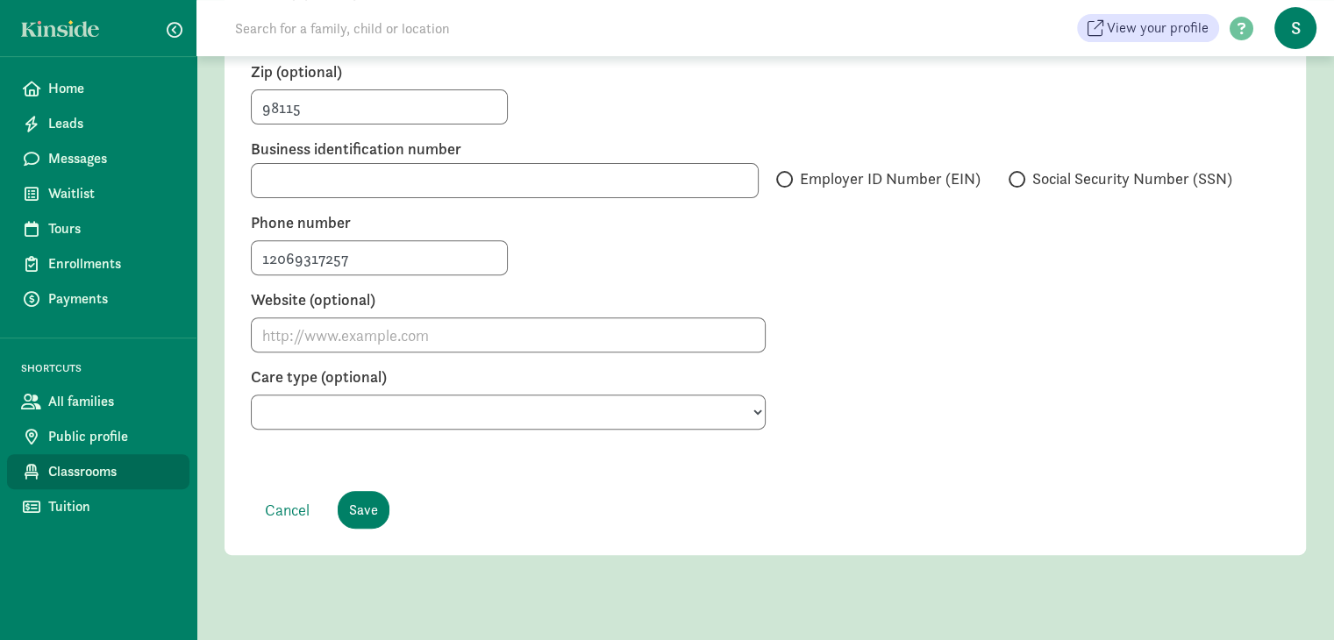
click at [110, 482] on link "Classrooms" at bounding box center [98, 471] width 182 height 35
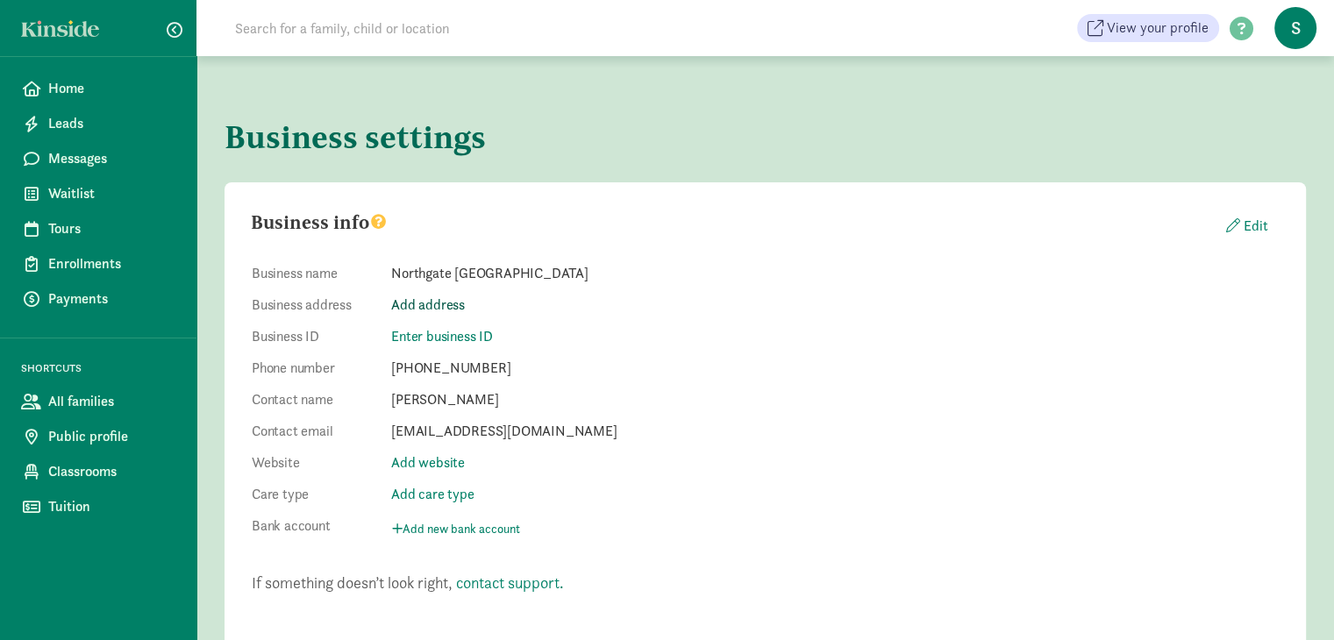
click at [448, 311] on link "Add address" at bounding box center [428, 305] width 74 height 18
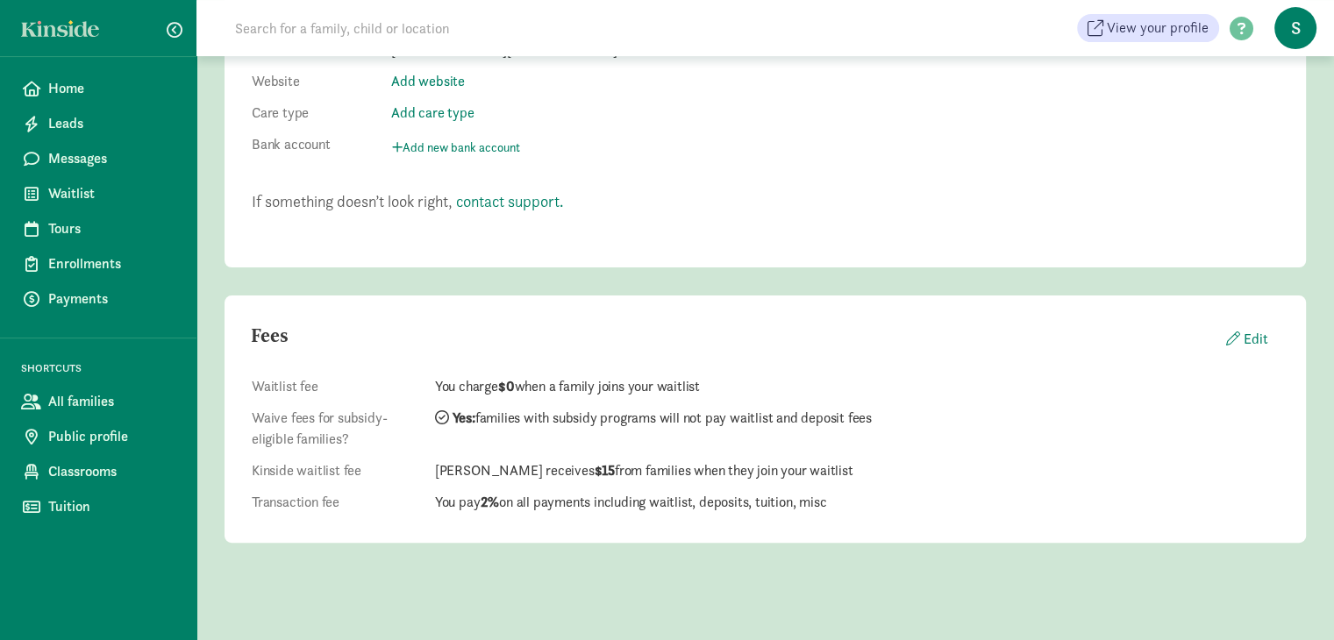
scroll to position [387, 0]
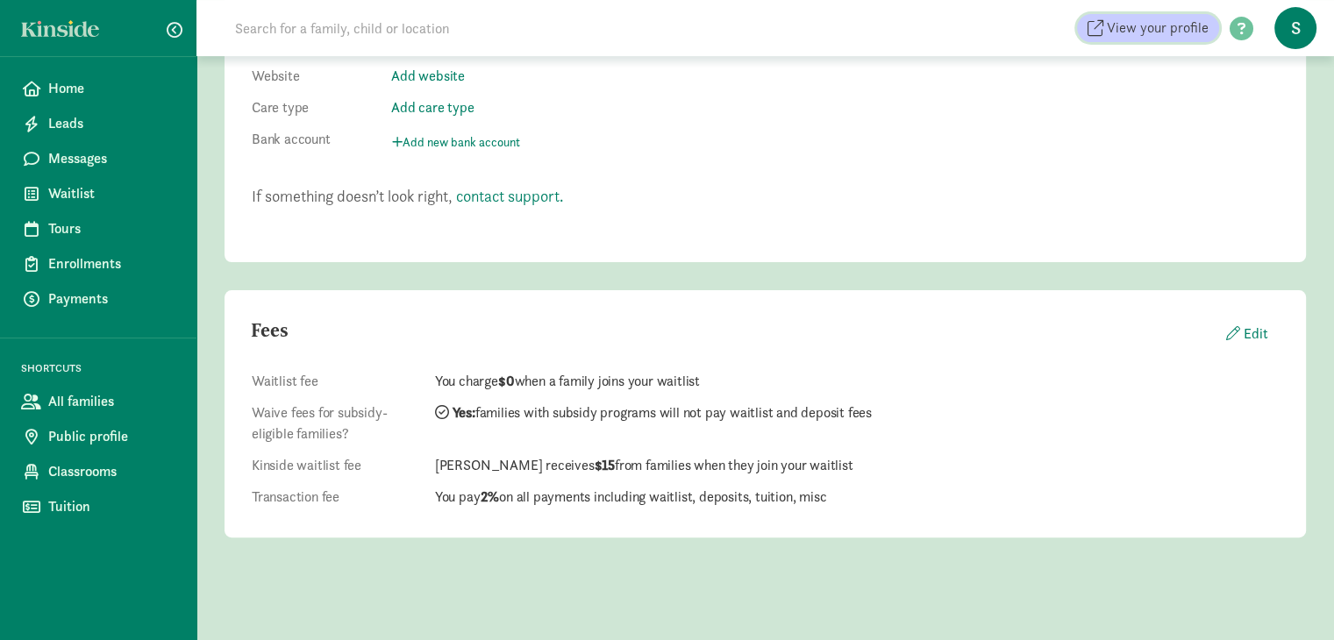
click at [1125, 32] on span "View your profile" at bounding box center [1158, 28] width 102 height 21
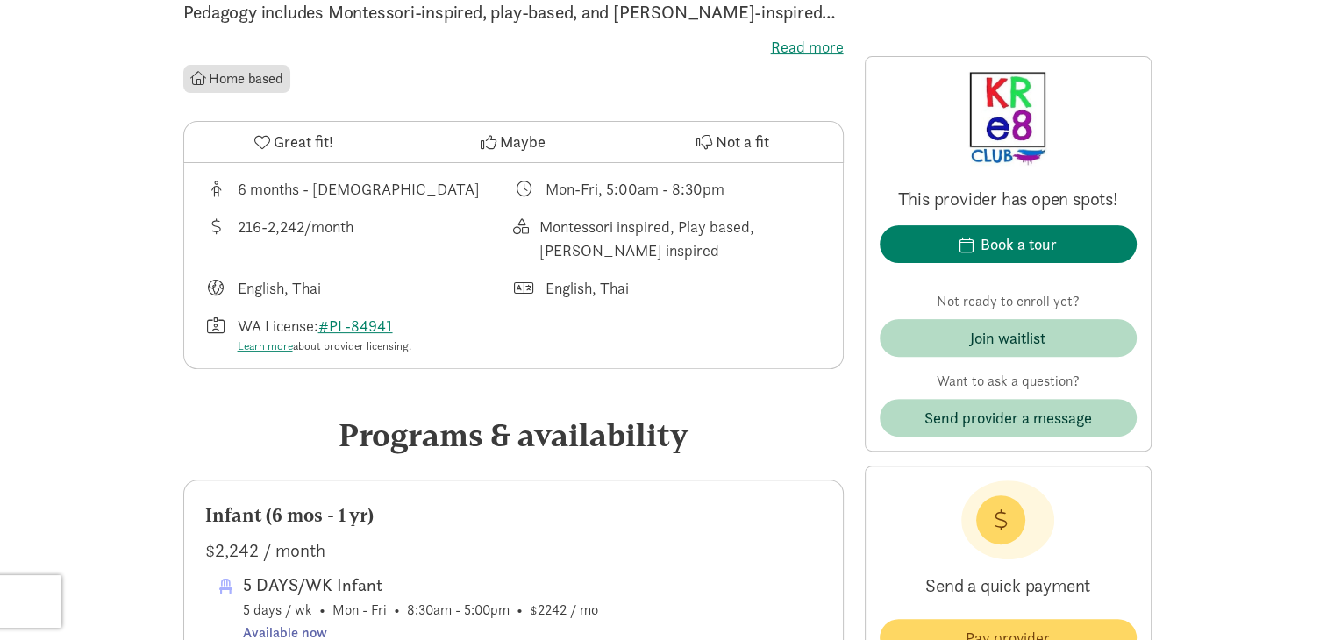
scroll to position [509, 0]
click at [359, 322] on link "#PL-84941" at bounding box center [355, 325] width 75 height 20
click at [393, 327] on link "#PL-84941" at bounding box center [355, 325] width 75 height 20
click at [284, 345] on link "Learn more" at bounding box center [265, 345] width 55 height 15
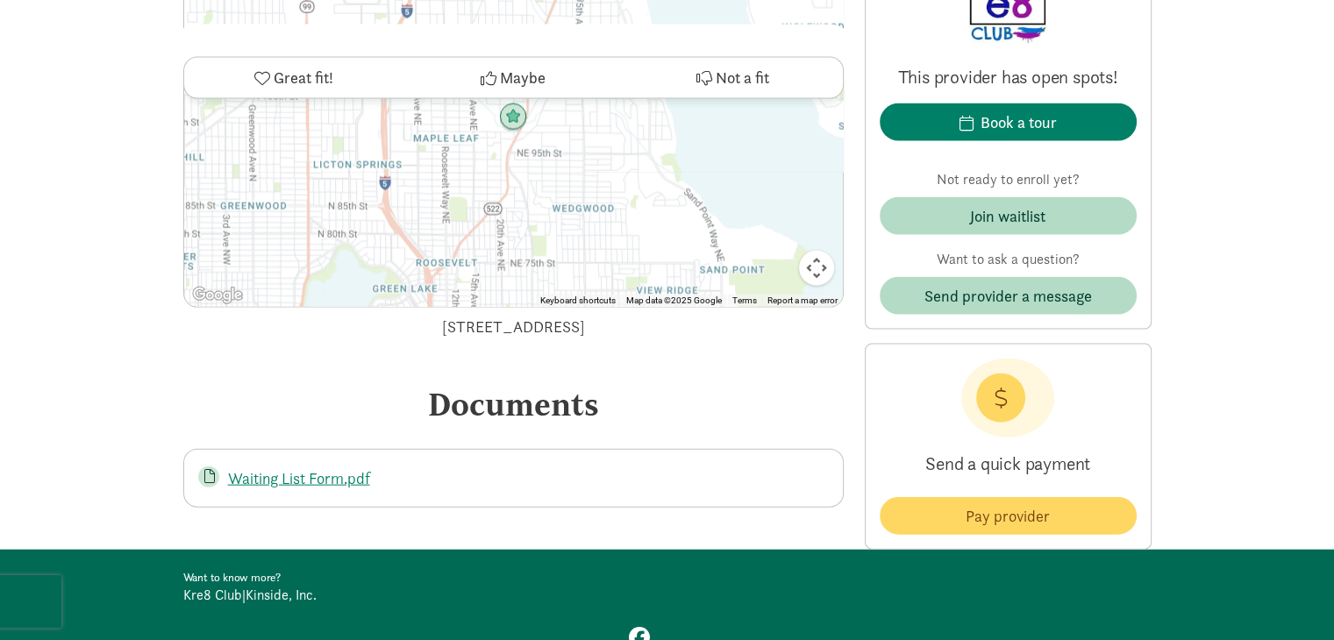
scroll to position [3812, 0]
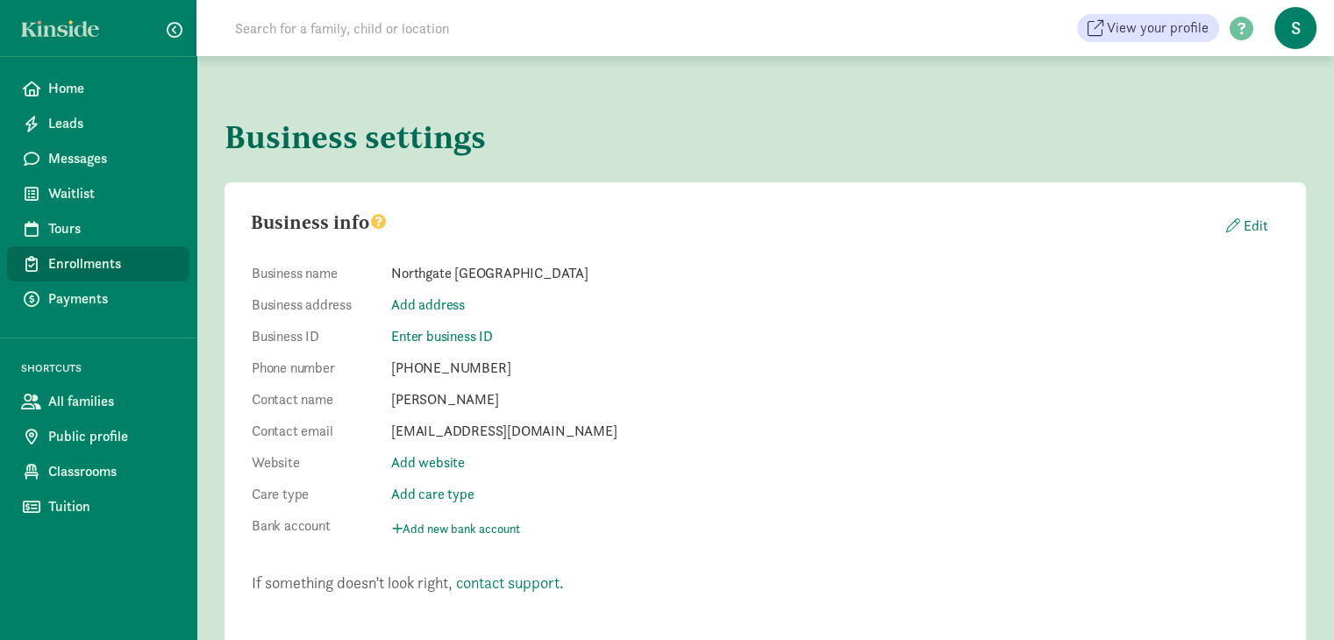
click at [79, 269] on span "Enrollments" at bounding box center [111, 264] width 127 height 21
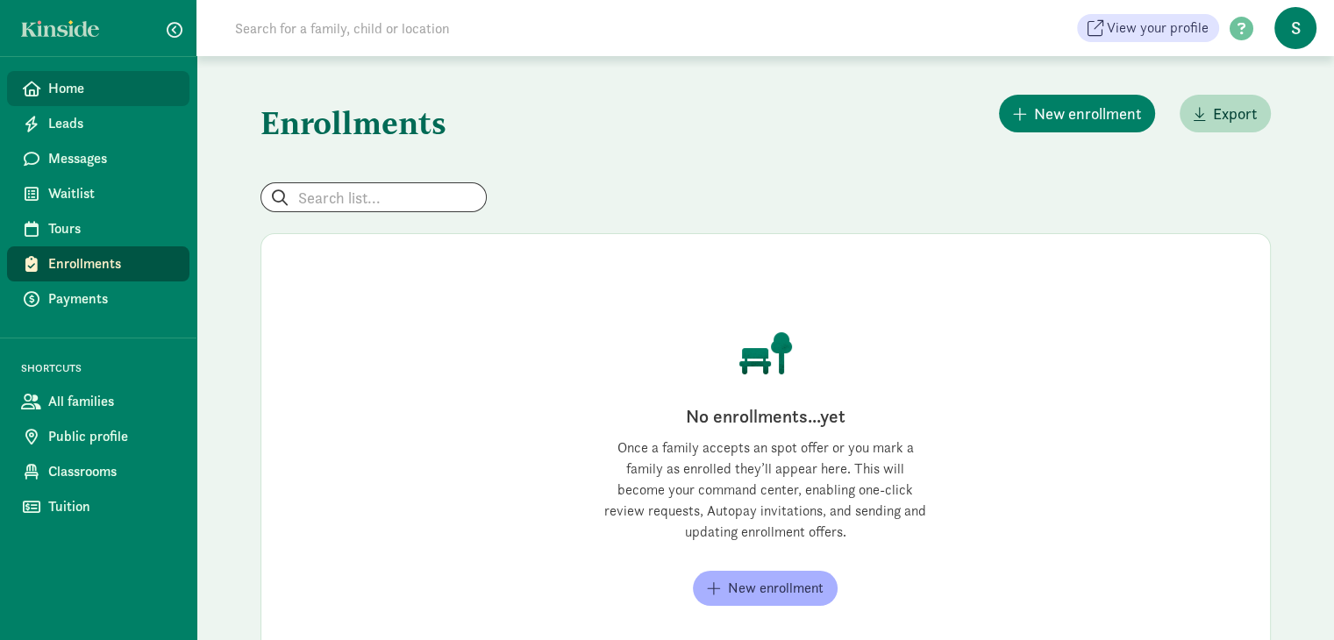
click at [56, 104] on link "Home" at bounding box center [98, 88] width 182 height 35
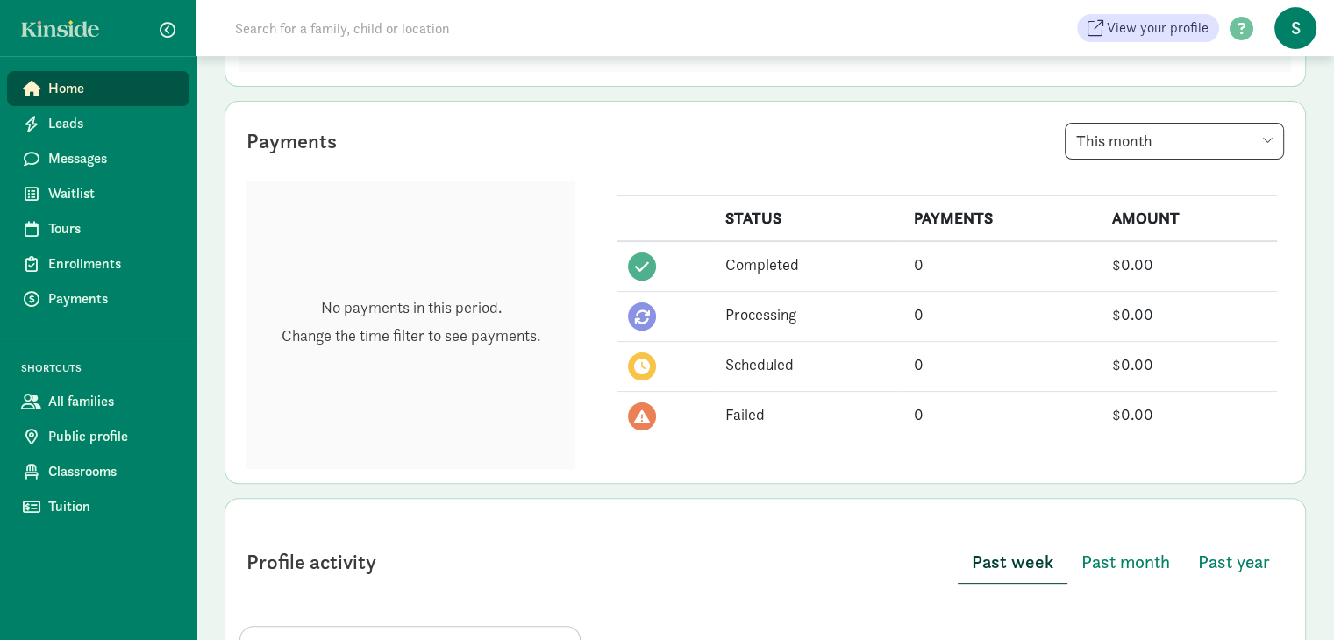
scroll to position [404, 0]
click at [63, 158] on span "Messages" at bounding box center [111, 158] width 127 height 21
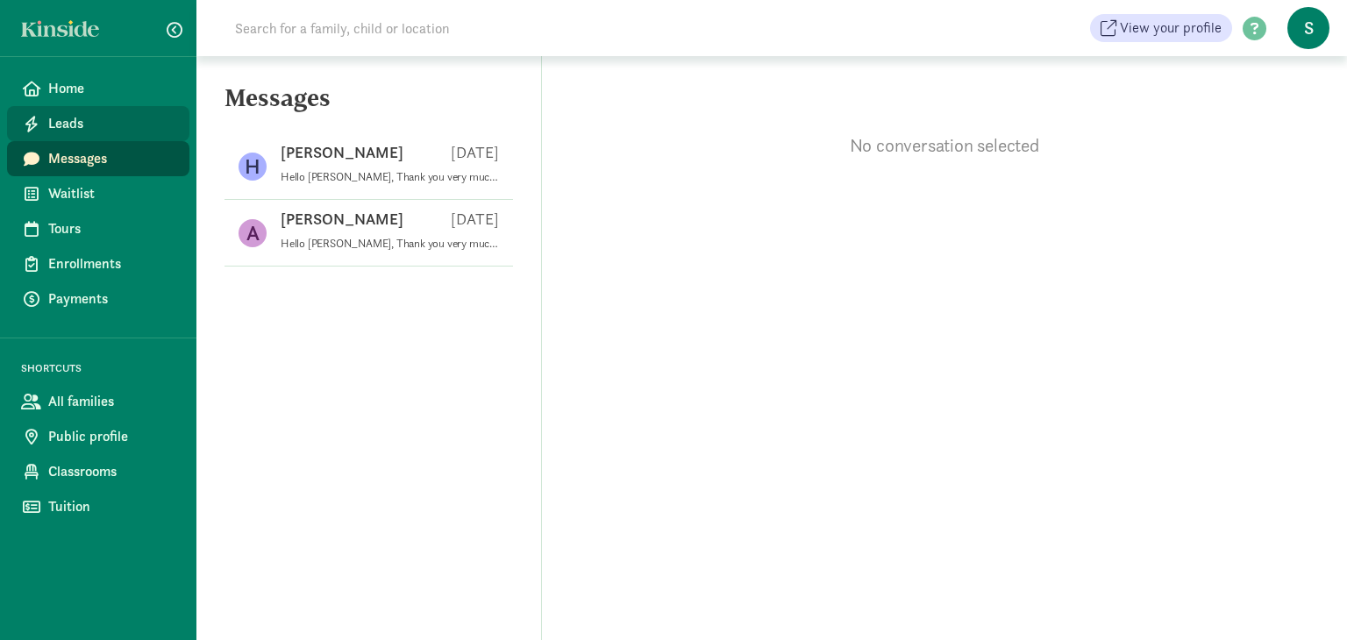
click at [63, 125] on span "Leads" at bounding box center [111, 123] width 127 height 21
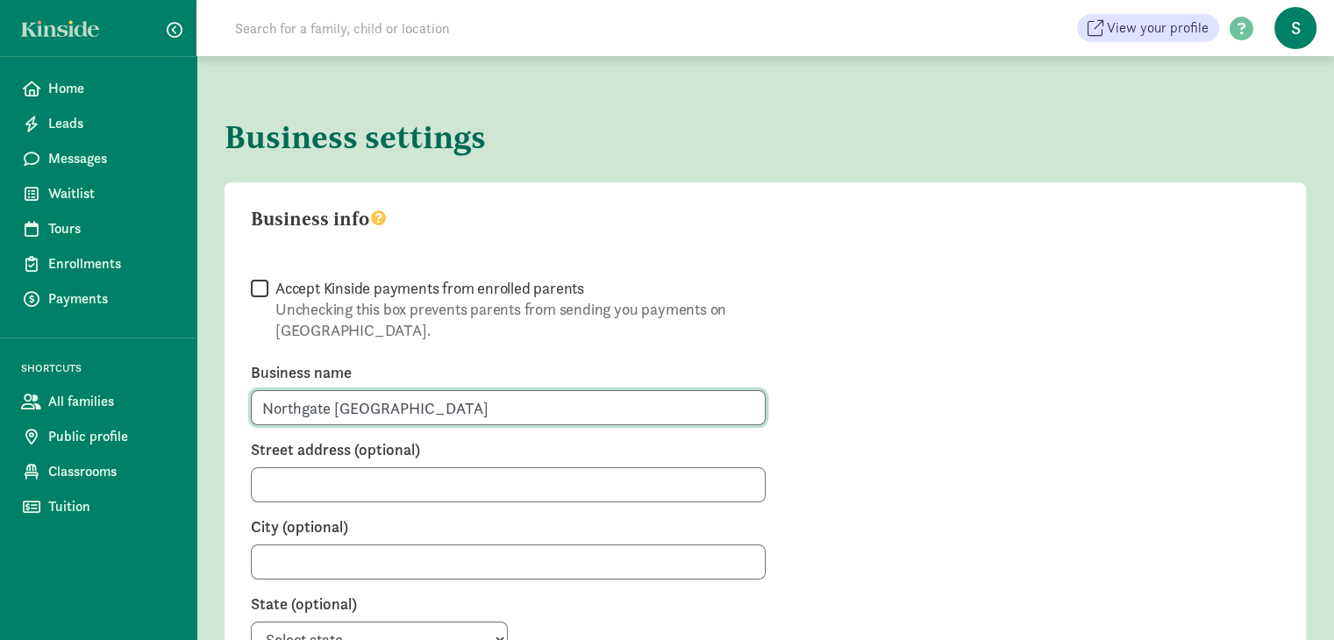
click at [491, 390] on input "Northgate [GEOGRAPHIC_DATA]" at bounding box center [508, 407] width 515 height 35
drag, startPoint x: 491, startPoint y: 376, endPoint x: 237, endPoint y: 383, distance: 254.5
drag, startPoint x: 237, startPoint y: 383, endPoint x: 362, endPoint y: 397, distance: 126.2
click at [362, 397] on input "Northgate Seattle" at bounding box center [508, 407] width 515 height 35
drag, startPoint x: 391, startPoint y: 393, endPoint x: 239, endPoint y: 388, distance: 152.7
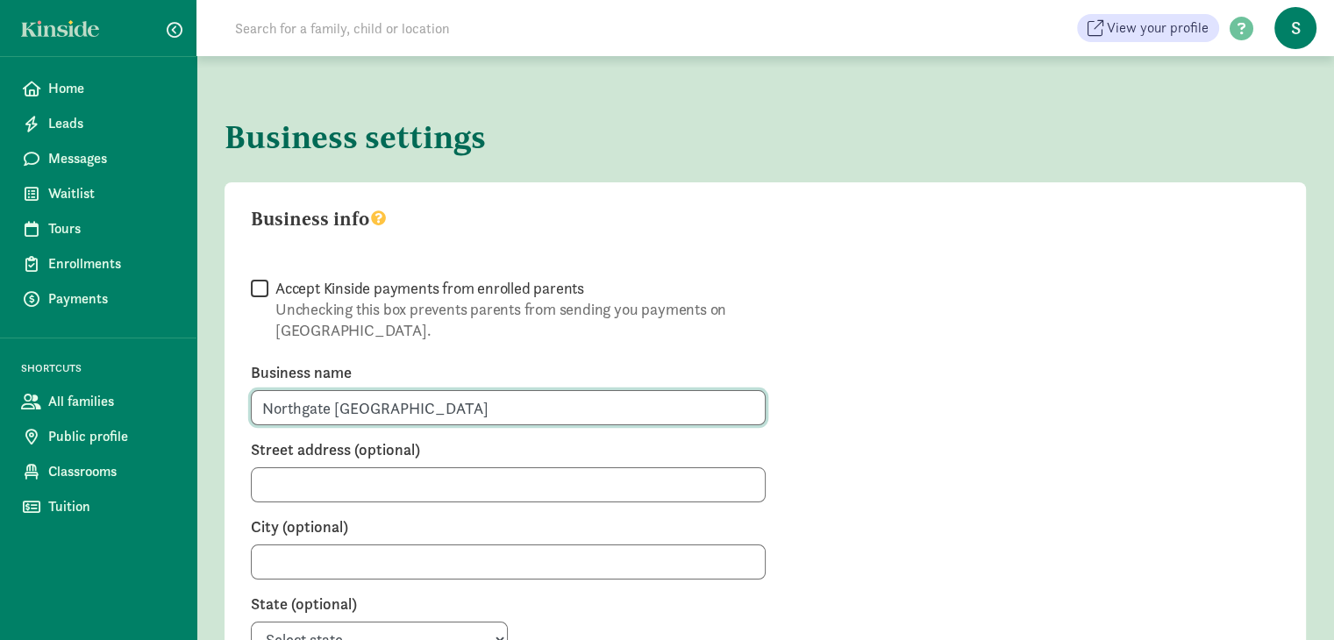
type input "KRe8 Club"
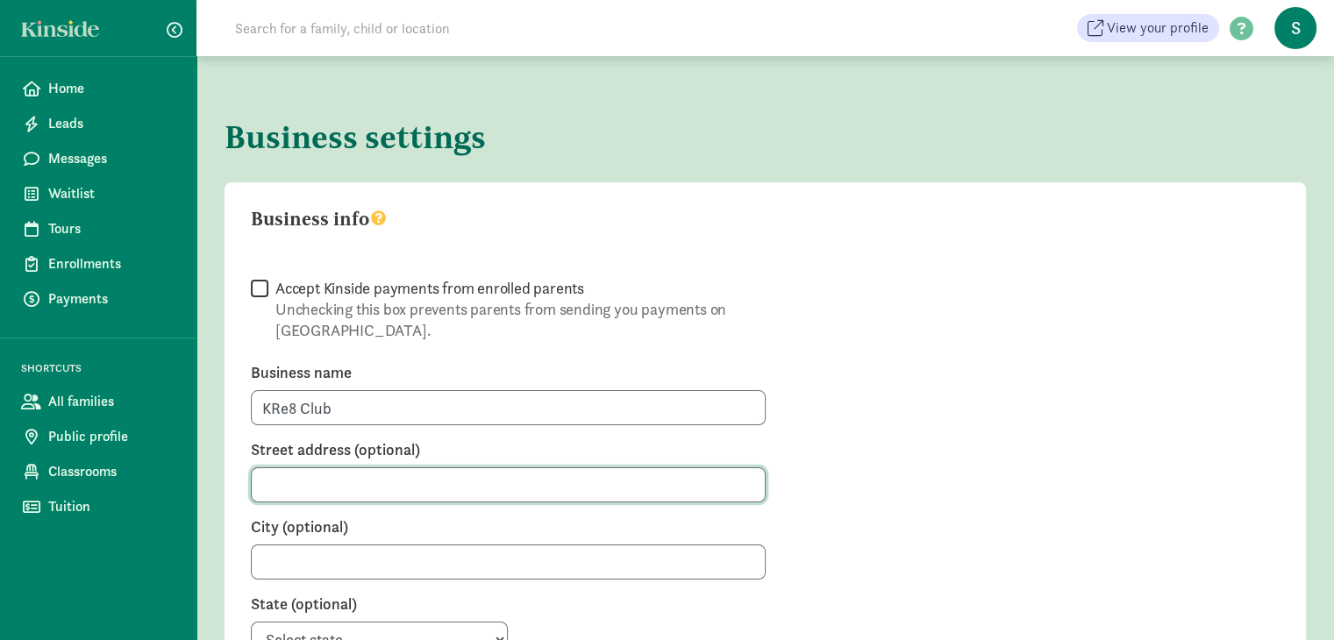
type input "2056 NE 98th St"
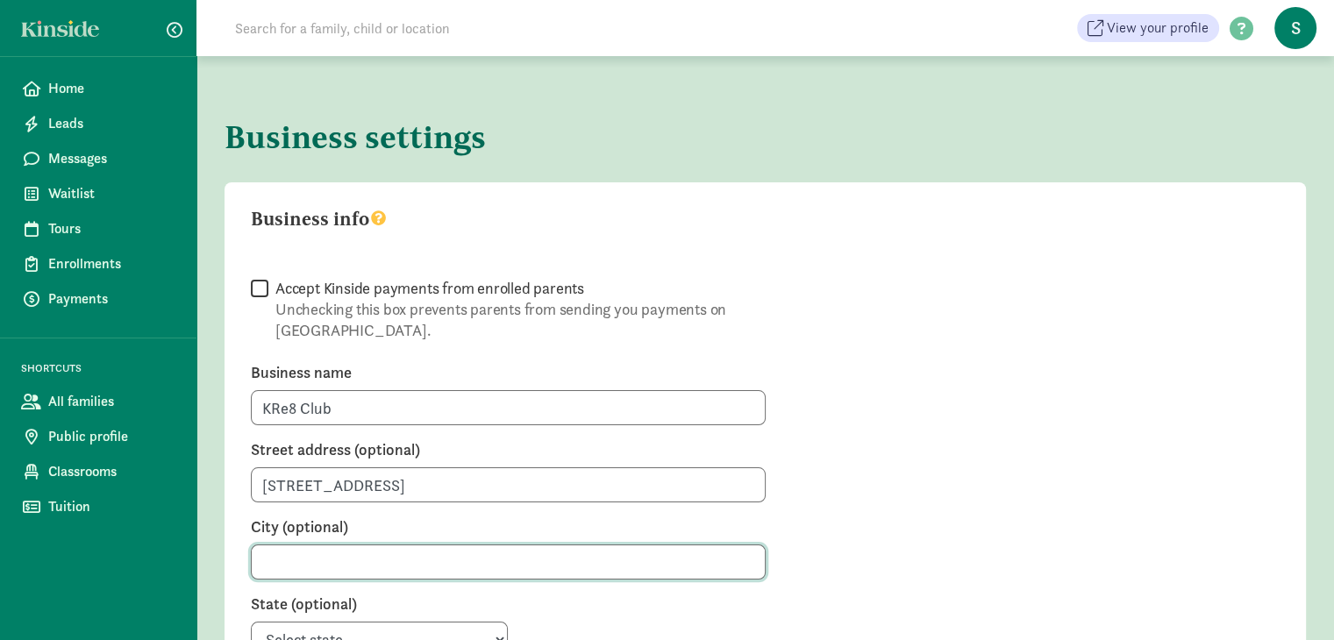
type input "Seattle"
select select "WA"
type input "98115"
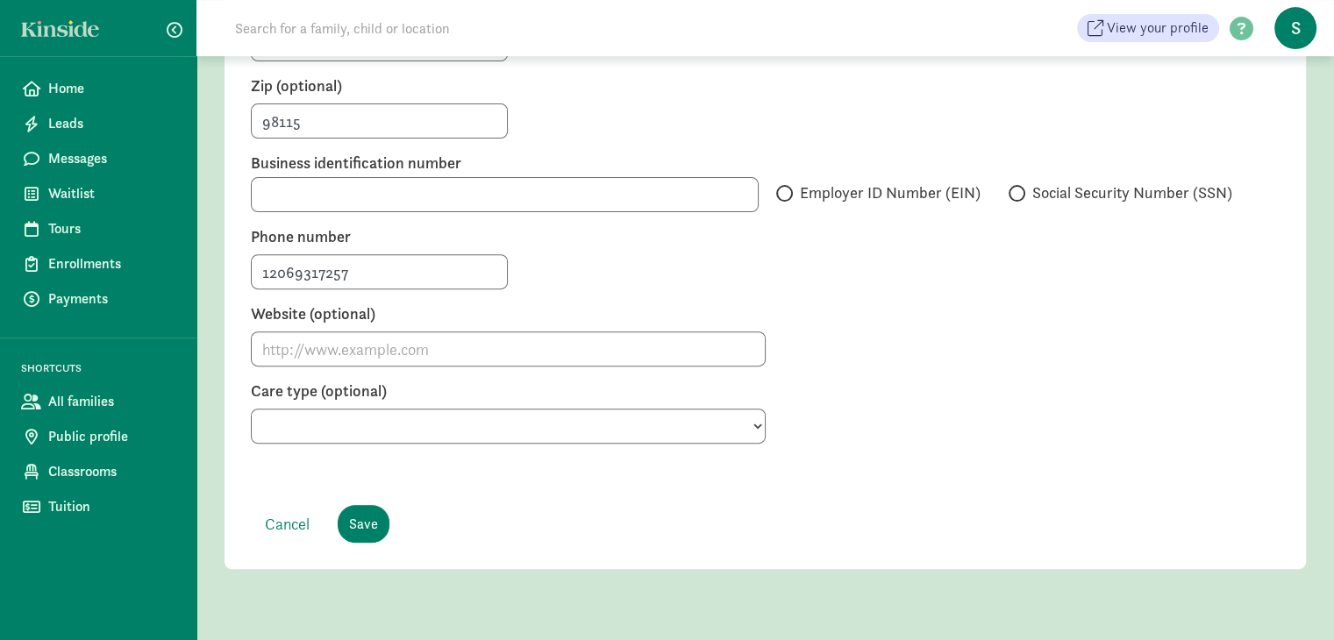
scroll to position [610, 0]
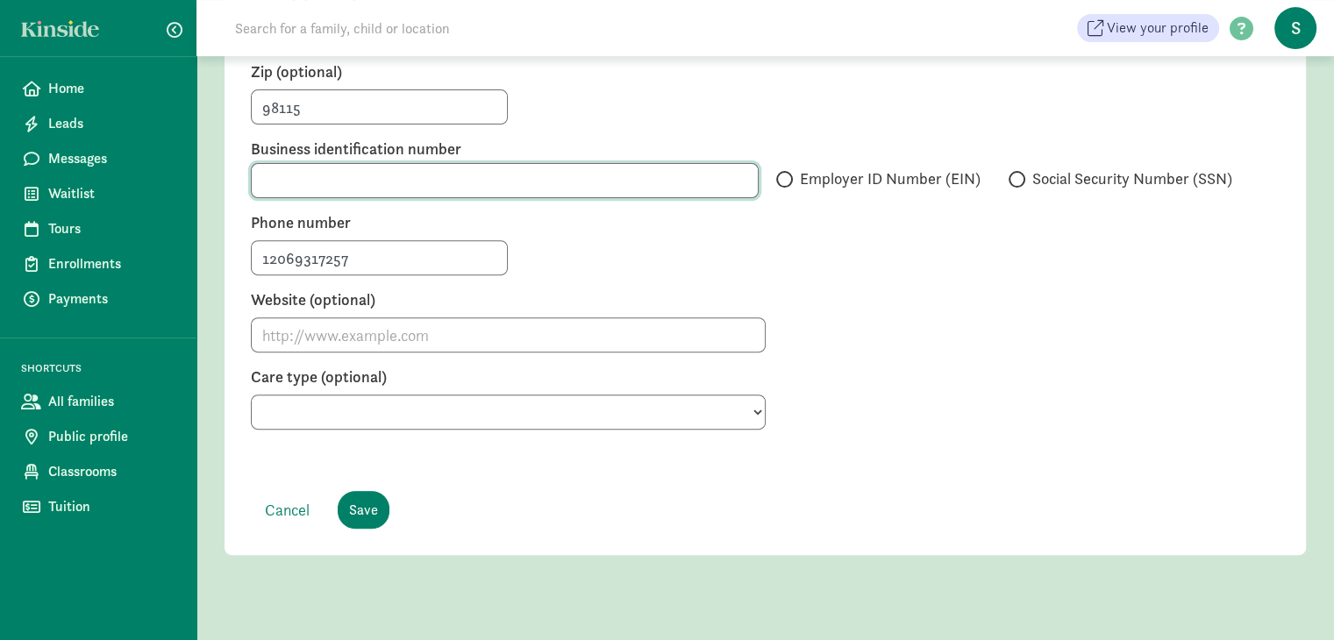
click at [371, 169] on input "text" at bounding box center [505, 180] width 508 height 35
paste input "33-4803683"
type input "33-4803683"
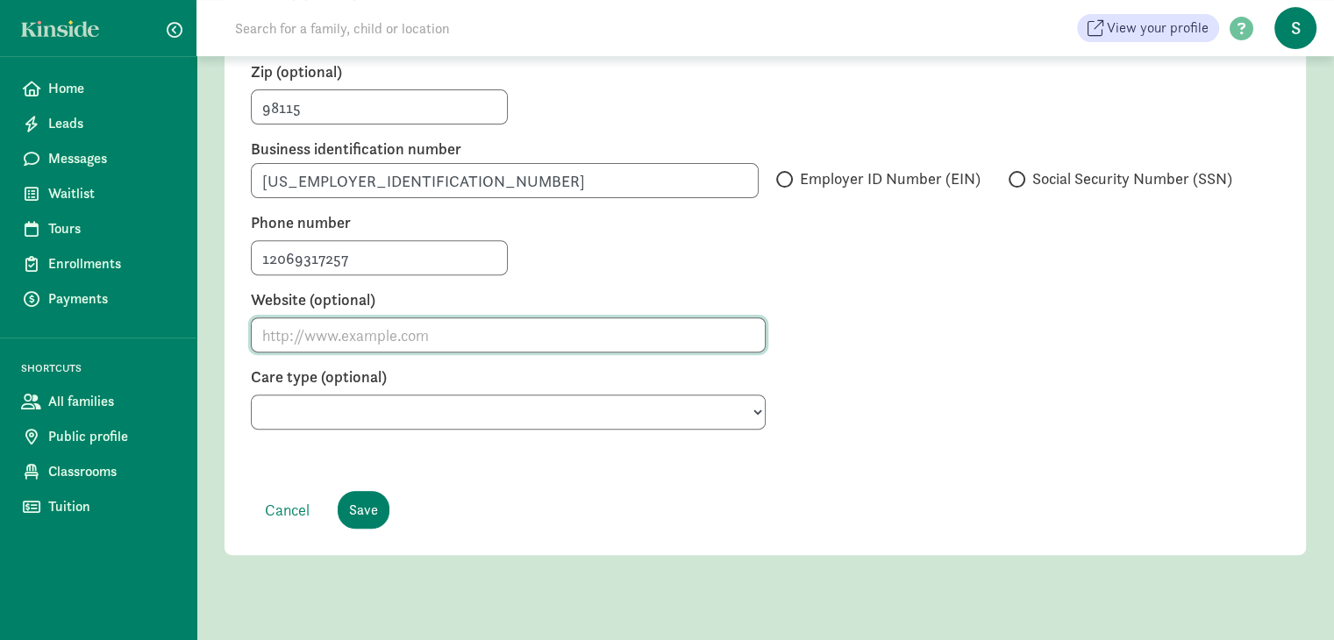
click at [311, 318] on input "Website (optional)" at bounding box center [508, 335] width 515 height 35
type input "www.kre8club.org"
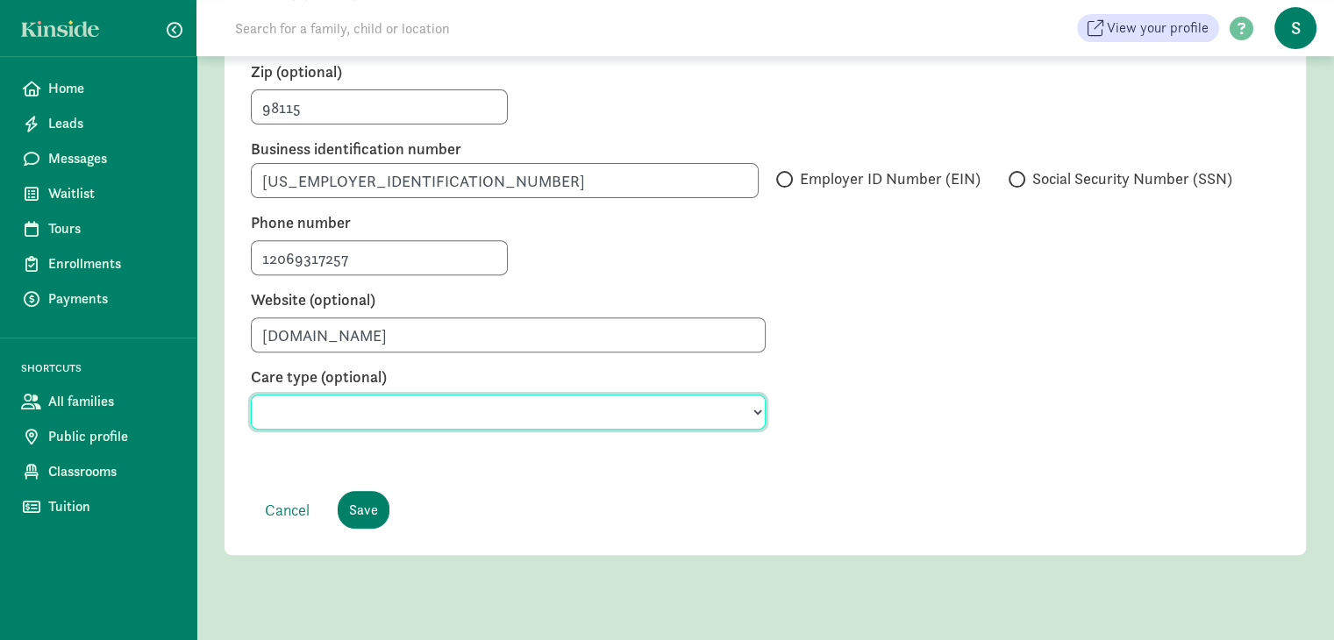
click at [338, 397] on select "Preschool Babysitter Child care Day care Nanny Before and after school care Day…" at bounding box center [508, 412] width 515 height 35
select select "Child care"
click at [251, 395] on select "Preschool Babysitter Child care Day care Nanny Before and after school care Day…" at bounding box center [508, 412] width 515 height 35
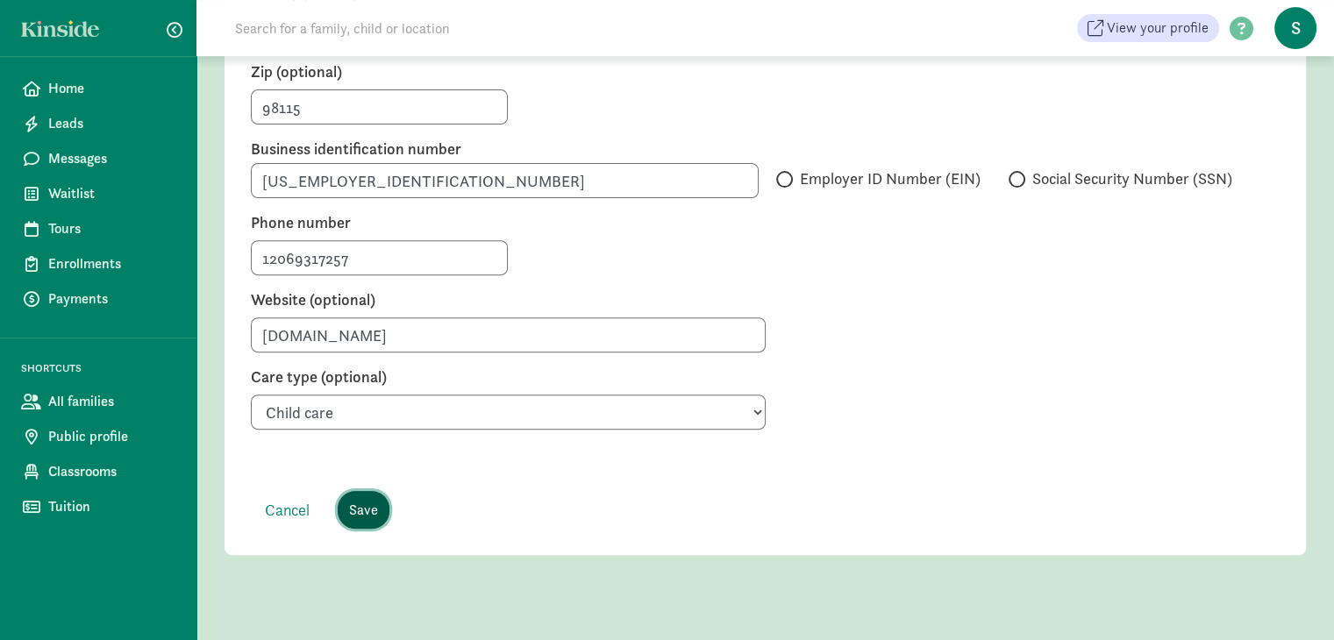
click at [375, 496] on input "Save" at bounding box center [364, 510] width 52 height 38
click at [787, 174] on input "Employer ID Number (EIN)" at bounding box center [781, 179] width 11 height 11
radio input "true"
click at [364, 494] on input "Save" at bounding box center [364, 510] width 52 height 38
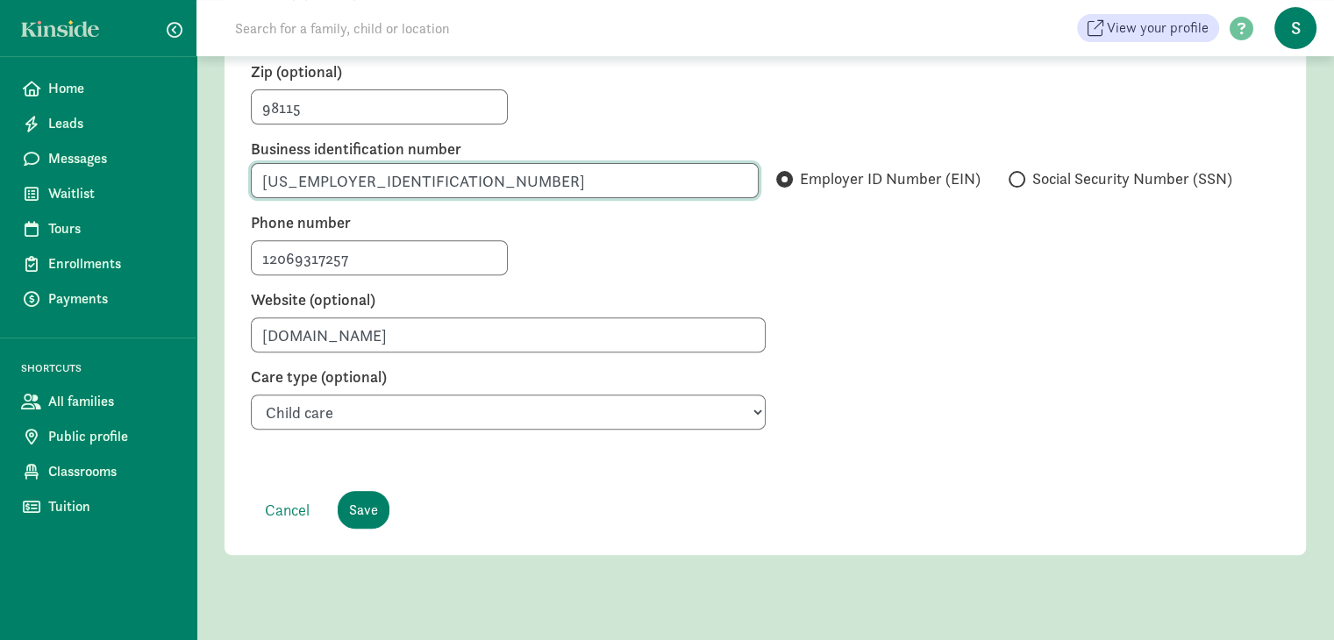
click at [286, 166] on input "33-4803683" at bounding box center [505, 180] width 508 height 35
type input "334803683"
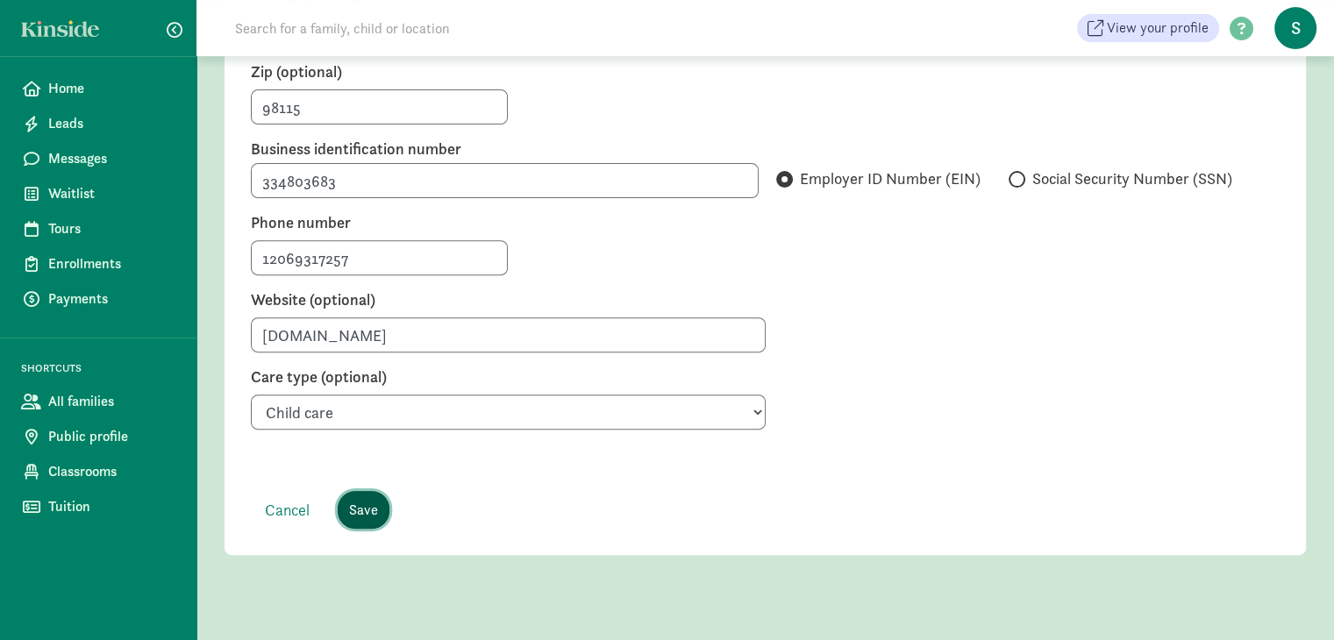
click at [355, 491] on input "Save" at bounding box center [364, 510] width 52 height 38
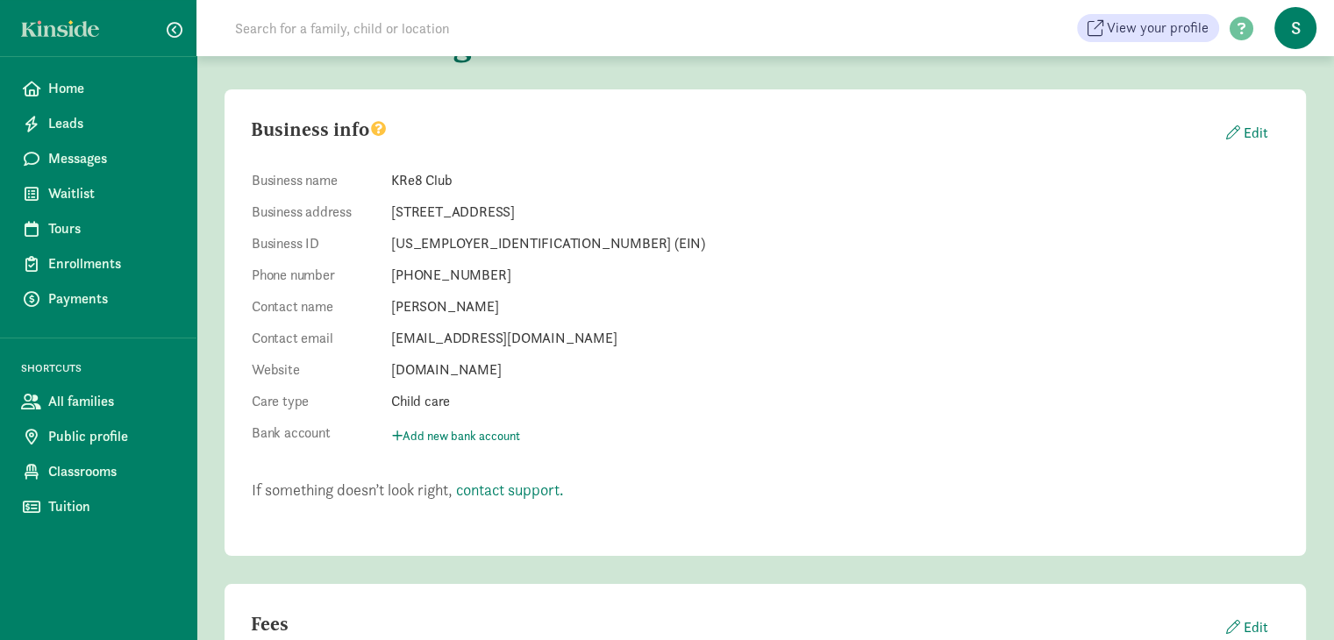
scroll to position [387, 0]
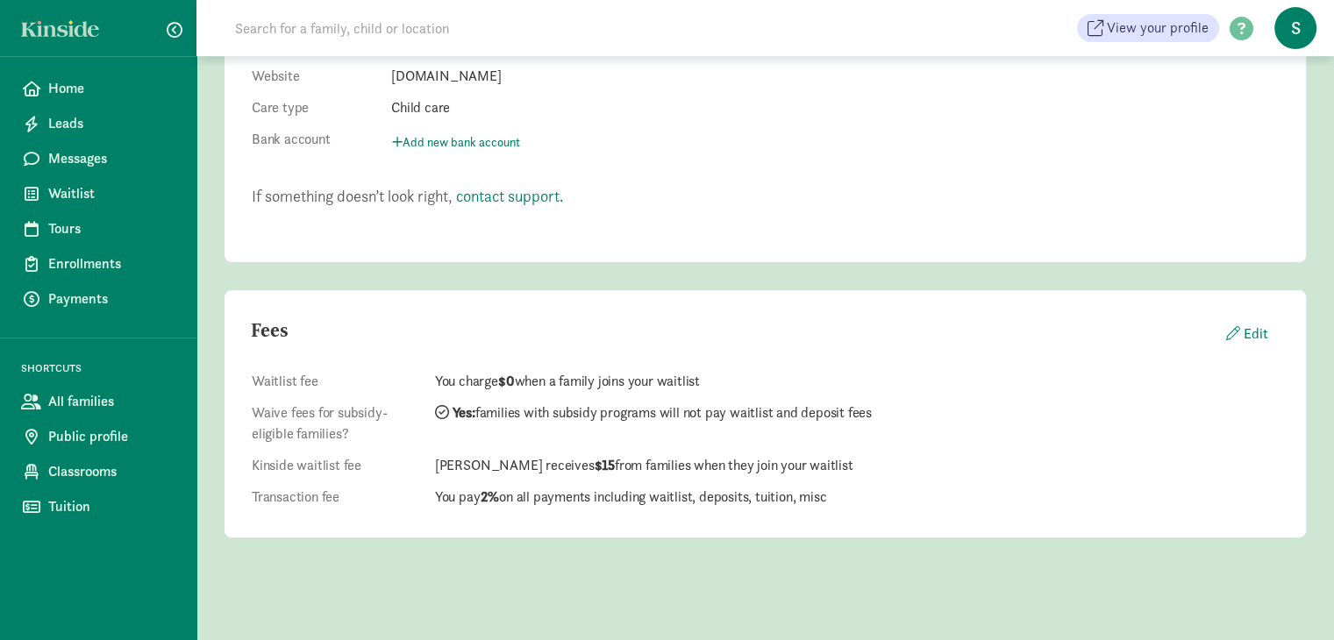
click at [319, 508] on div "Waitlist fee You charge $0 when a family joins your waitlist Waive fees for sub…" at bounding box center [766, 438] width 1082 height 200
click at [59, 241] on link "Tours" at bounding box center [98, 228] width 182 height 35
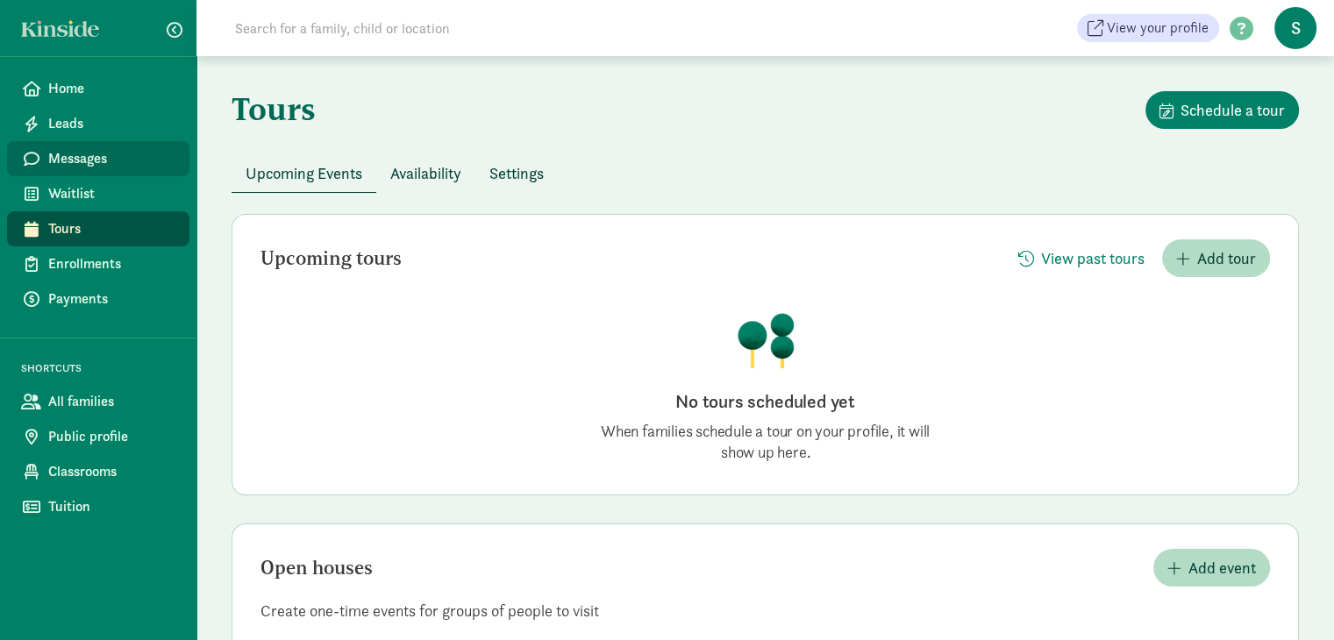
click at [102, 161] on span "Messages" at bounding box center [111, 158] width 127 height 21
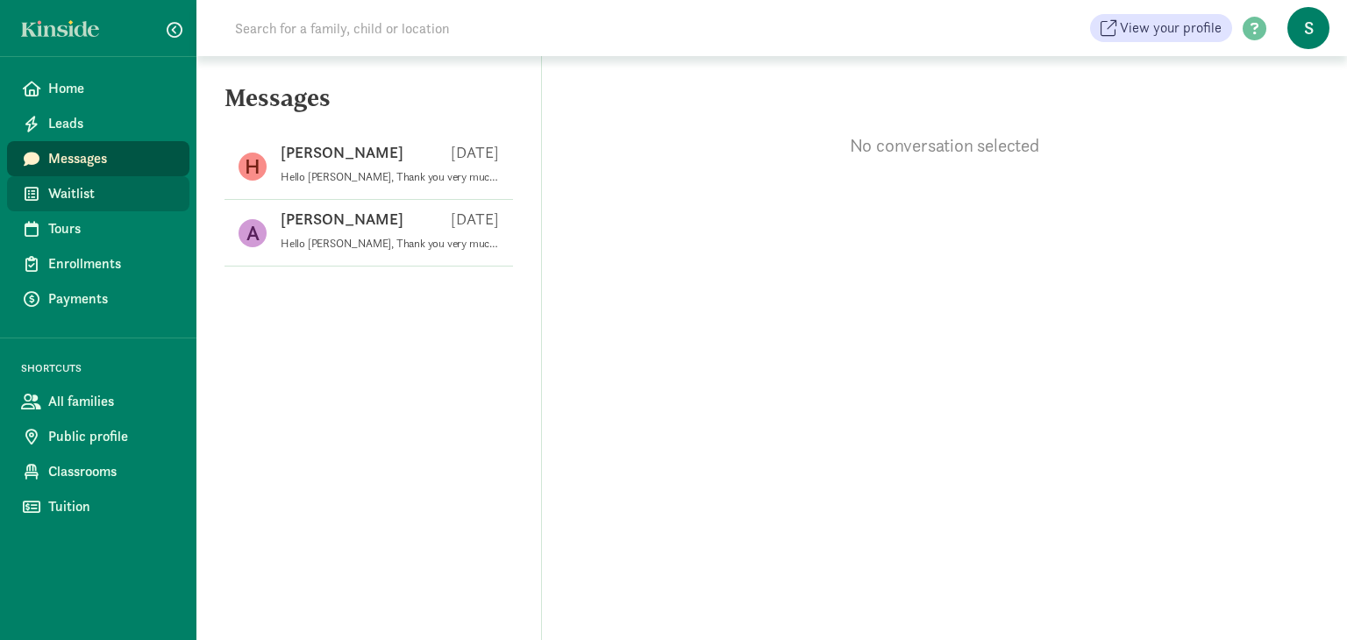
click at [80, 196] on span "Waitlist" at bounding box center [111, 193] width 127 height 21
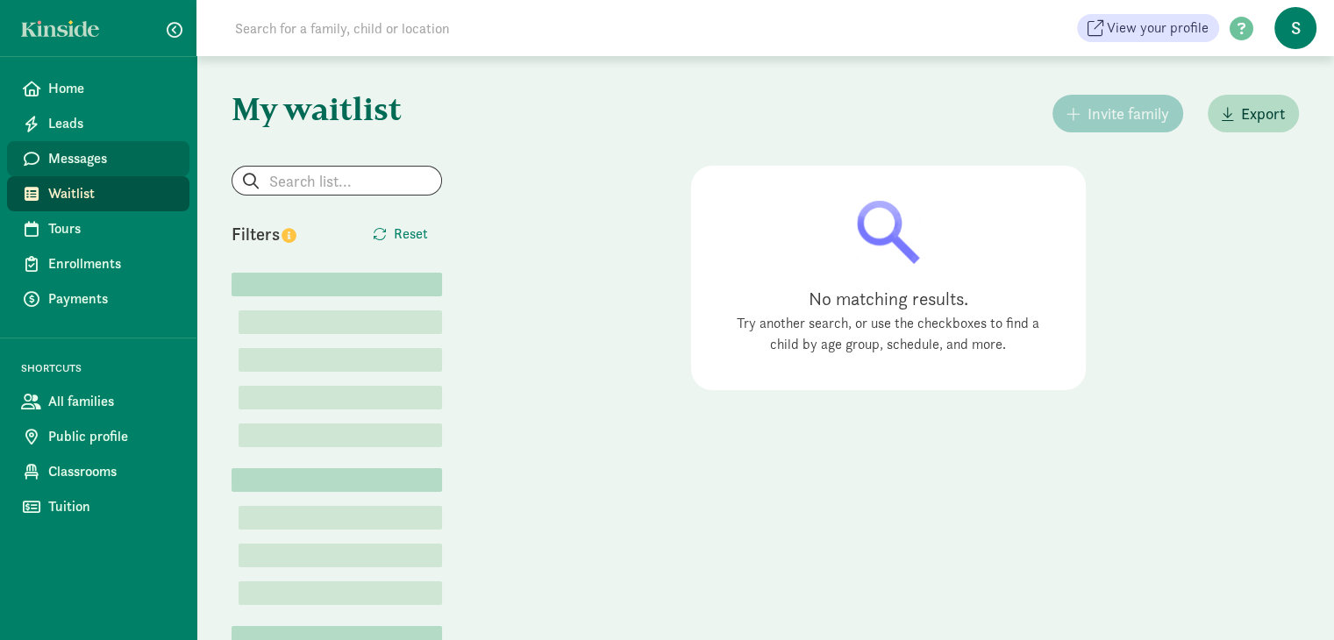
click at [70, 161] on span "Messages" at bounding box center [111, 158] width 127 height 21
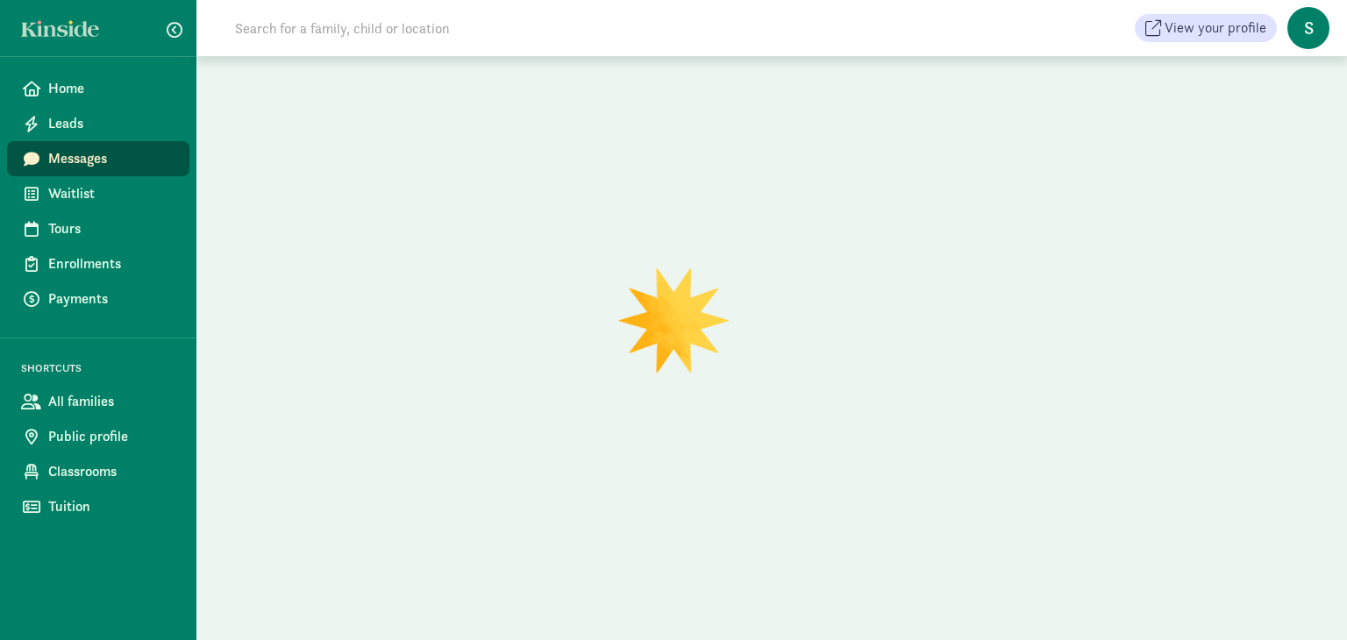
click at [70, 161] on span "Messages" at bounding box center [111, 158] width 127 height 21
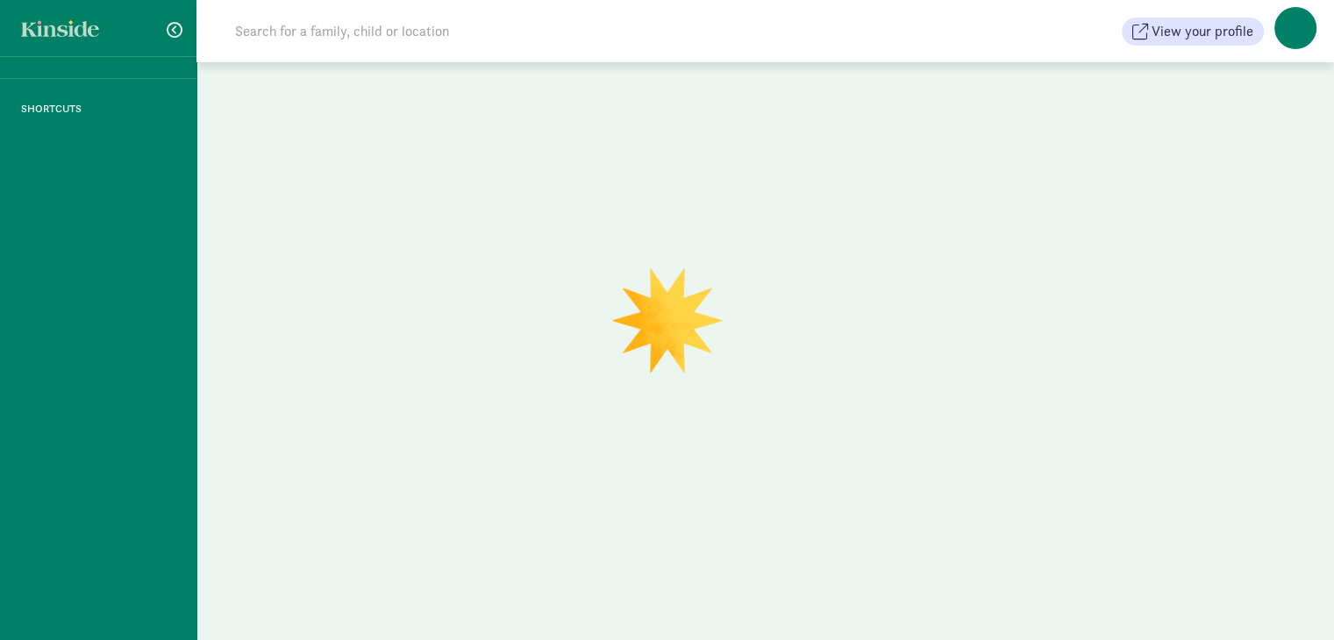
click at [70, 161] on div "SHORTCUTS" at bounding box center [98, 320] width 196 height 640
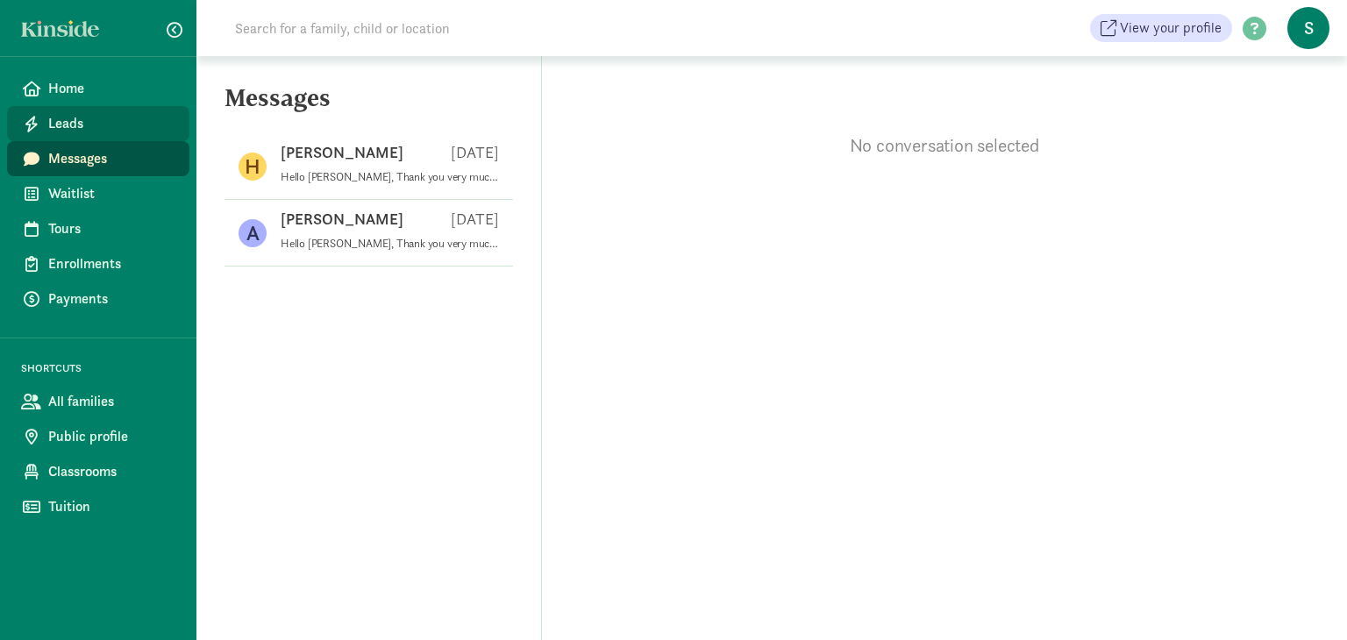
click at [67, 133] on span "Leads" at bounding box center [111, 123] width 127 height 21
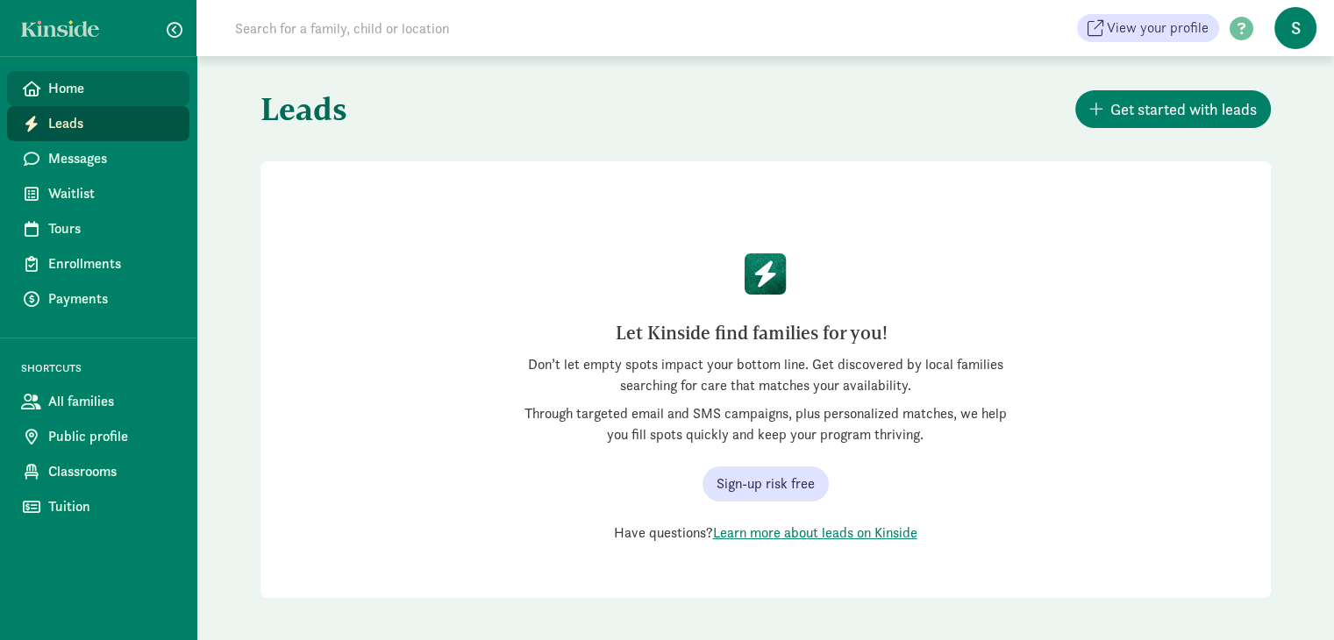
click at [59, 89] on span "Home" at bounding box center [111, 88] width 127 height 21
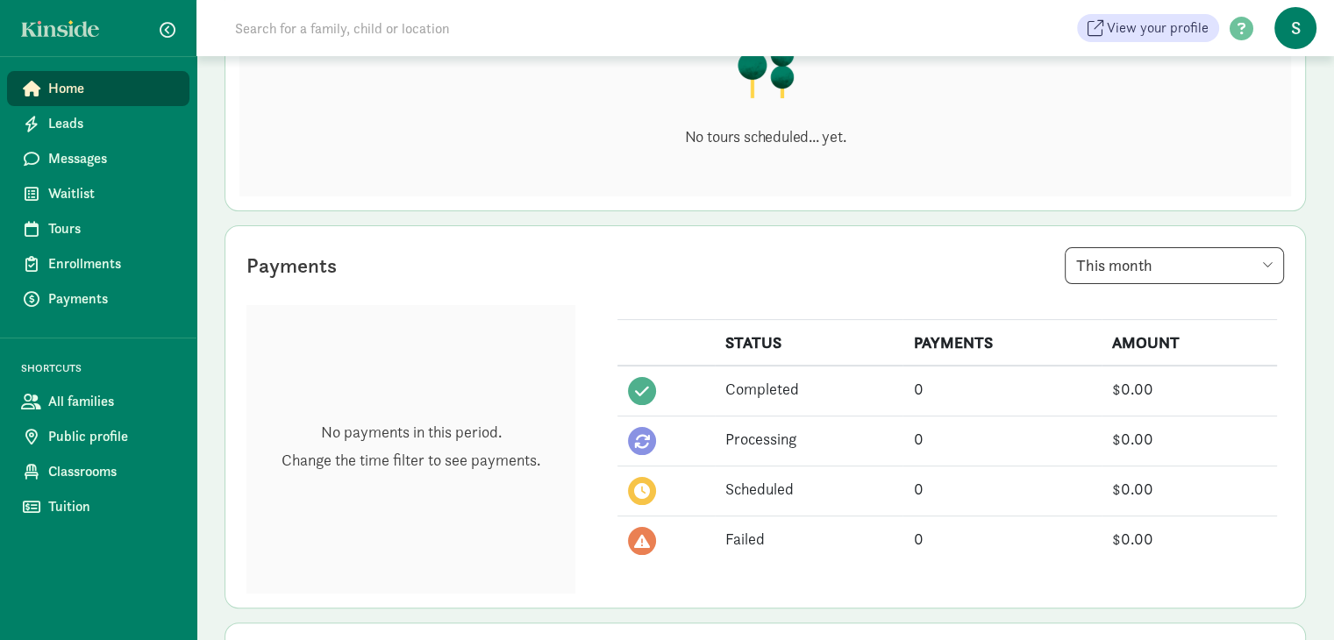
scroll to position [302, 0]
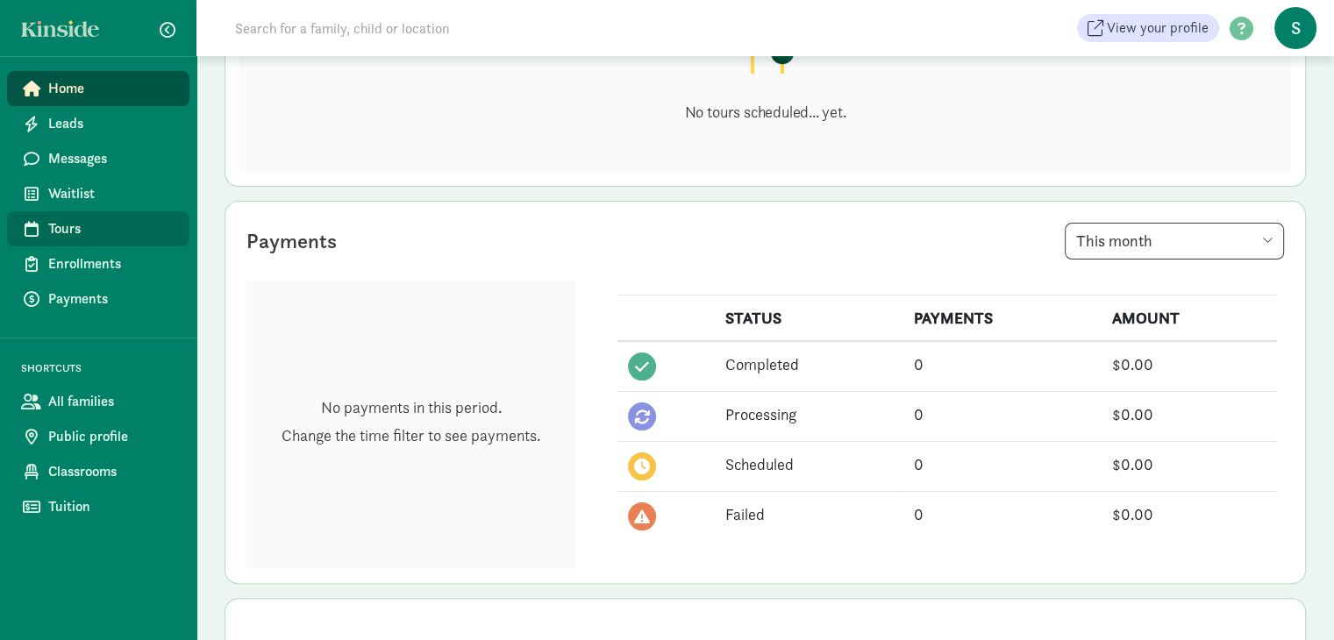
click at [49, 219] on span "Tours" at bounding box center [111, 228] width 127 height 21
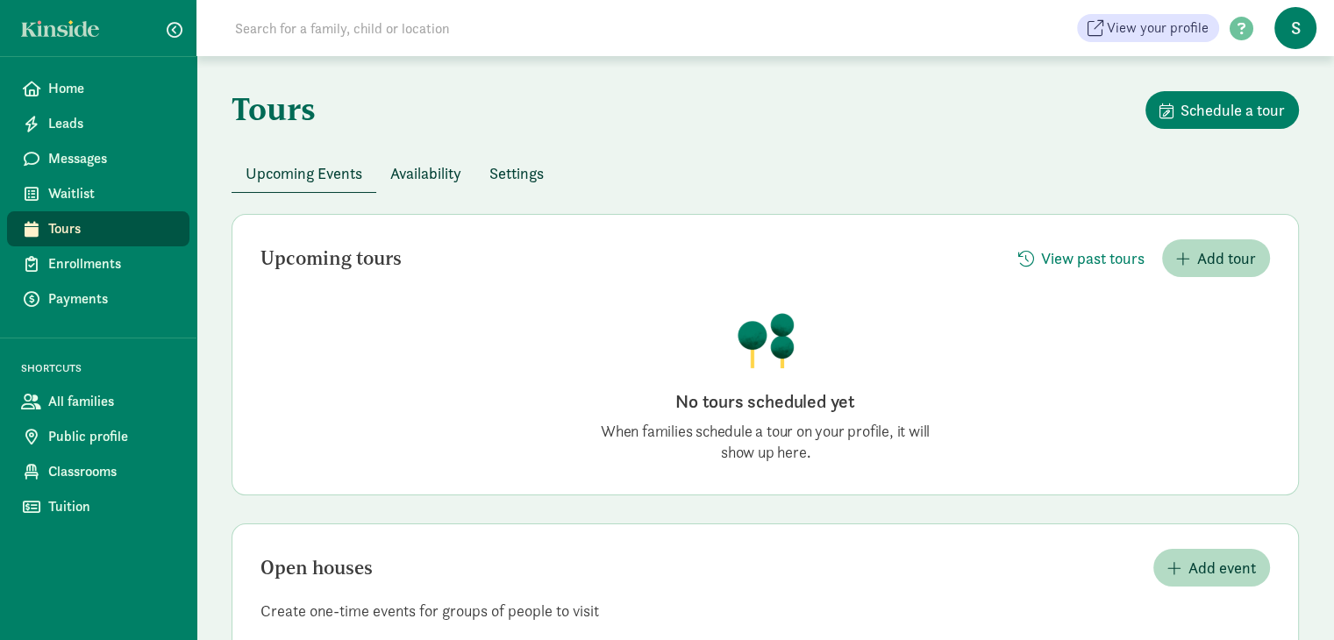
click at [509, 176] on span "Settings" at bounding box center [516, 173] width 54 height 24
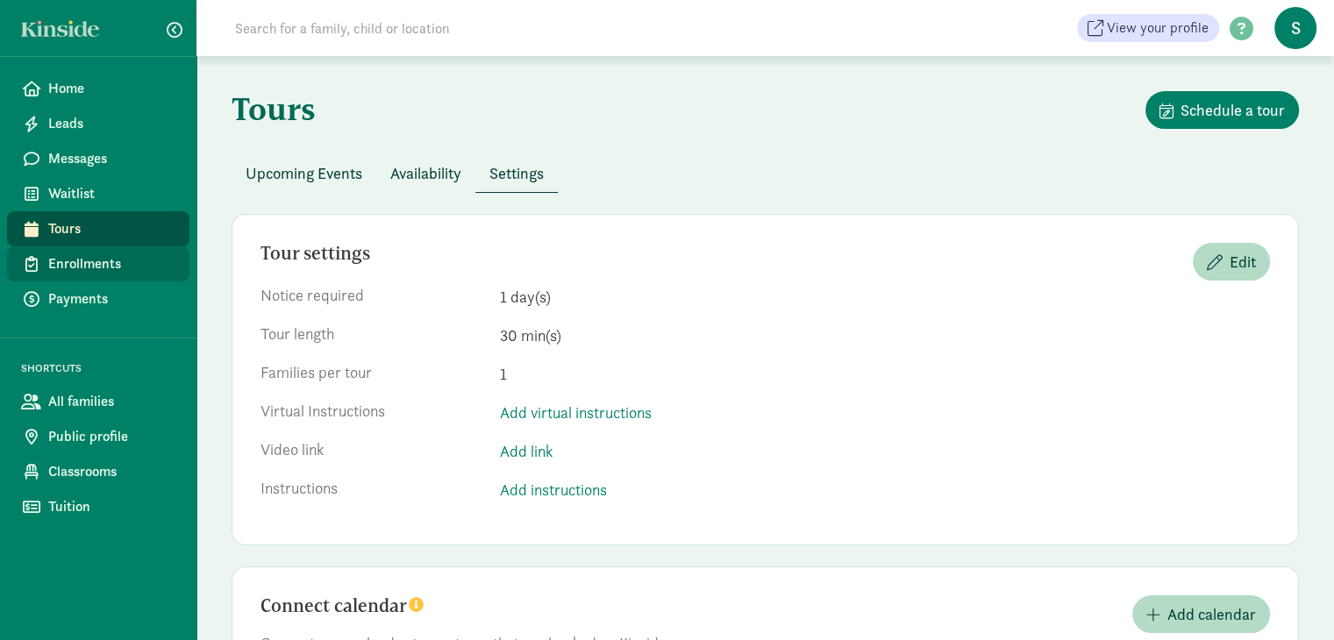
click at [65, 268] on span "Enrollments" at bounding box center [111, 264] width 127 height 21
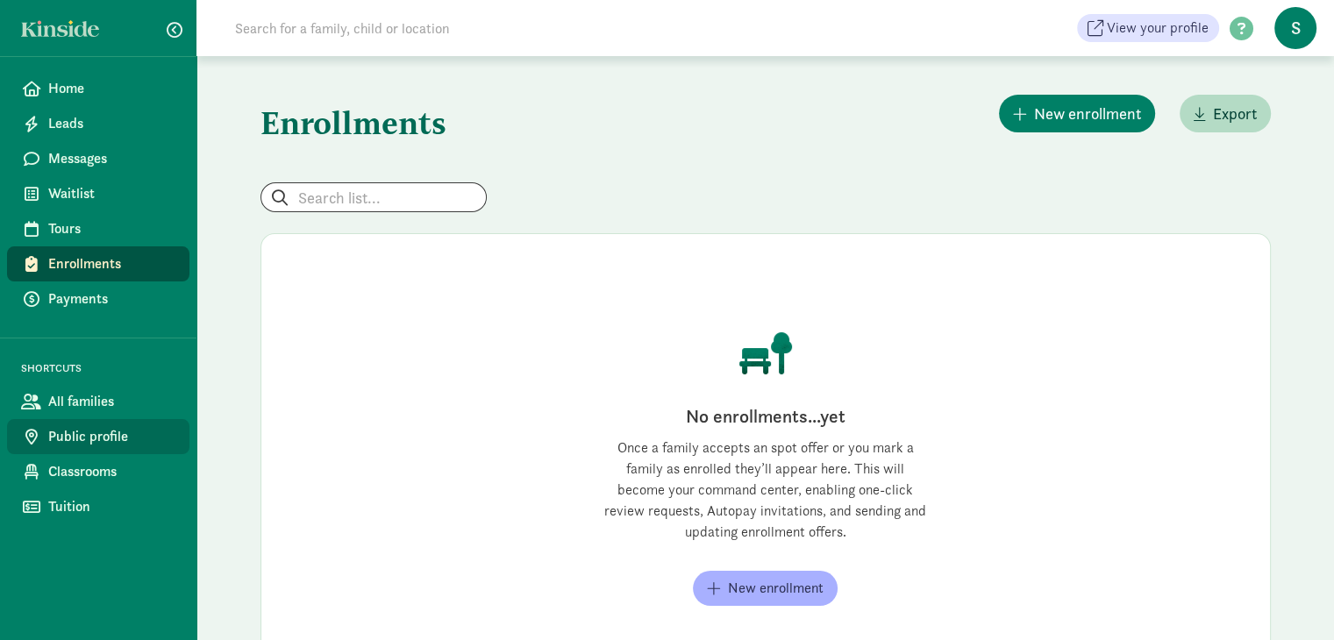
click at [84, 444] on span "Public profile" at bounding box center [111, 436] width 127 height 21
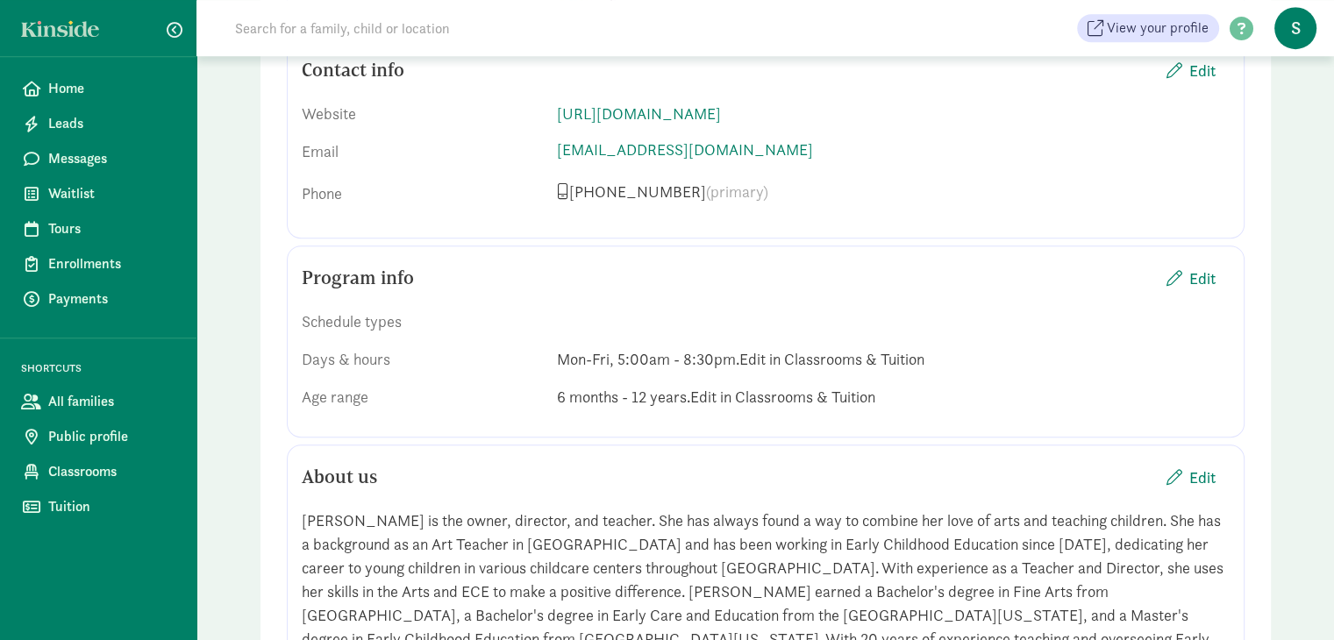
scroll to position [1284, 0]
click at [1188, 266] on span "Edit" at bounding box center [1191, 278] width 49 height 24
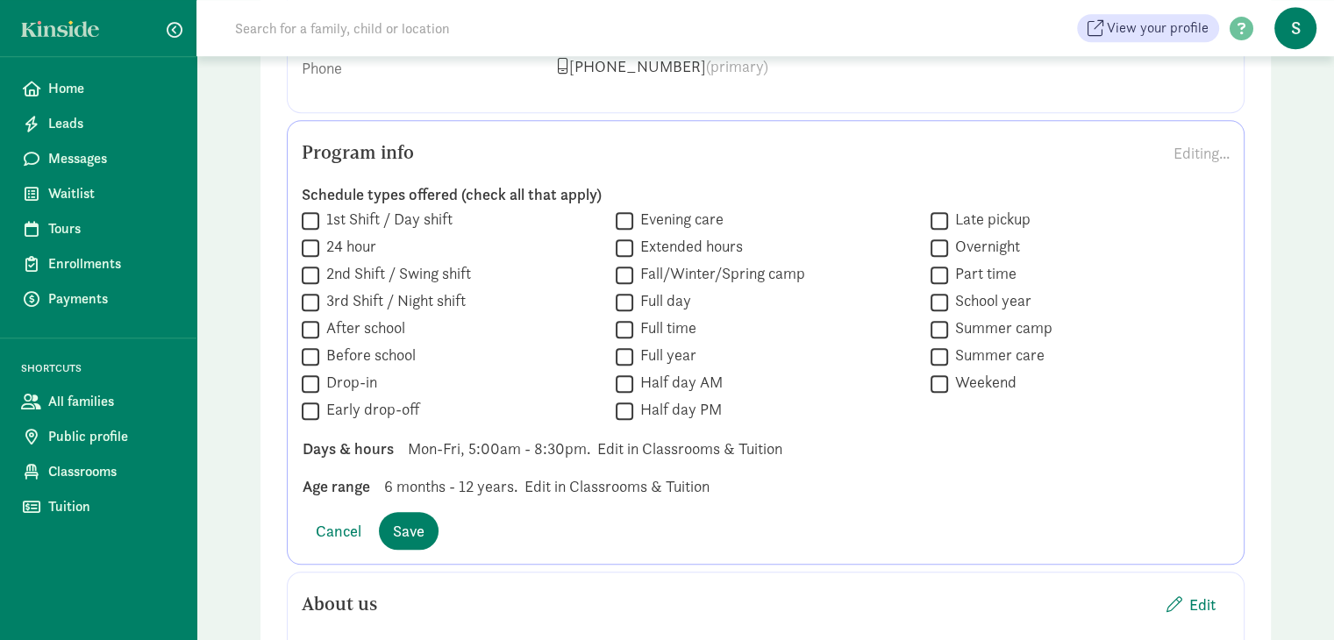
scroll to position [1410, 0]
click at [418, 436] on span "Mon-Fri, 5:00am - 8:30pm." at bounding box center [499, 448] width 182 height 24
drag, startPoint x: 466, startPoint y: 425, endPoint x: 526, endPoint y: 414, distance: 61.4
click at [526, 436] on span "Mon-Fri, 5:00am - 8:30pm." at bounding box center [499, 448] width 182 height 24
click at [782, 474] on div "Age range 6 months - 12 years. Edit in Classrooms & Tuition" at bounding box center [766, 486] width 954 height 24
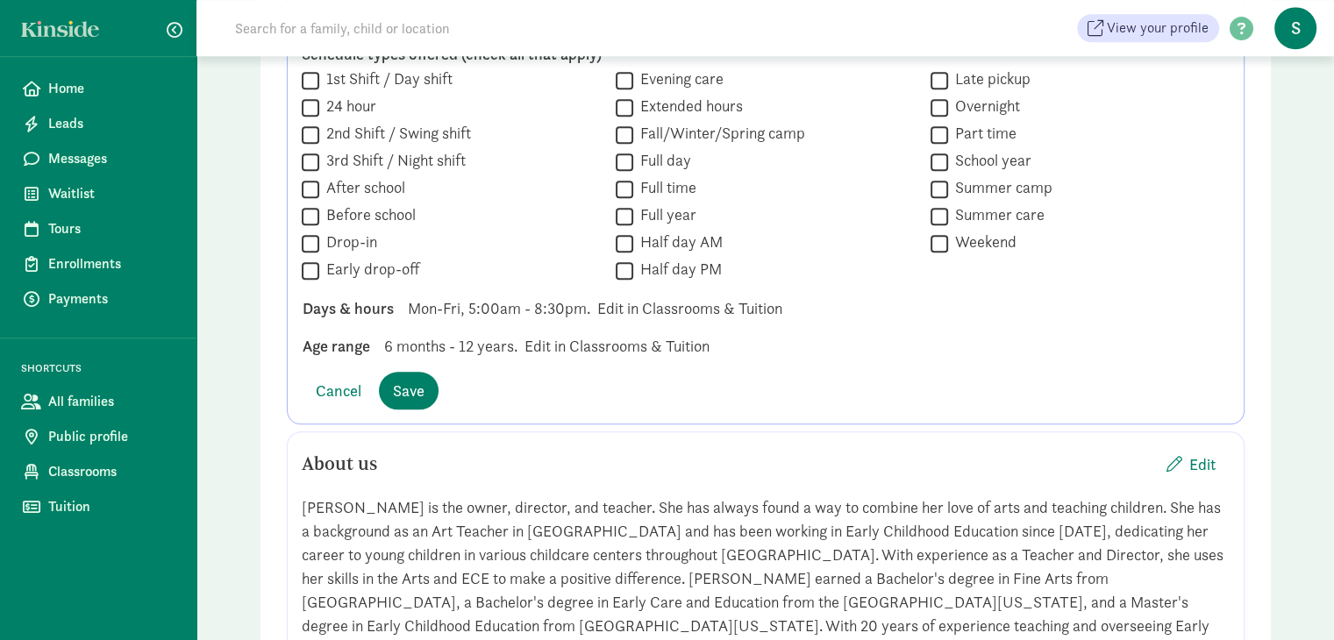
scroll to position [1561, 0]
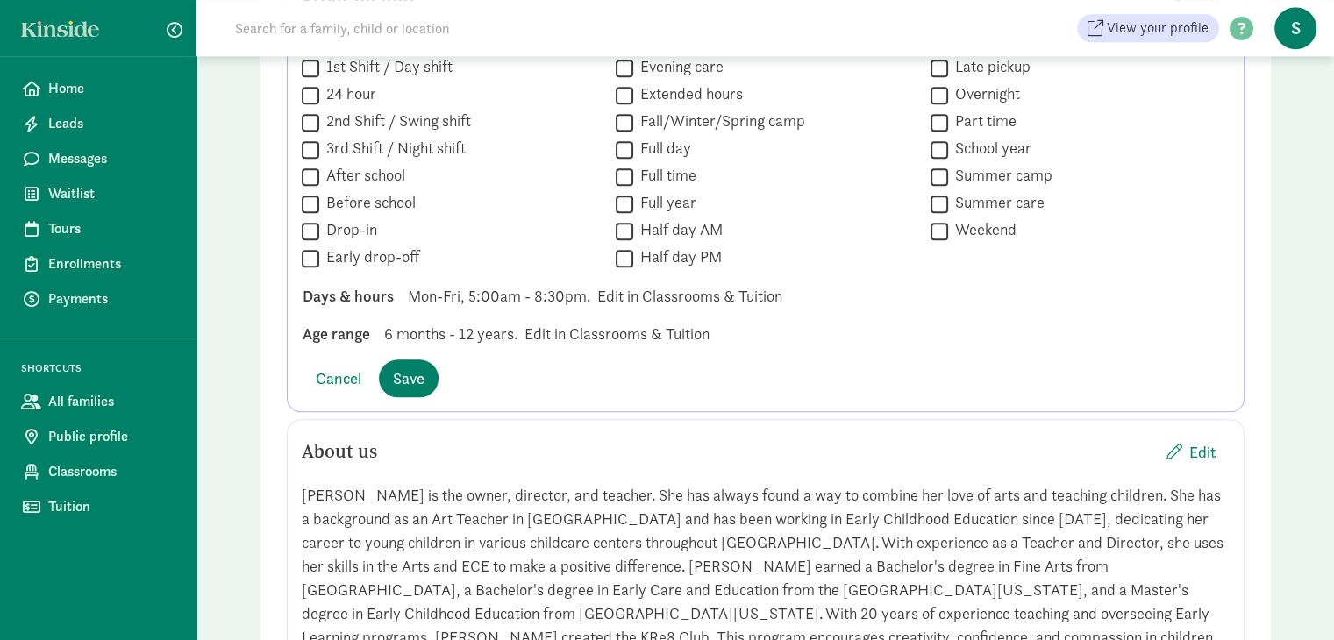
click at [499, 332] on div "Schedule types offered (check all that apply)  1st Shift / Day shift  24 hour…" at bounding box center [766, 189] width 928 height 342
click at [377, 322] on div "Age range 6 months - 12 years. Edit in Classrooms & Tuition" at bounding box center [766, 334] width 954 height 24
click at [419, 322] on span "6 months - 12 years." at bounding box center [450, 334] width 133 height 24
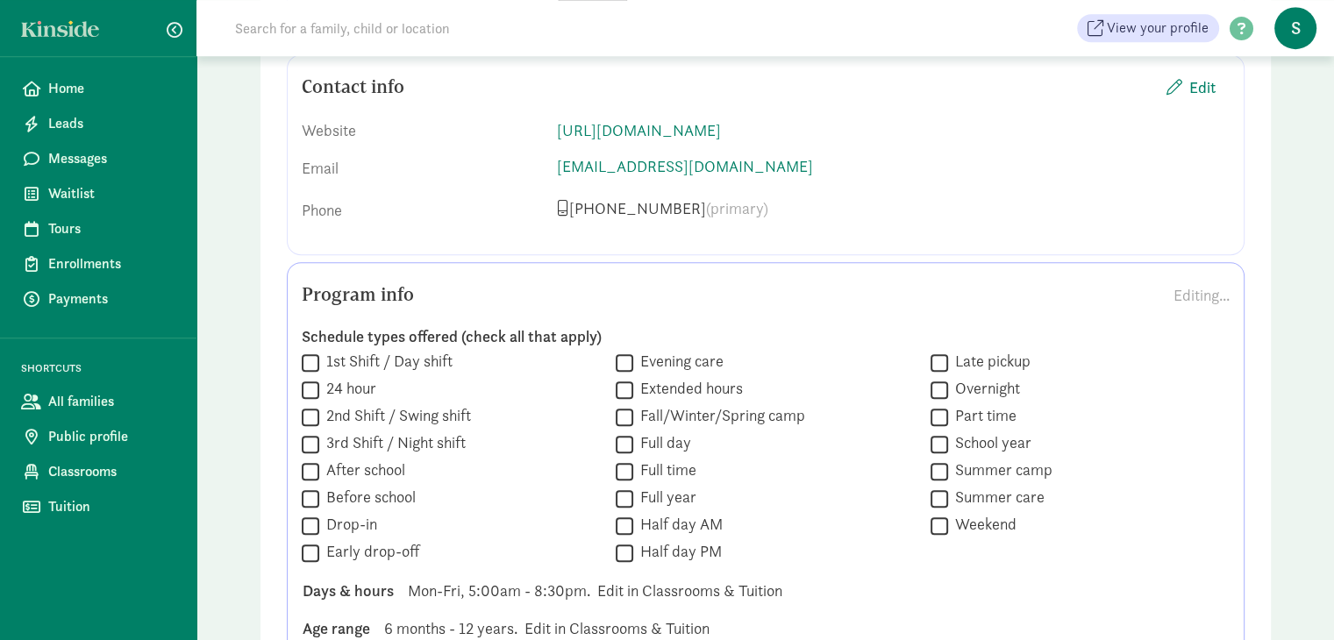
scroll to position [1277, 0]
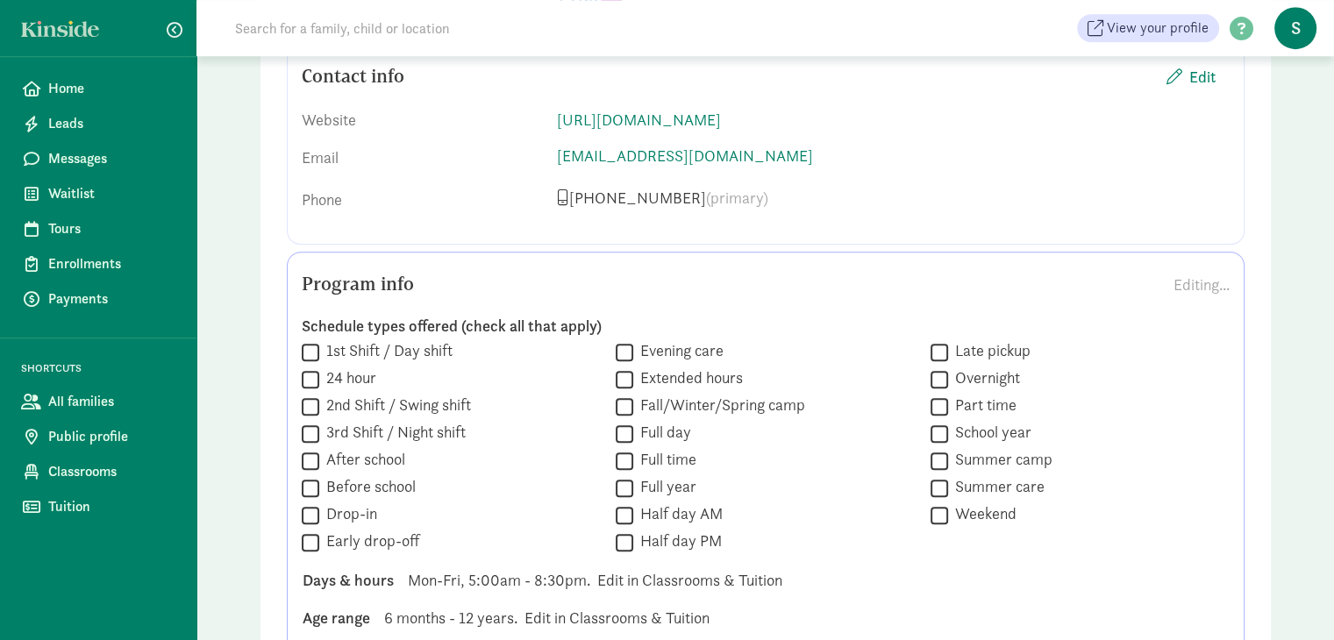
click at [1197, 273] on div "Editing..." at bounding box center [1202, 285] width 56 height 24
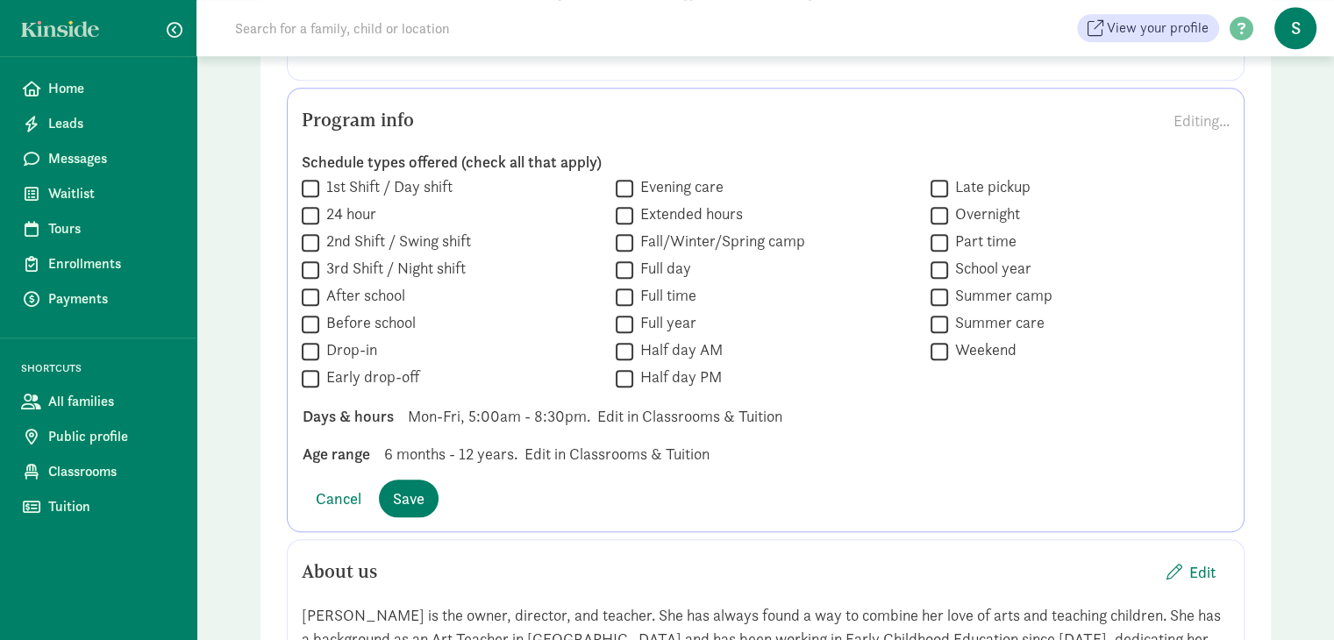
scroll to position [1447, 0]
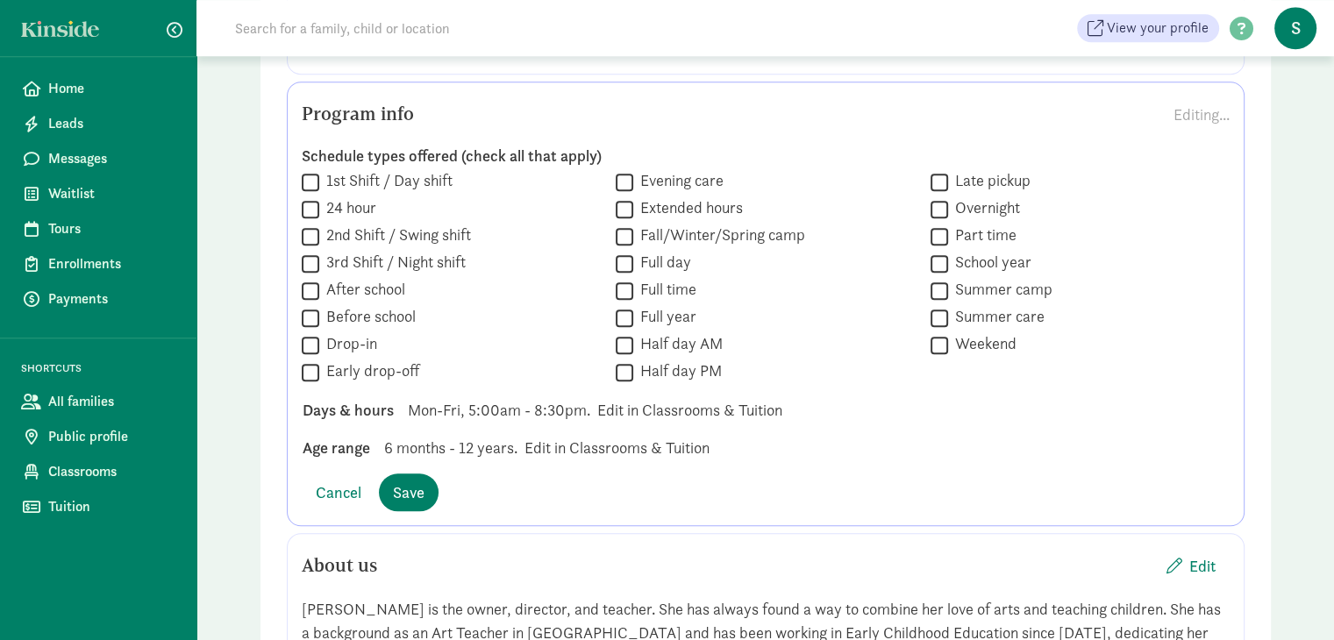
click at [559, 436] on div "Age range 6 months - 12 years. Edit in Classrooms & Tuition" at bounding box center [766, 448] width 954 height 24
click at [523, 401] on div "Schedule types offered (check all that apply)  1st Shift / Day shift  24 hour…" at bounding box center [766, 303] width 928 height 342
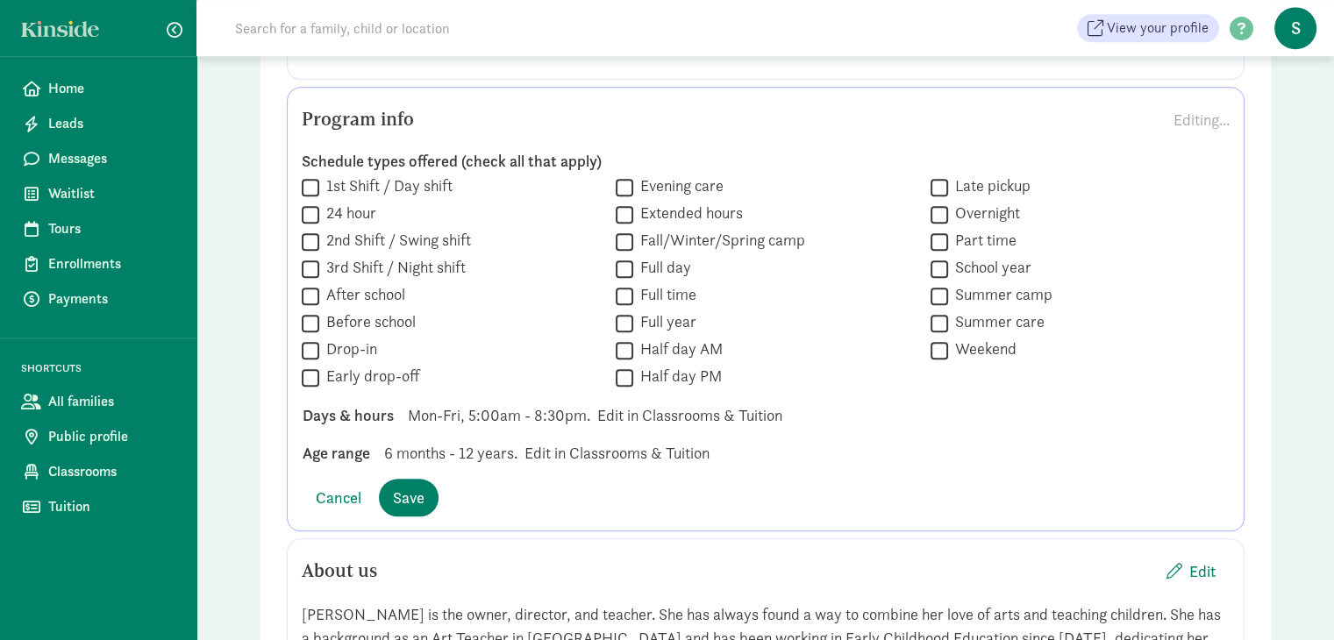
scroll to position [1336, 0]
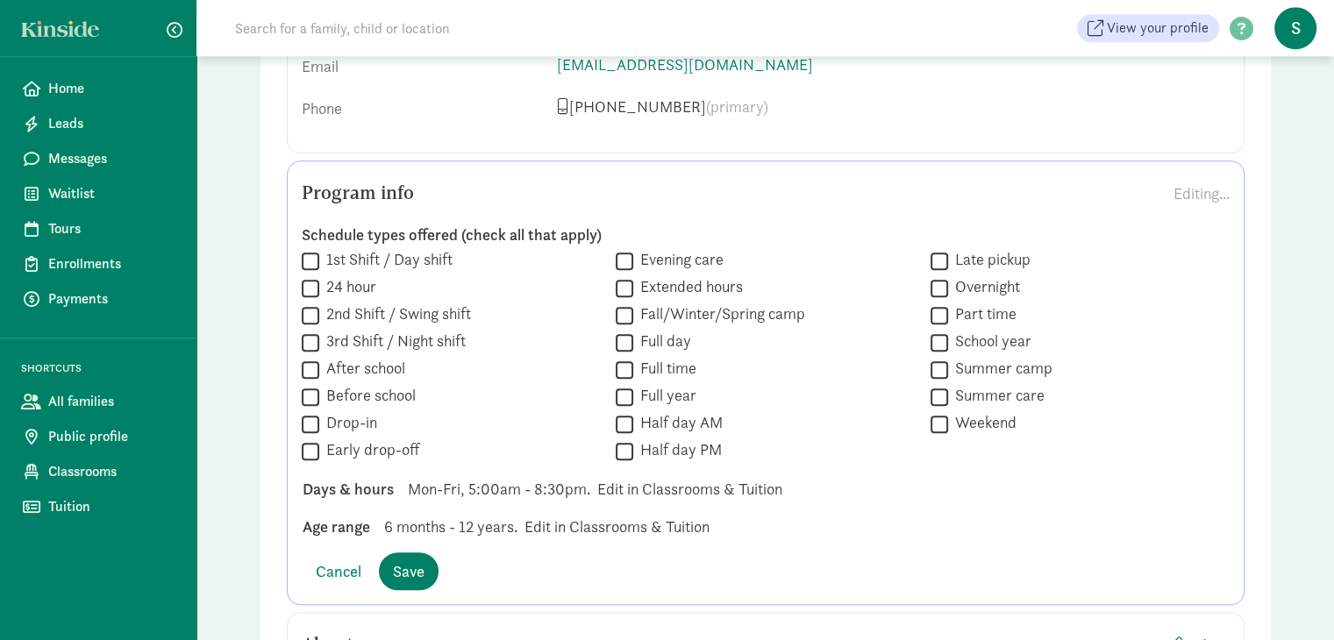
click at [918, 266] on div " 1st Shift / Day shift  24 hour  2nd Shift / Swing shift  3rd Shift / Night…" at bounding box center [766, 356] width 928 height 214
